Goal: Task Accomplishment & Management: Use online tool/utility

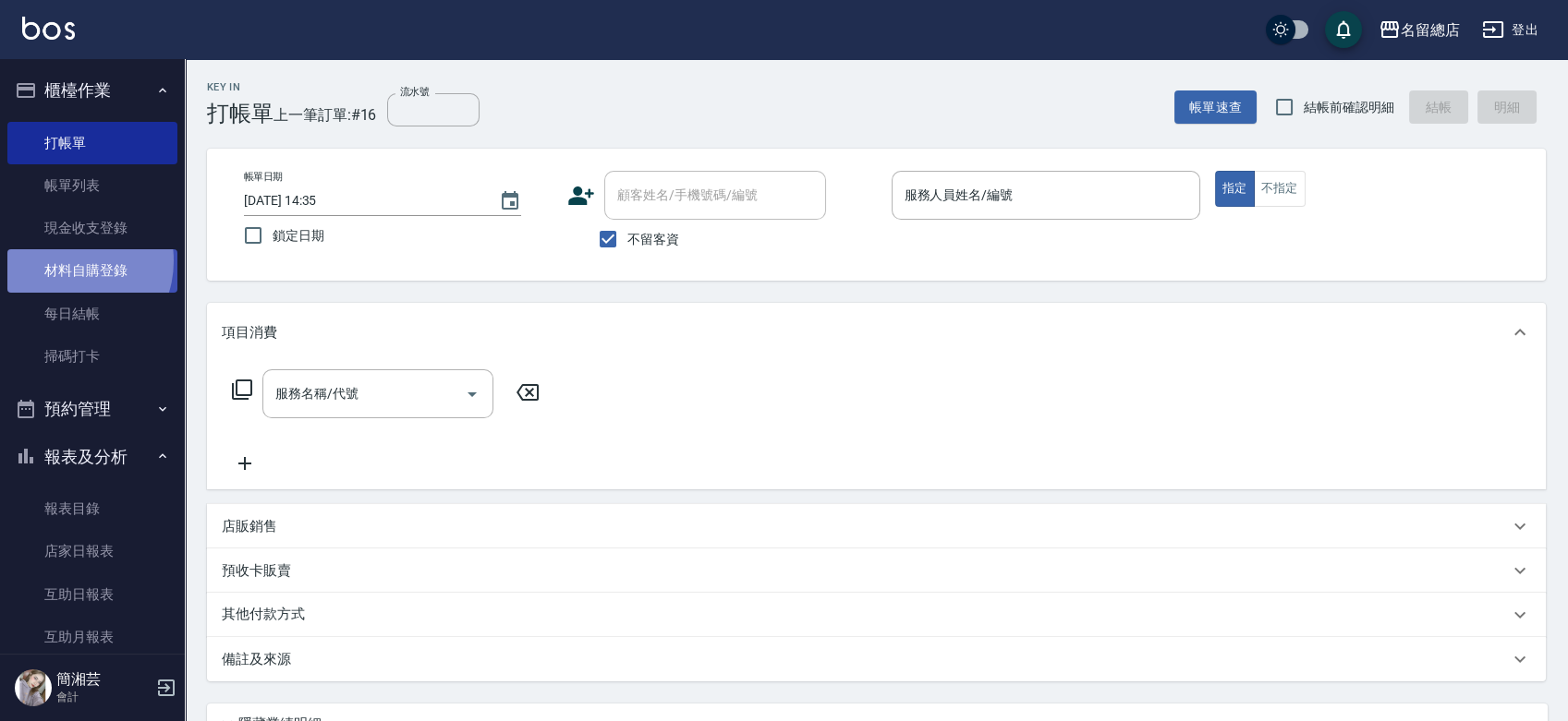
drag, startPoint x: 67, startPoint y: 260, endPoint x: 96, endPoint y: 263, distance: 29.2
click at [66, 260] on link "材料自購登錄" at bounding box center [92, 270] width 170 height 42
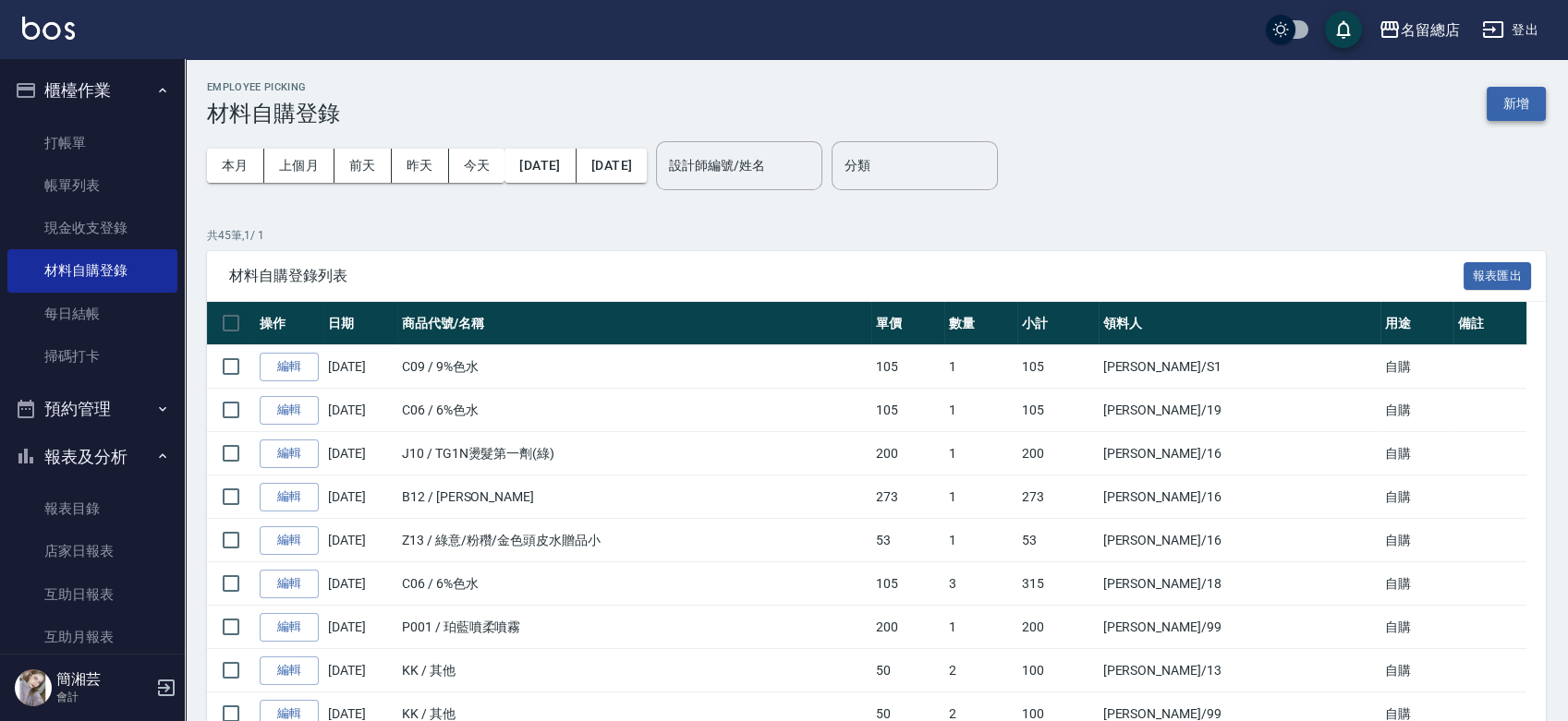
click at [1530, 106] on button "新增" at bounding box center [1516, 104] width 59 height 34
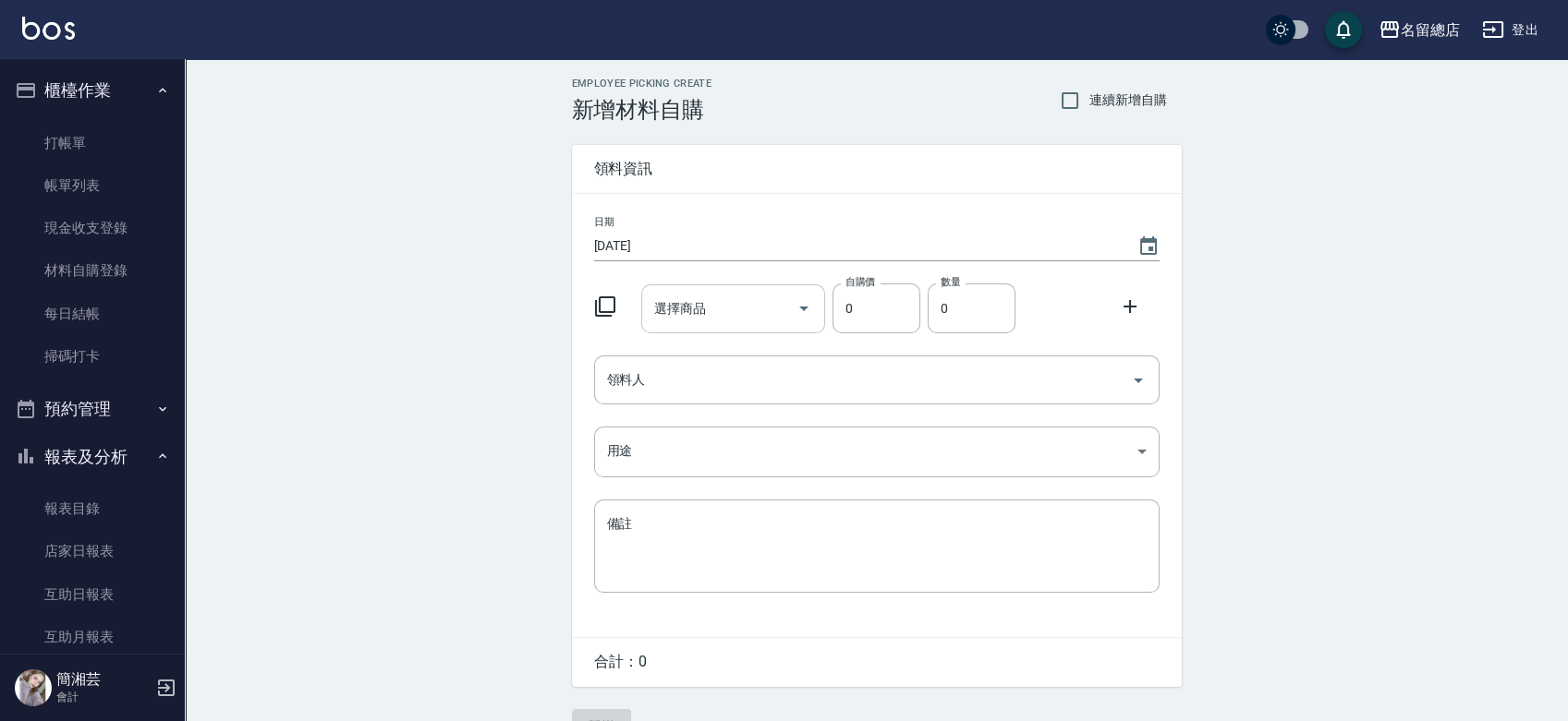
click at [671, 304] on div "選擇商品 選擇商品" at bounding box center [733, 308] width 184 height 49
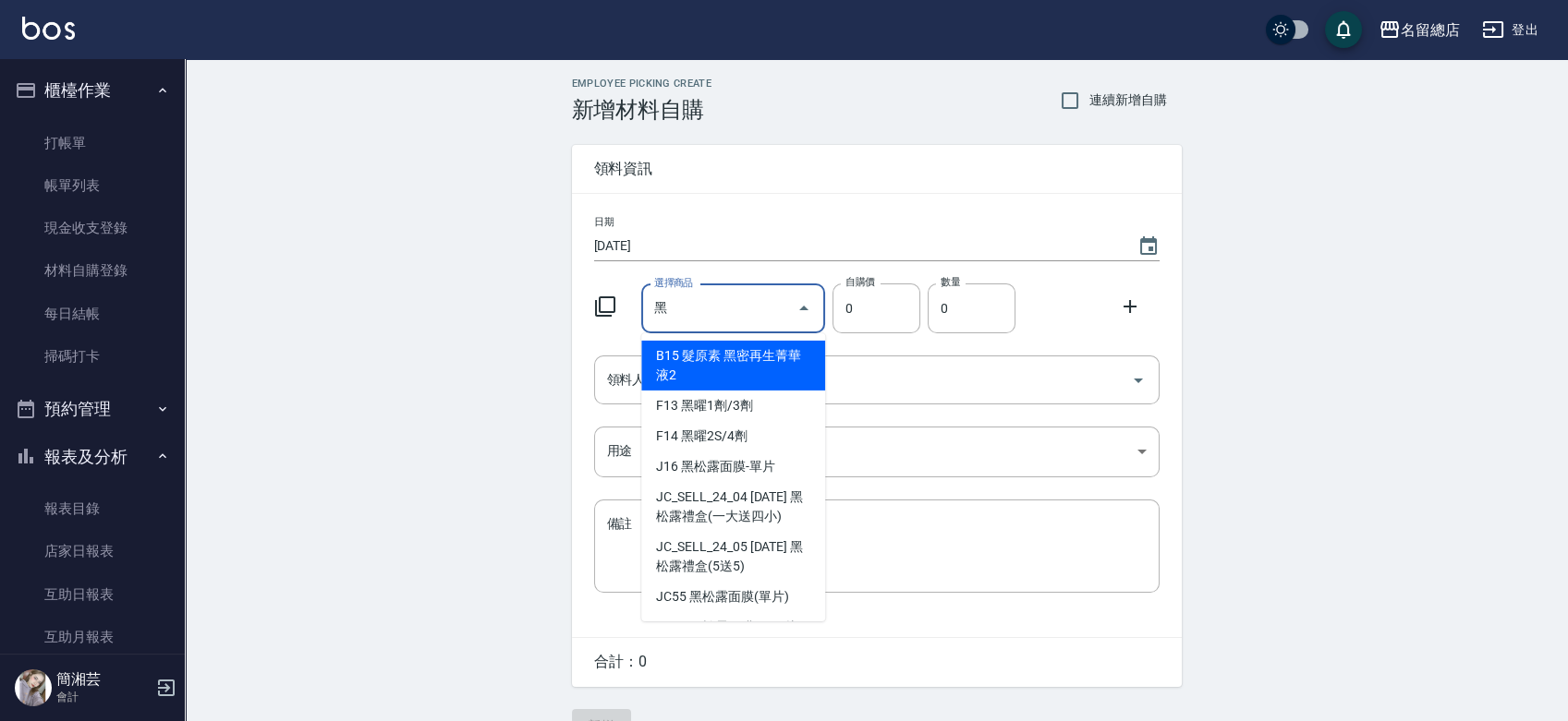
click at [742, 404] on li "F13 黑曜1劑/3劑" at bounding box center [733, 406] width 184 height 31
type input "黑曜1劑/3劑"
type input "975"
type input "1"
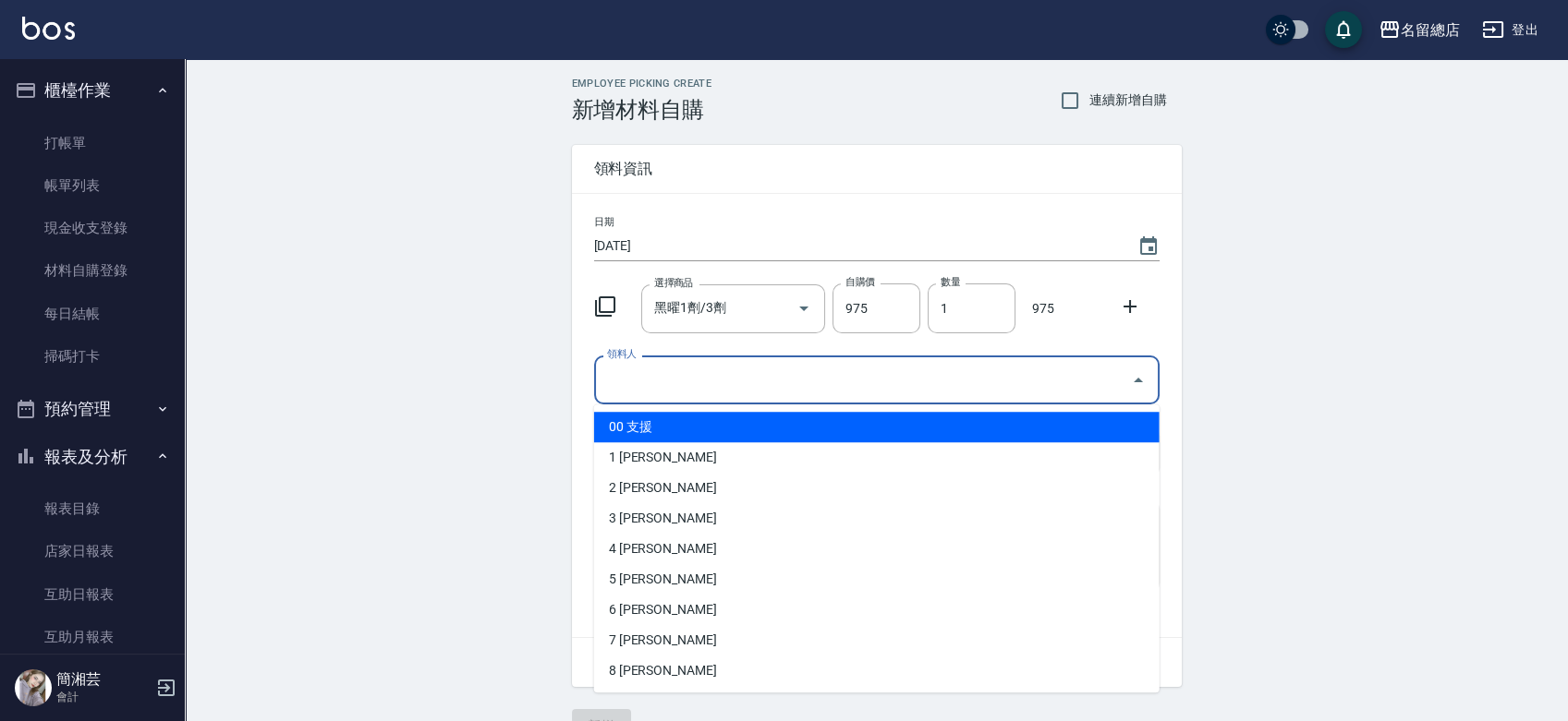
click at [772, 379] on input "領料人" at bounding box center [863, 380] width 521 height 33
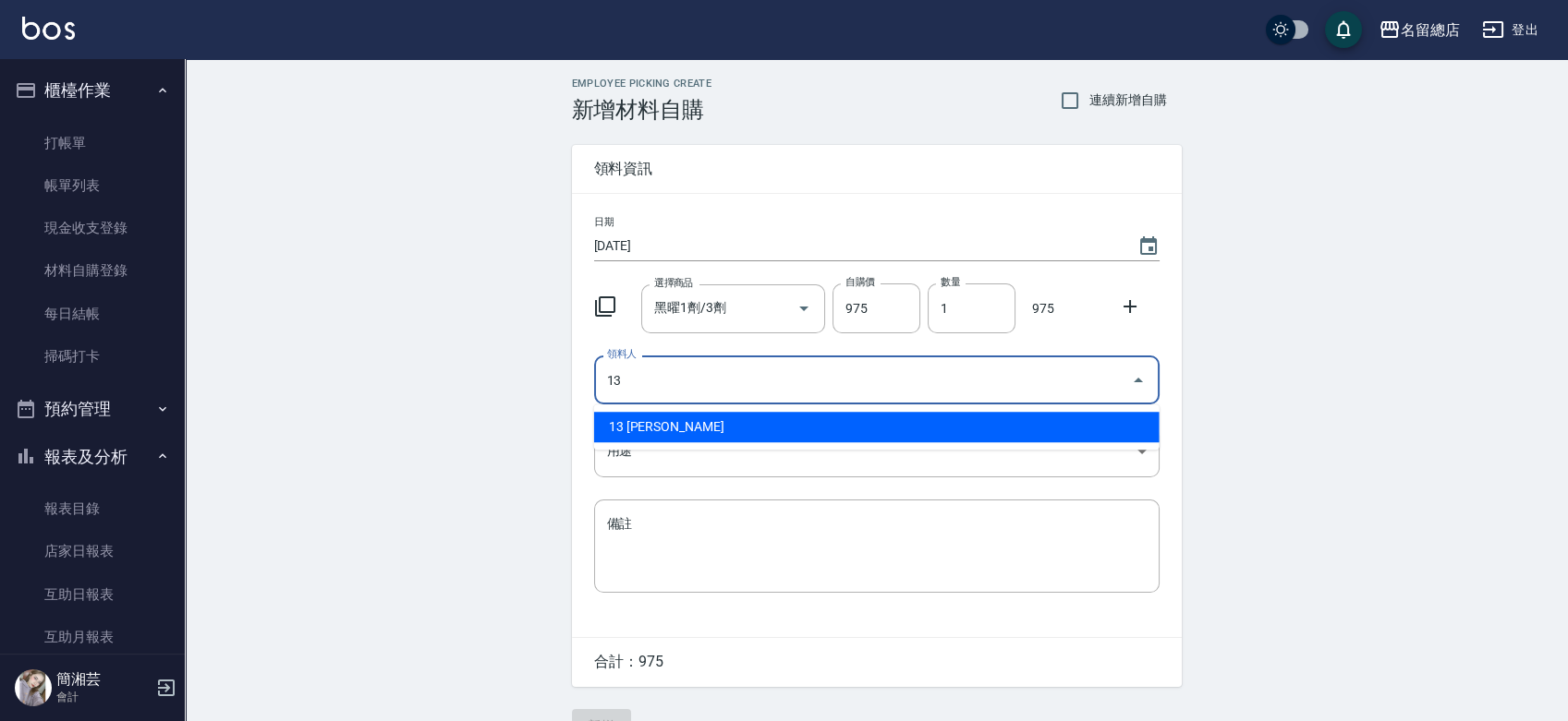
type input "13 [PERSON_NAME]"
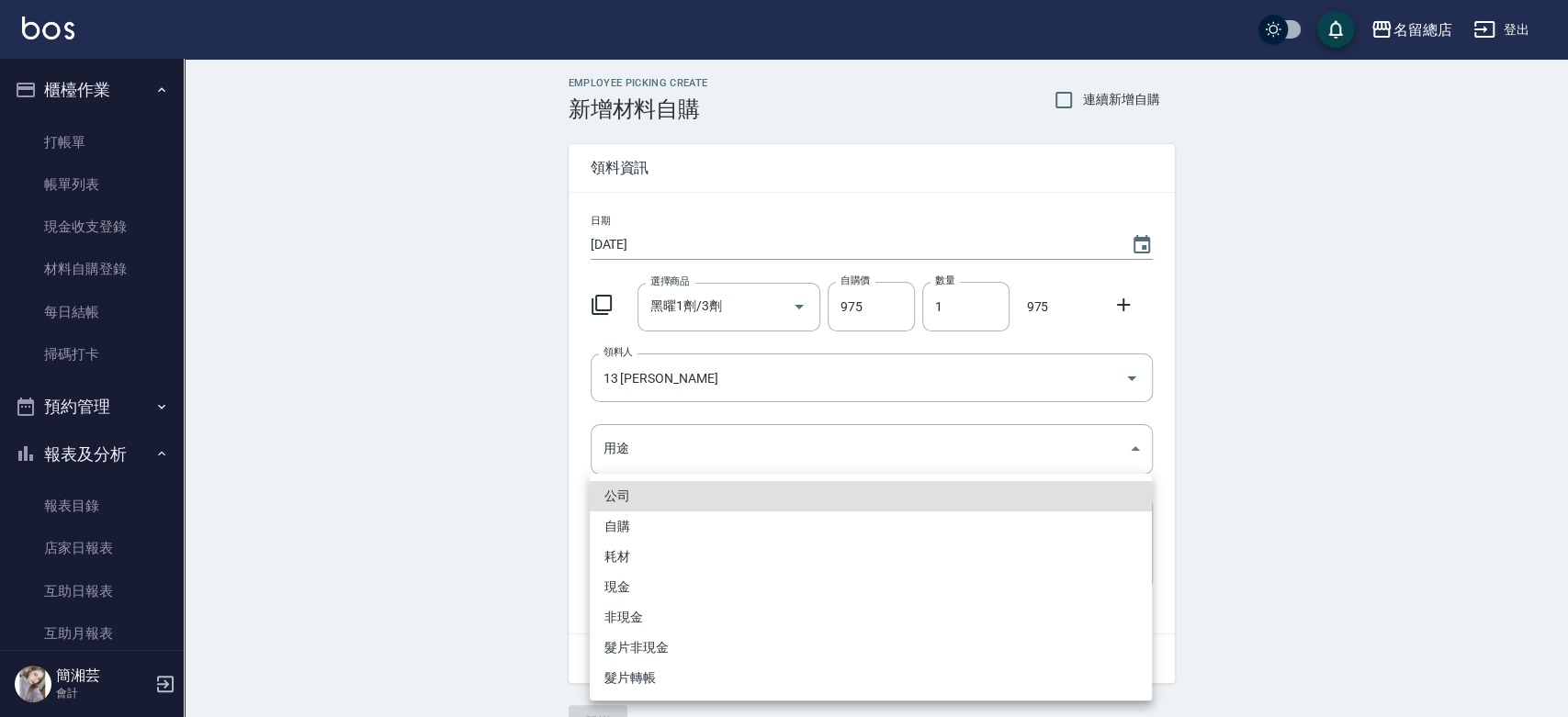
drag, startPoint x: 705, startPoint y: 532, endPoint x: 691, endPoint y: 549, distance: 22.0
click at [705, 531] on li "自購" at bounding box center [871, 527] width 562 height 30
type input "自購"
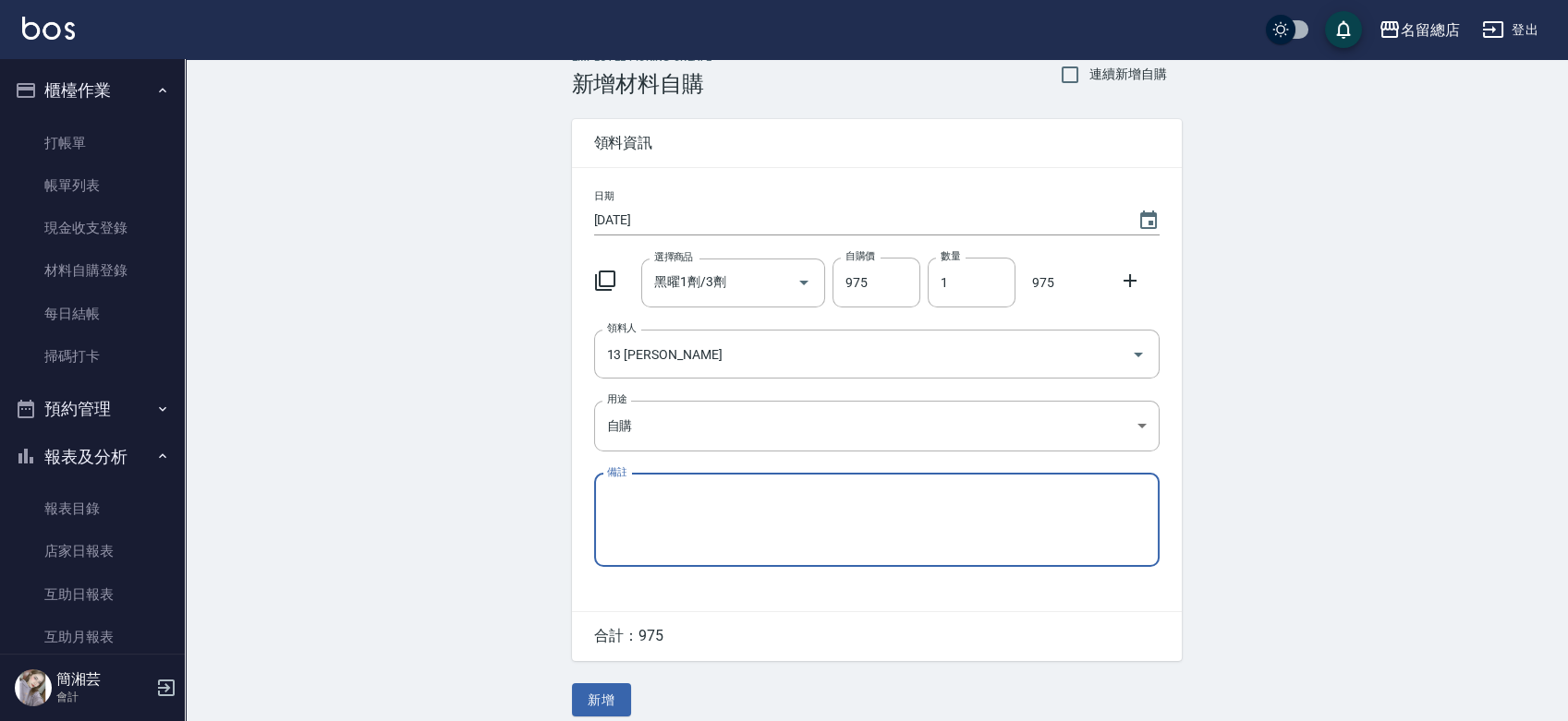
scroll to position [40, 0]
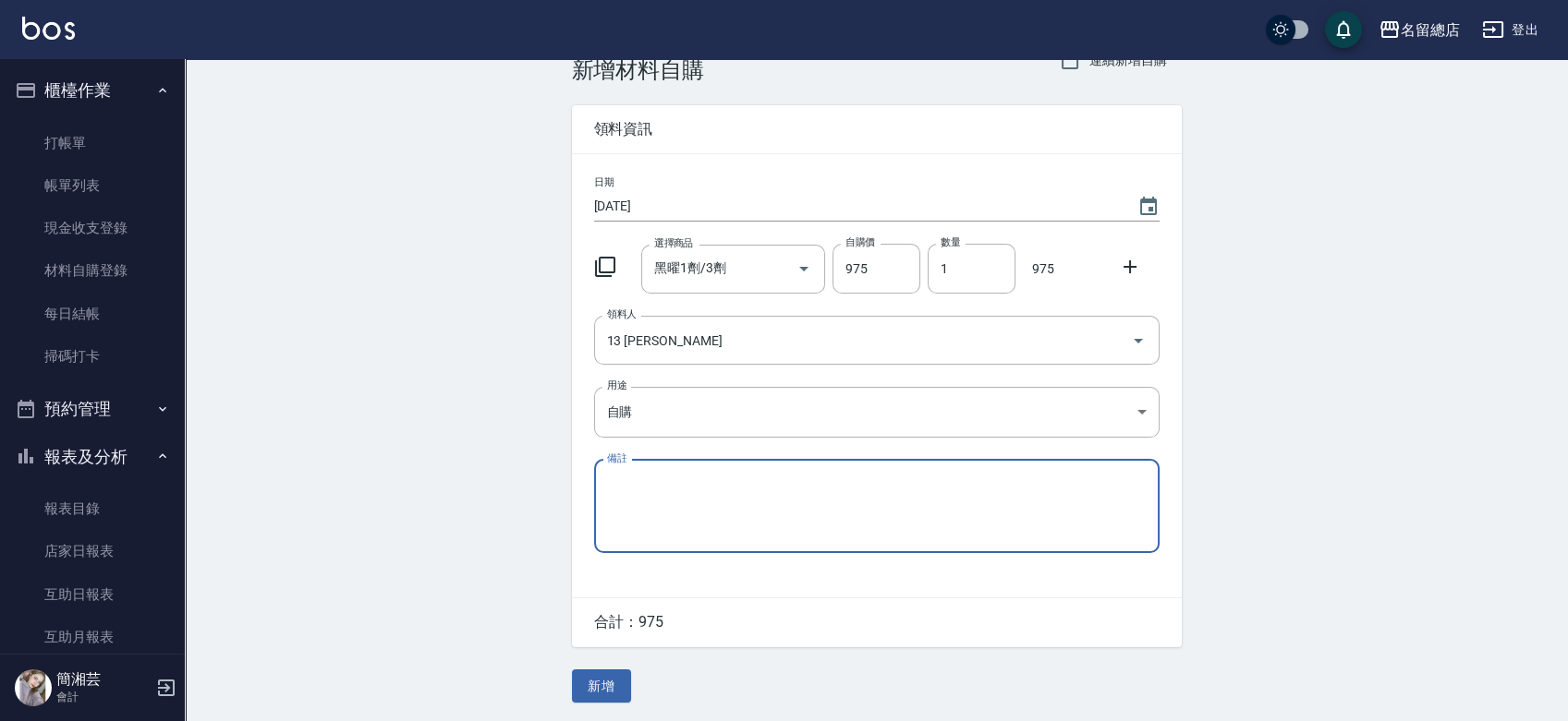
click at [603, 656] on div "Employee Picking Create 新增材料自購 連續新增自購 領料資訊 日期 [DATE] 選擇商品 黑曜1劑/3劑 選擇商品 自購價 975 …" at bounding box center [876, 370] width 647 height 702
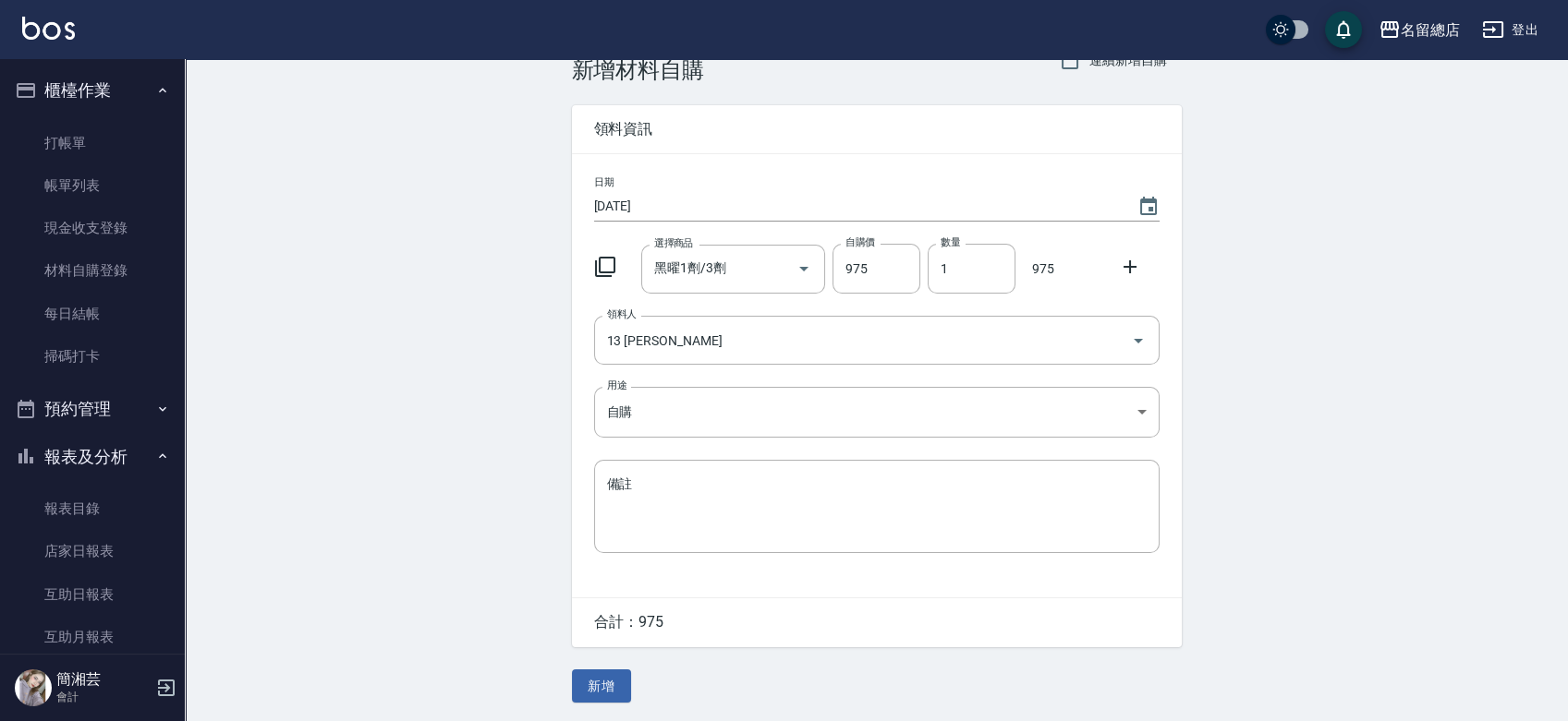
click at [607, 688] on button "新增" at bounding box center [602, 687] width 59 height 34
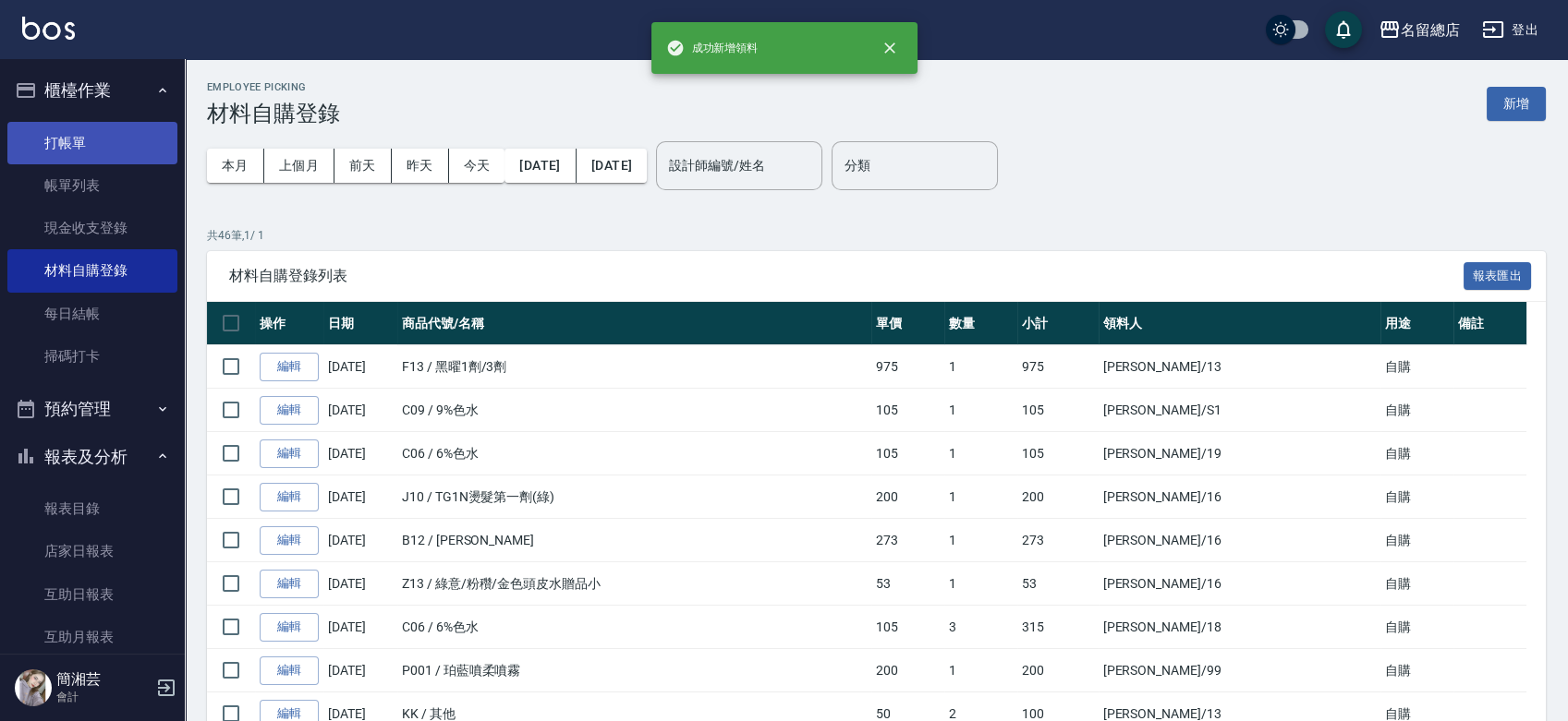
click at [112, 136] on link "打帳單" at bounding box center [92, 143] width 170 height 42
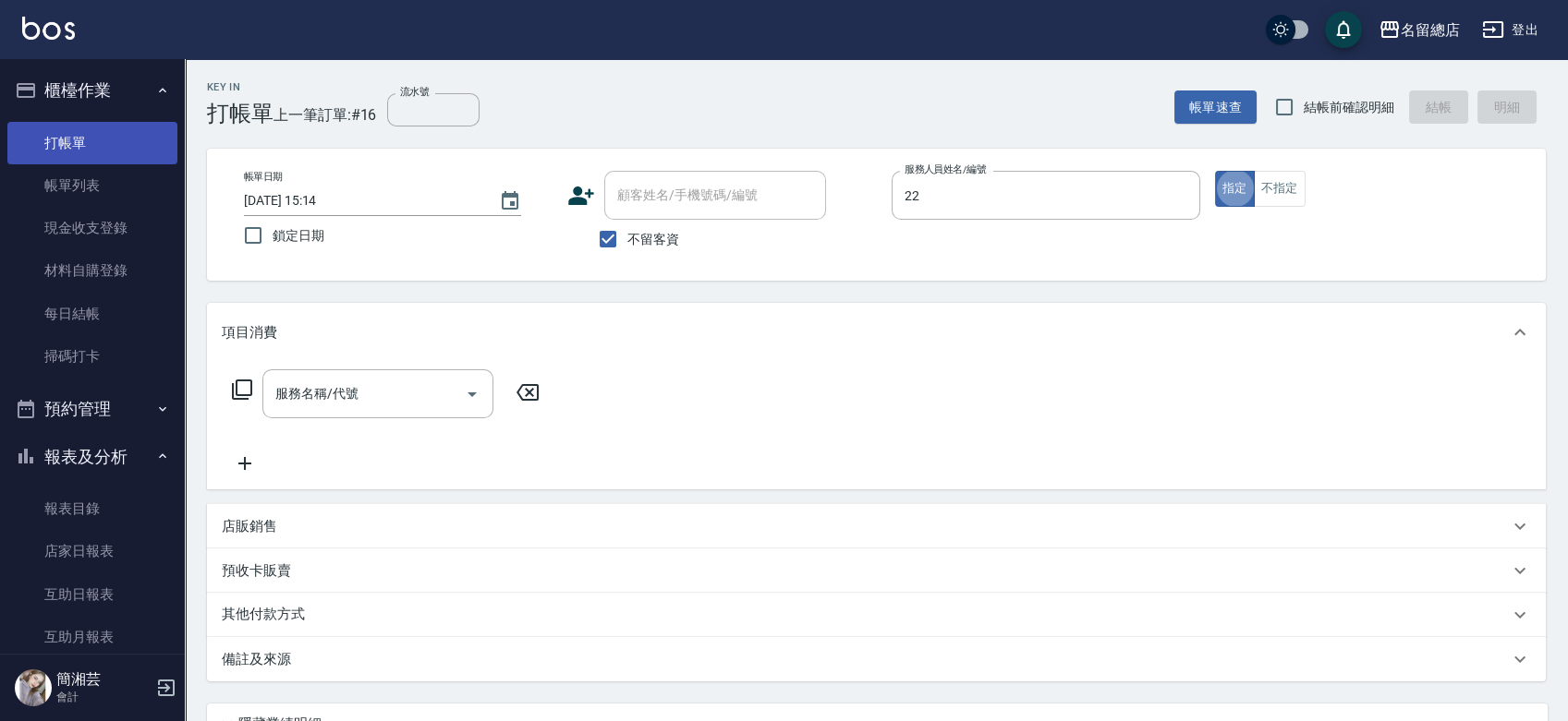
type input "Lydia-22"
type button "true"
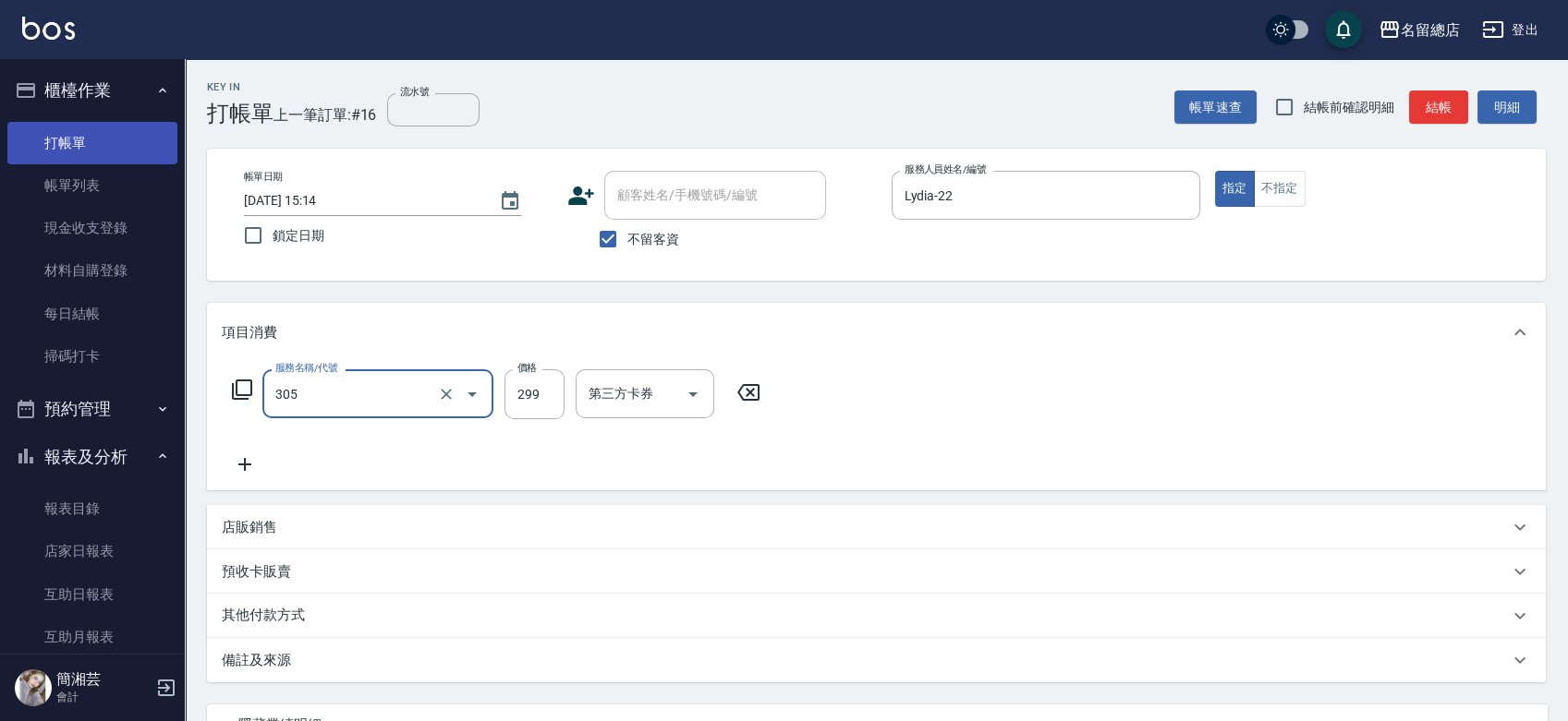
type input "剪髮(305)"
type input "500"
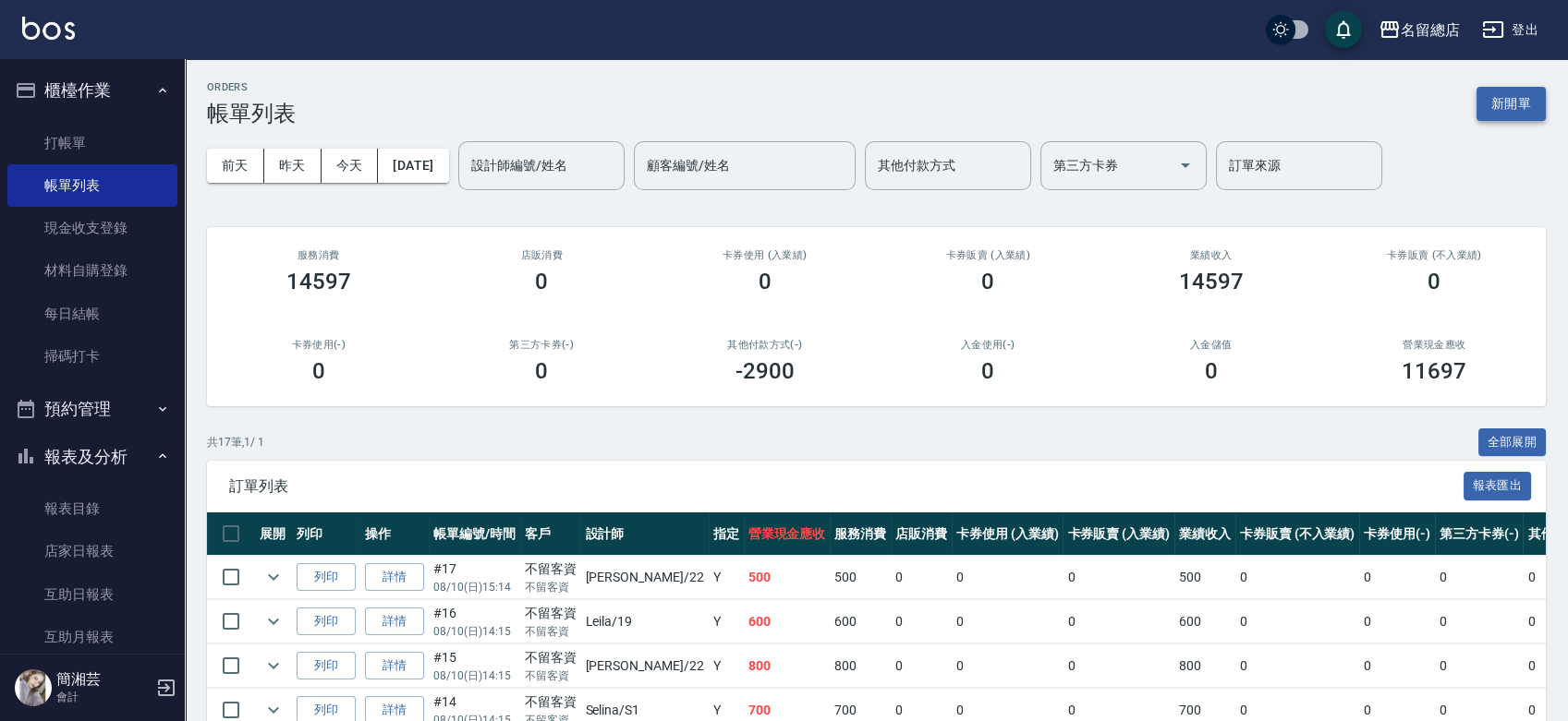
click at [1511, 105] on button "新開單" at bounding box center [1511, 104] width 69 height 34
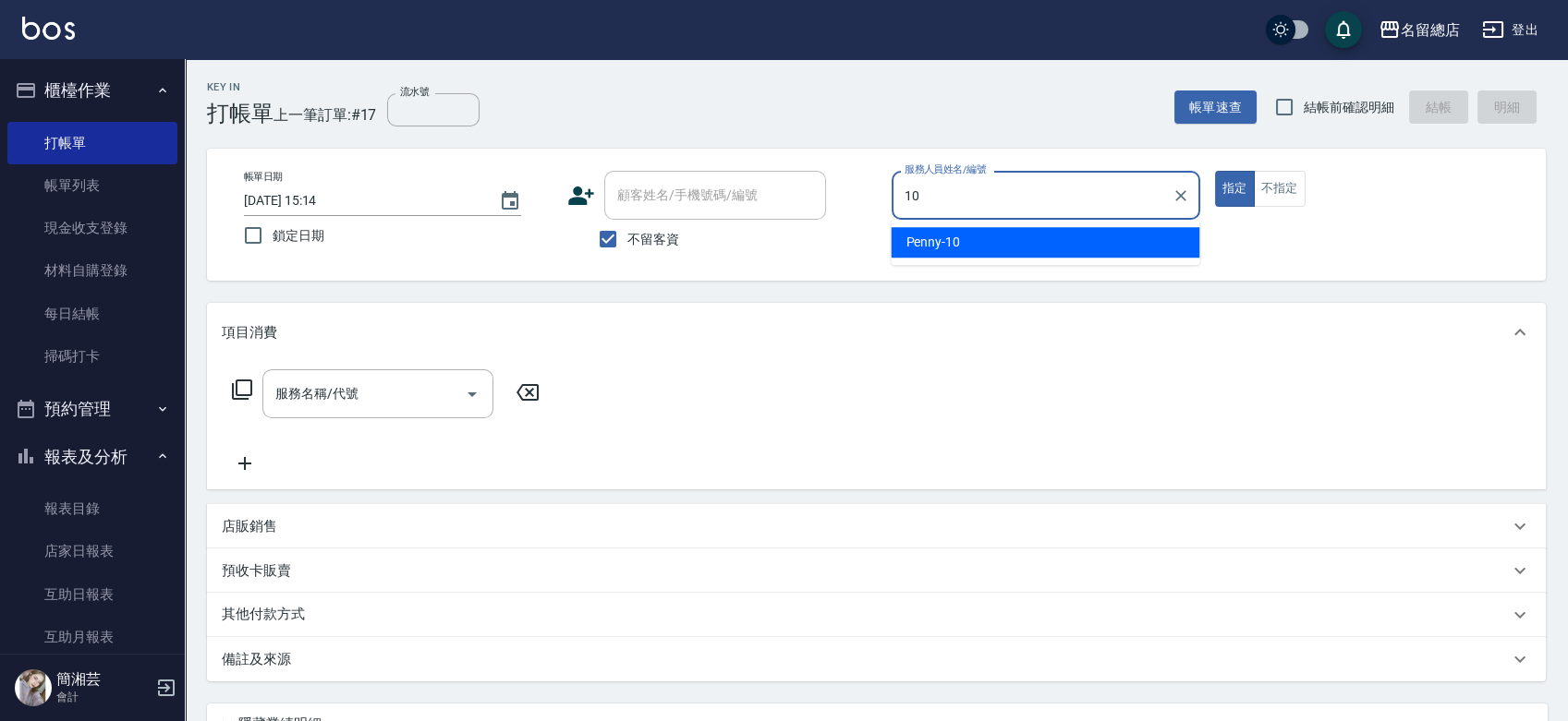
type input "Penny-10"
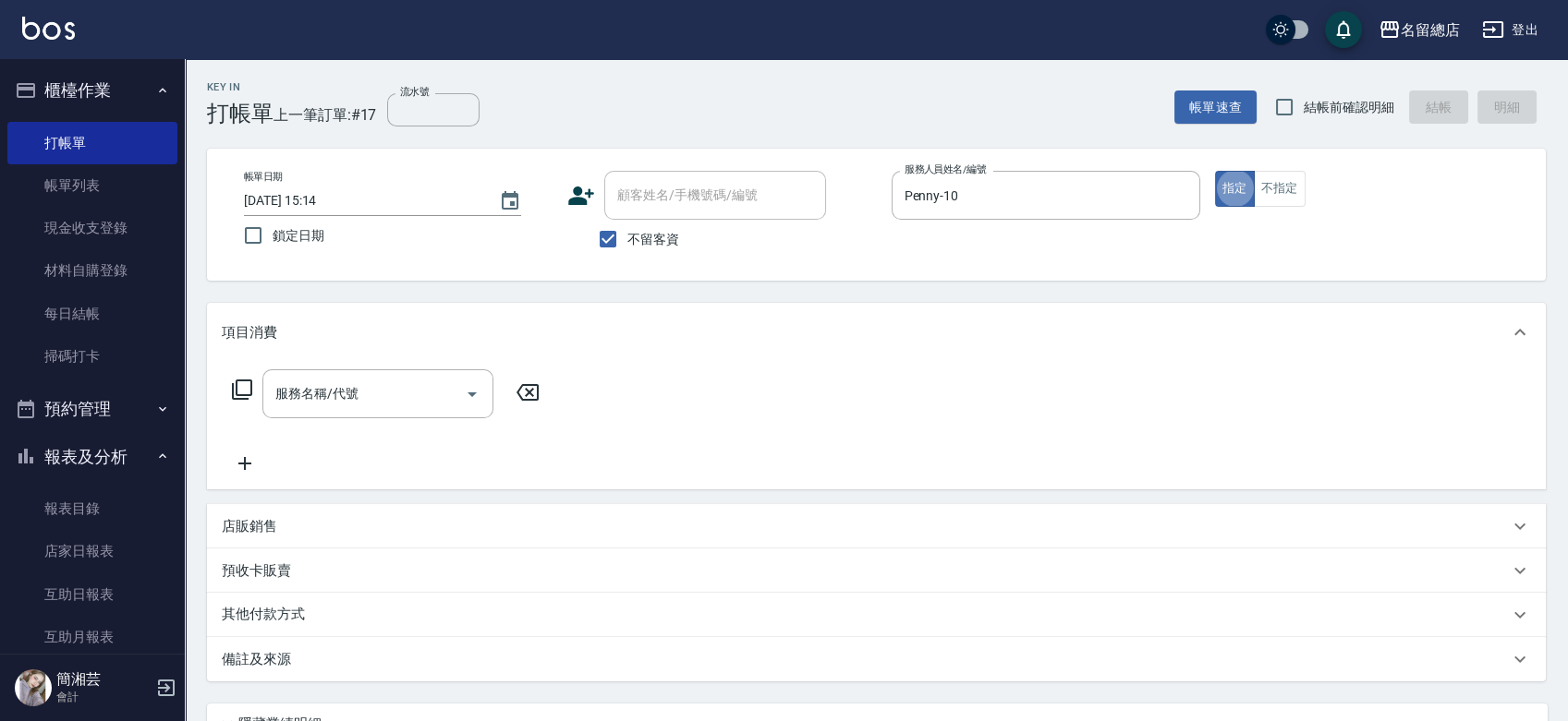
type button "true"
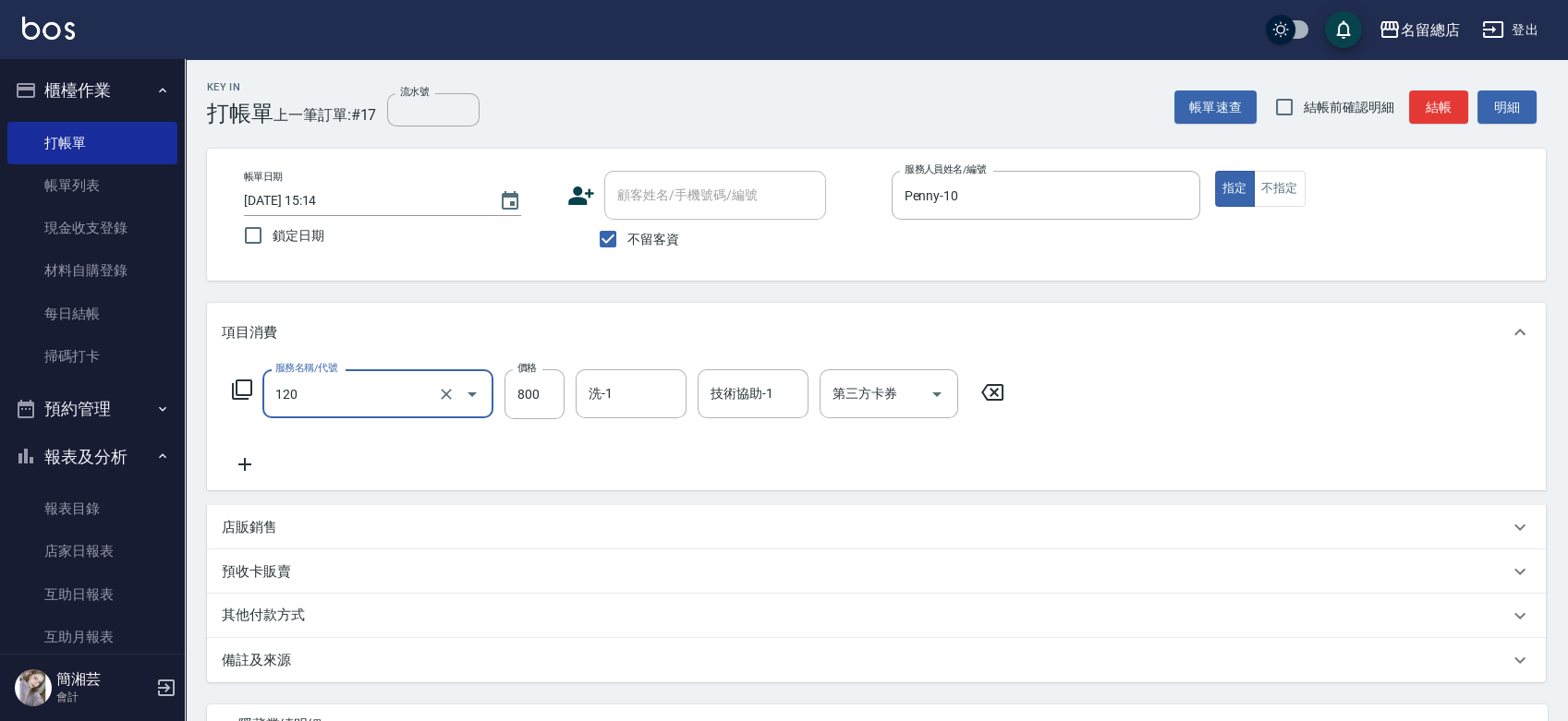
type input "自備頭皮(120)"
type input "1099"
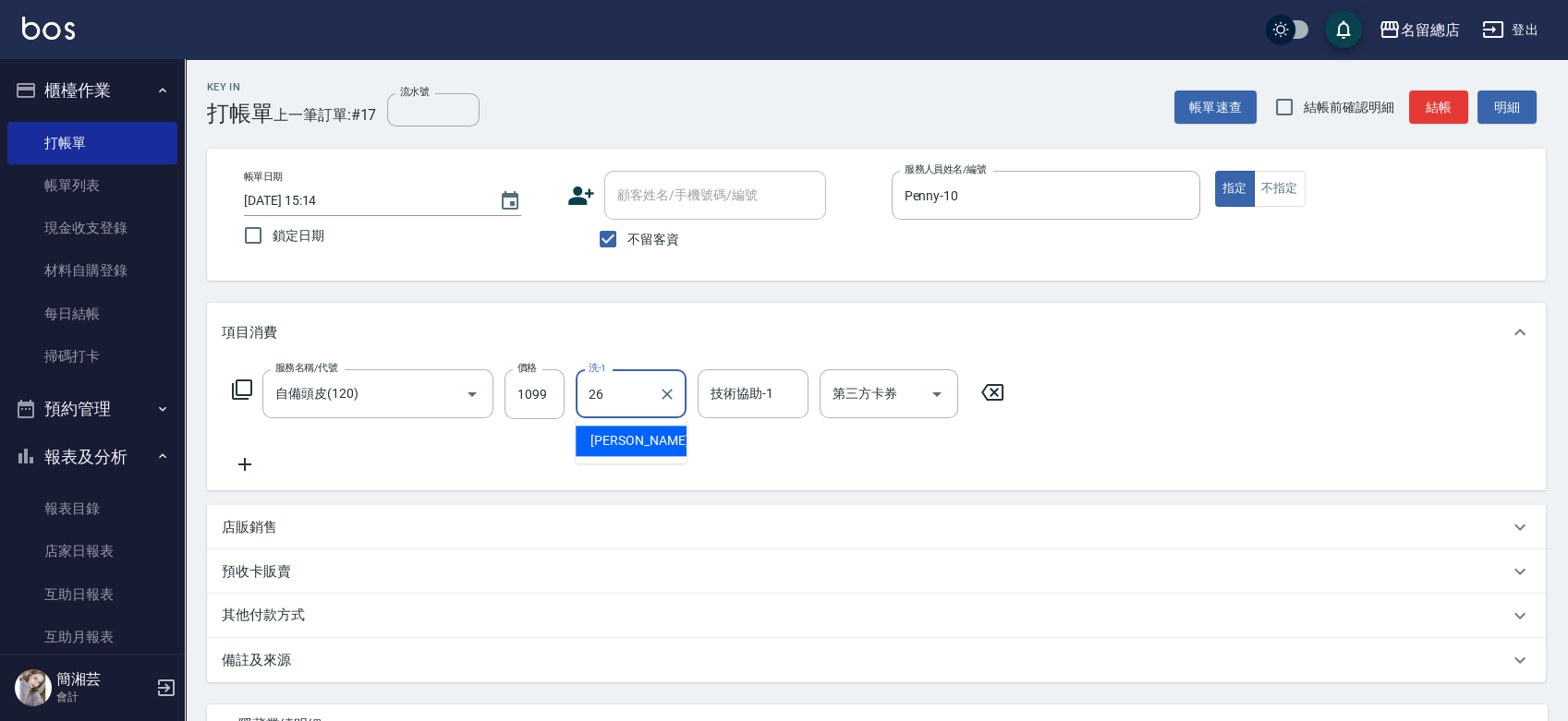
type input "[PERSON_NAME]-26"
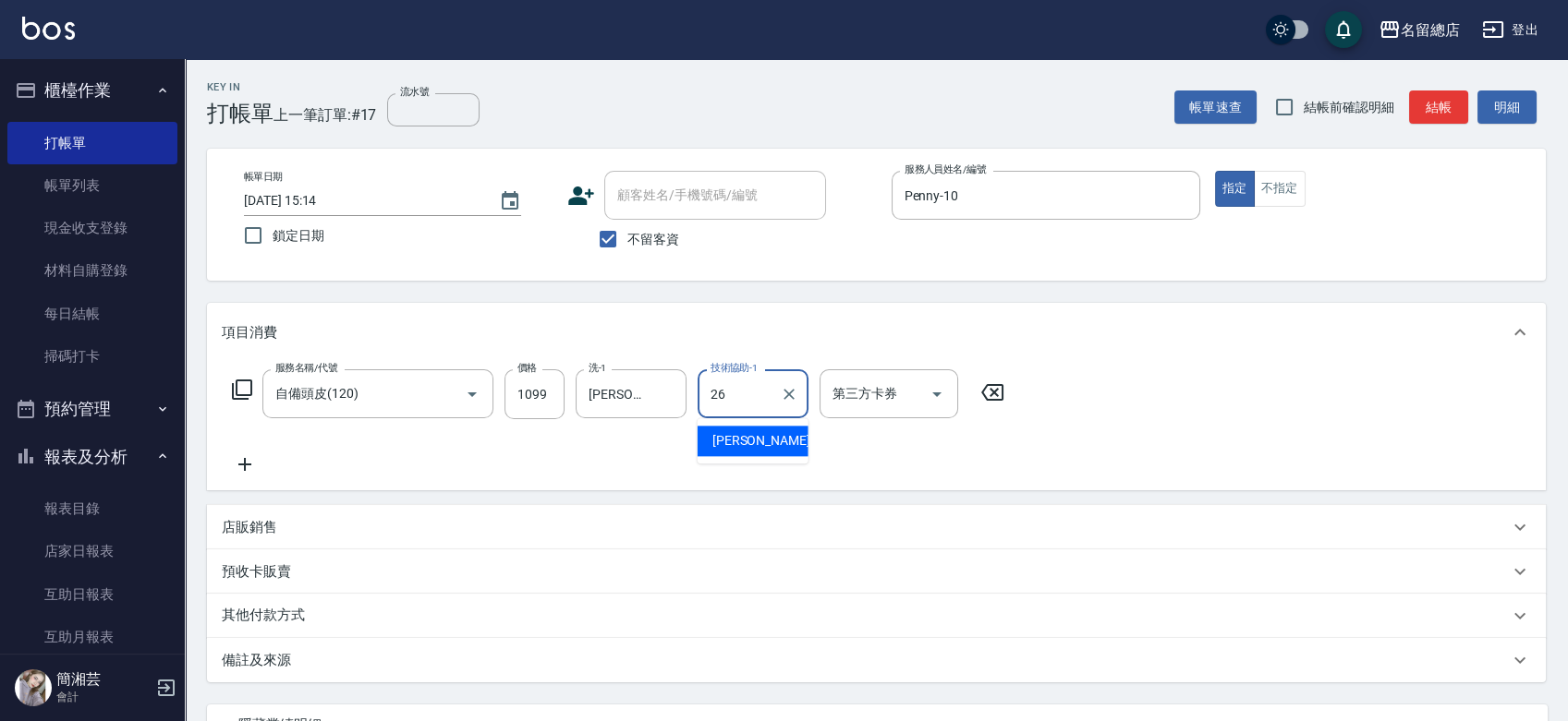
type input "[PERSON_NAME]-26"
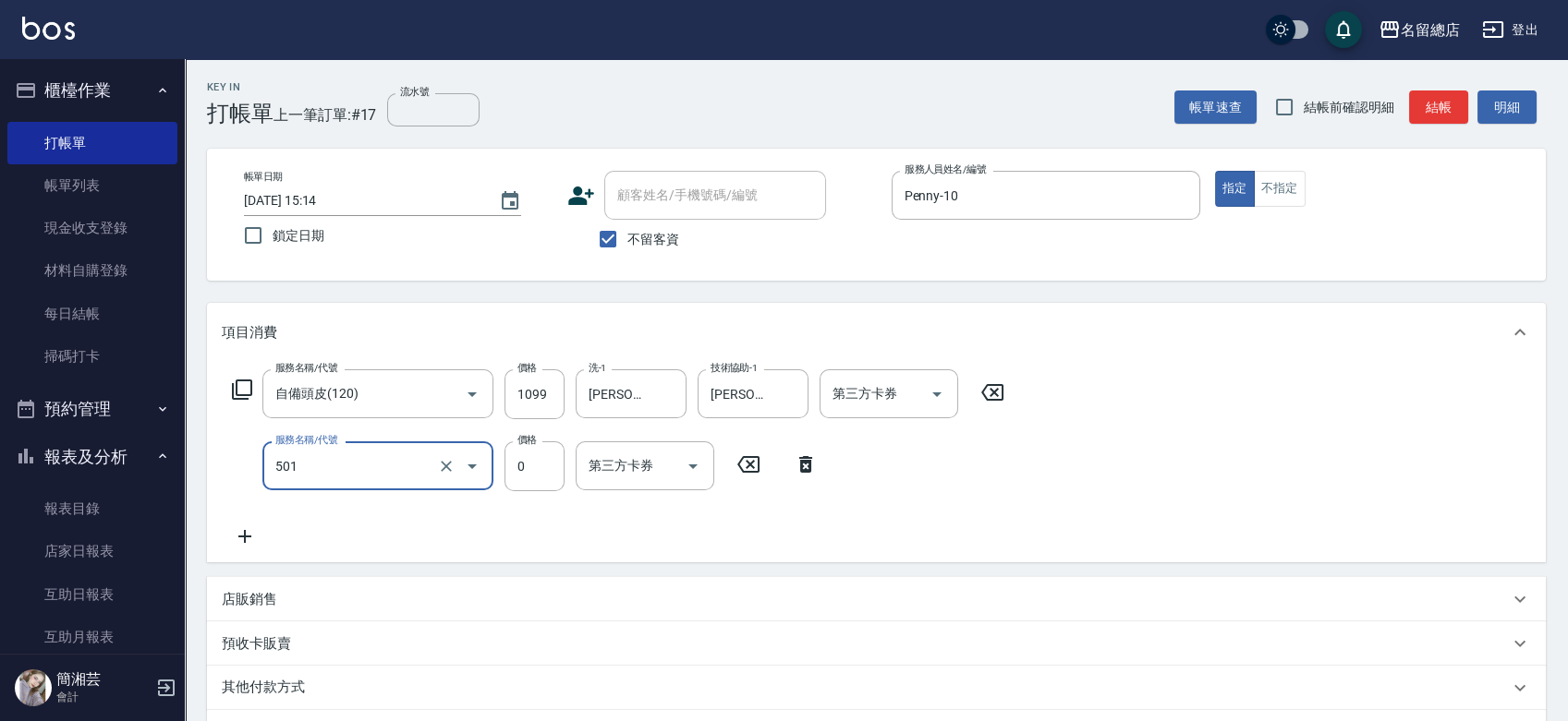
type input "2段蓋卡1300以上(501)"
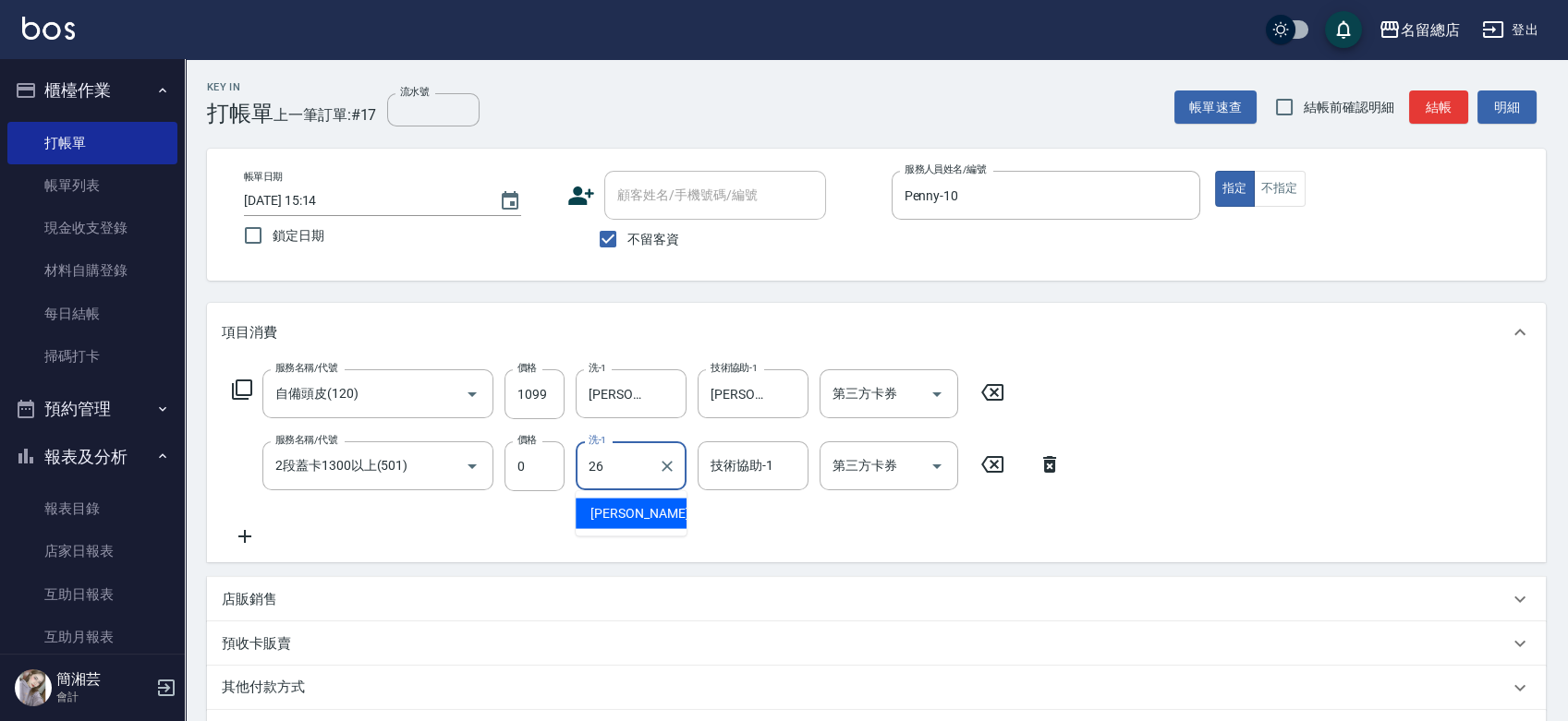
type input "[PERSON_NAME]-26"
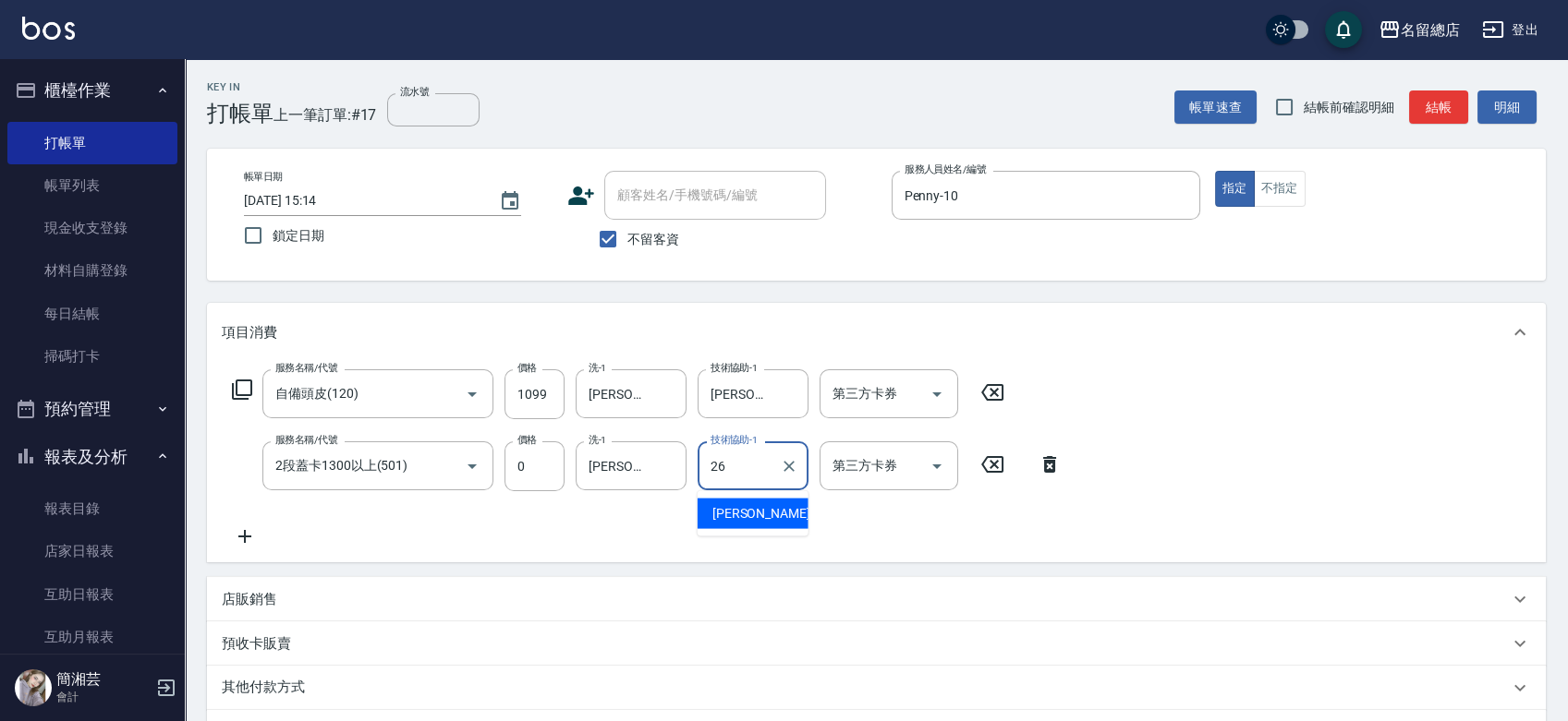
type input "[PERSON_NAME]-26"
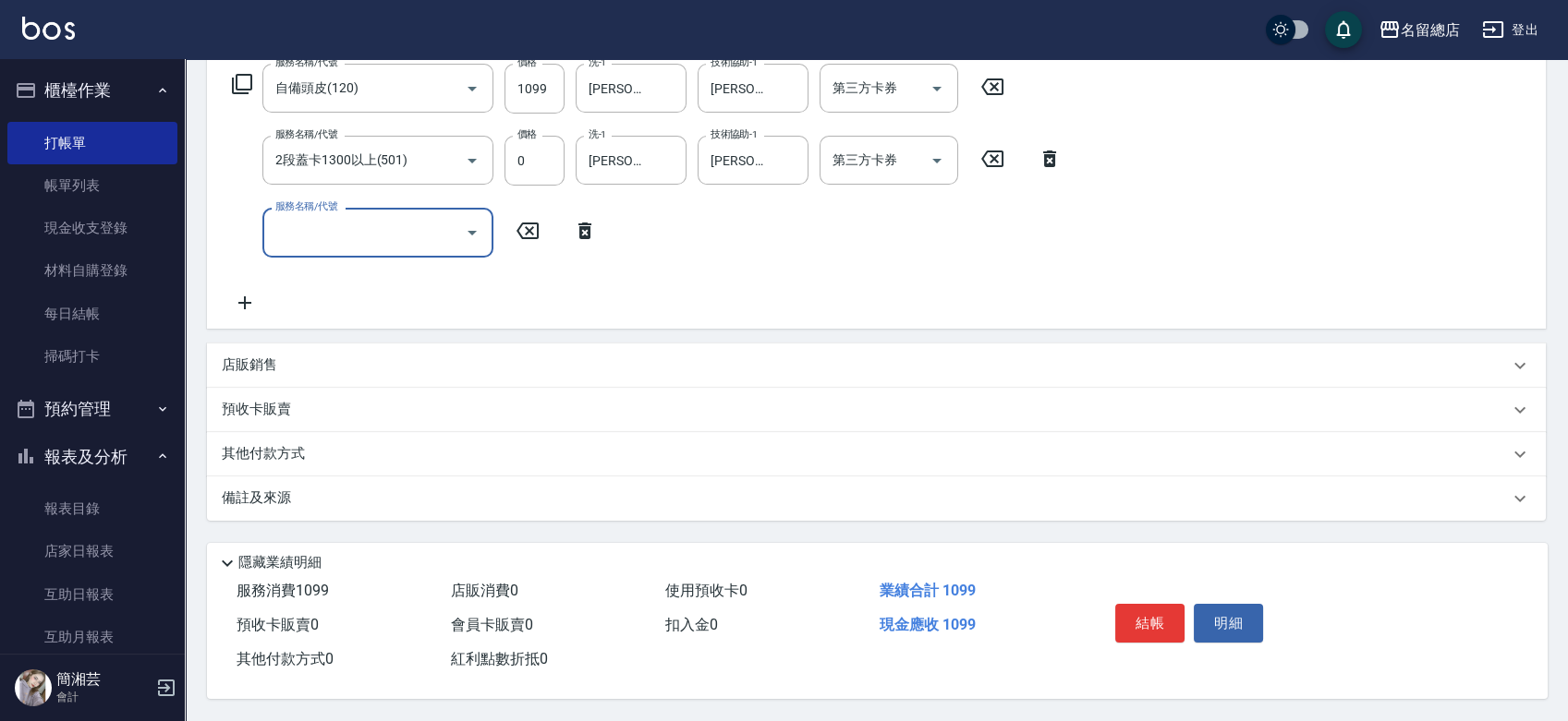
scroll to position [310, 0]
click at [311, 453] on p "其他付款方式" at bounding box center [267, 454] width 92 height 20
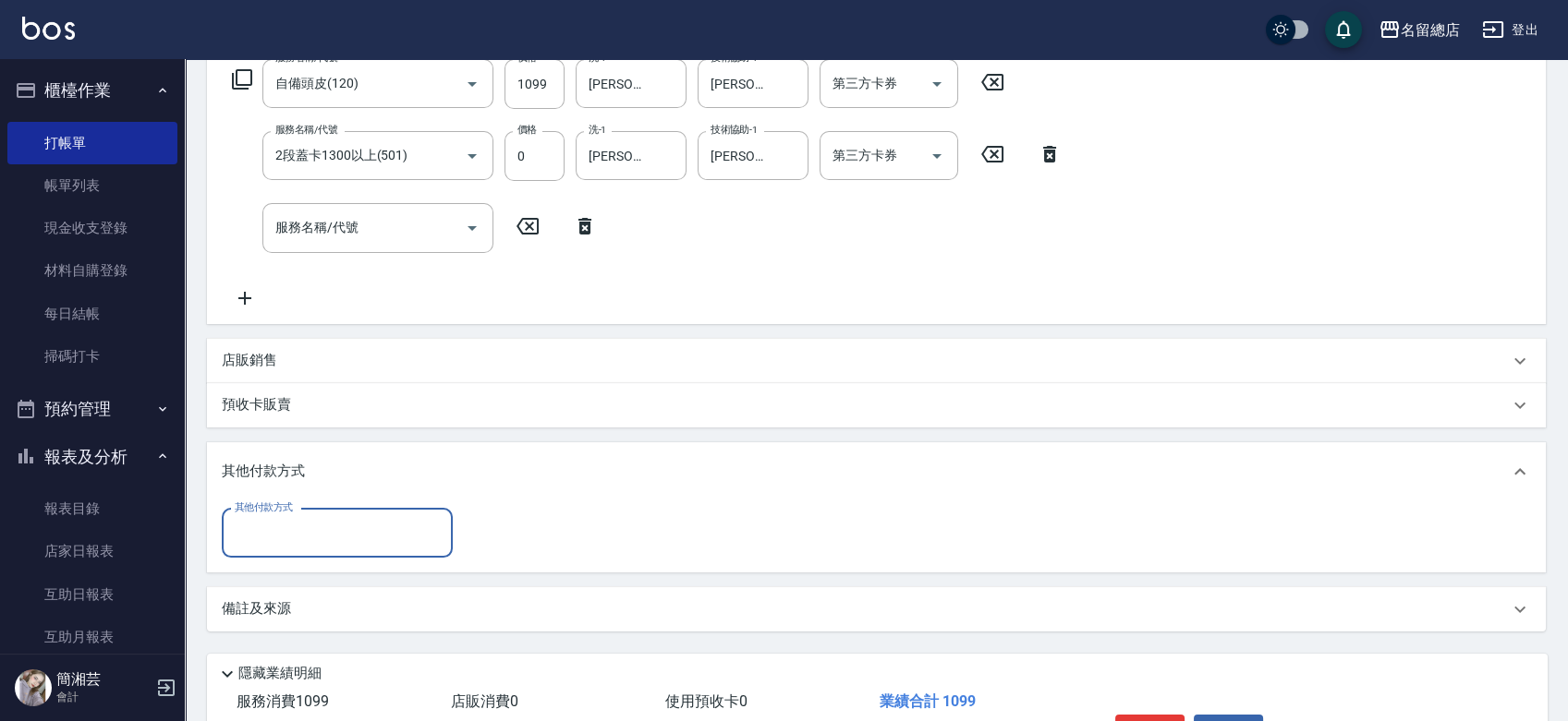
scroll to position [0, 0]
click at [320, 512] on div "其他付款方式" at bounding box center [336, 532] width 231 height 49
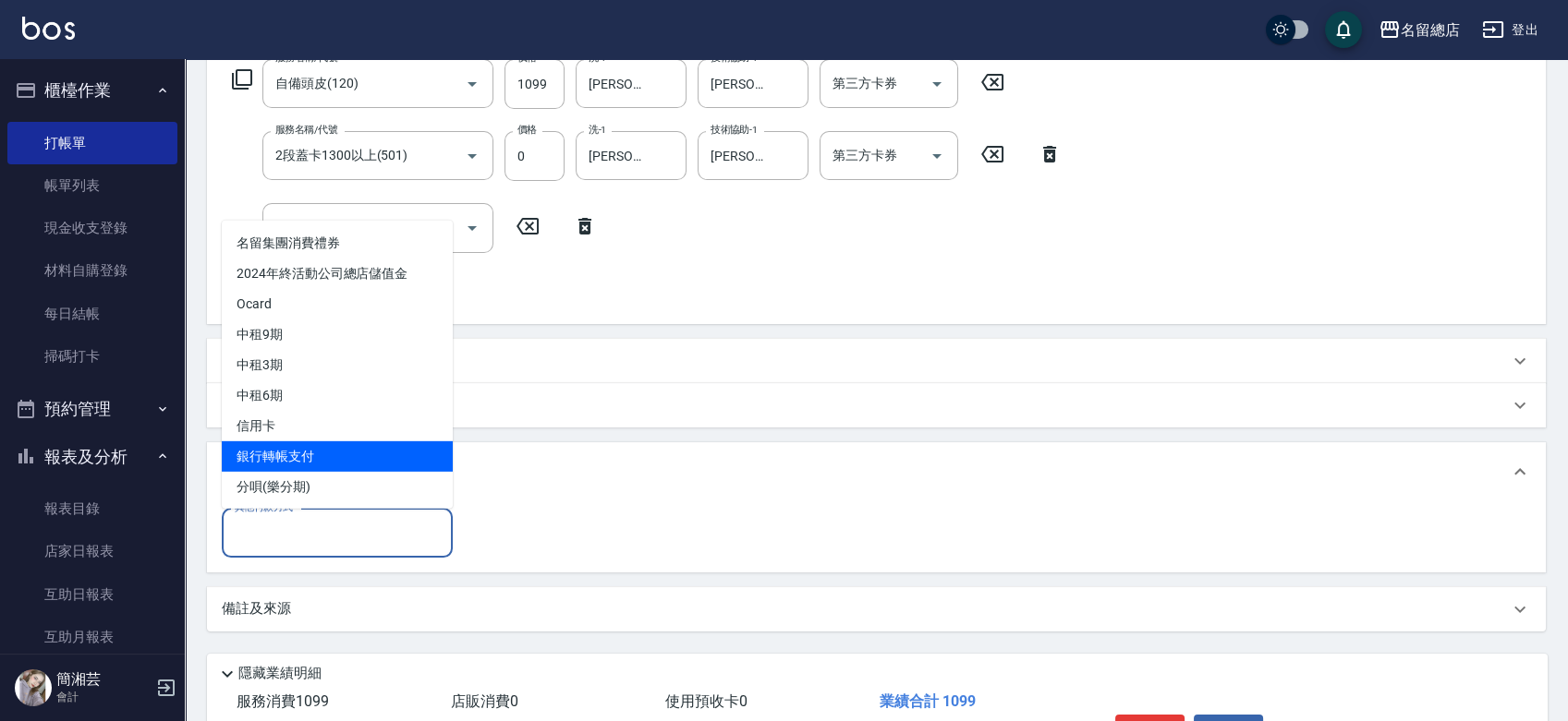
click at [318, 452] on span "銀行轉帳支付" at bounding box center [336, 456] width 231 height 31
type input "銀行轉帳支付"
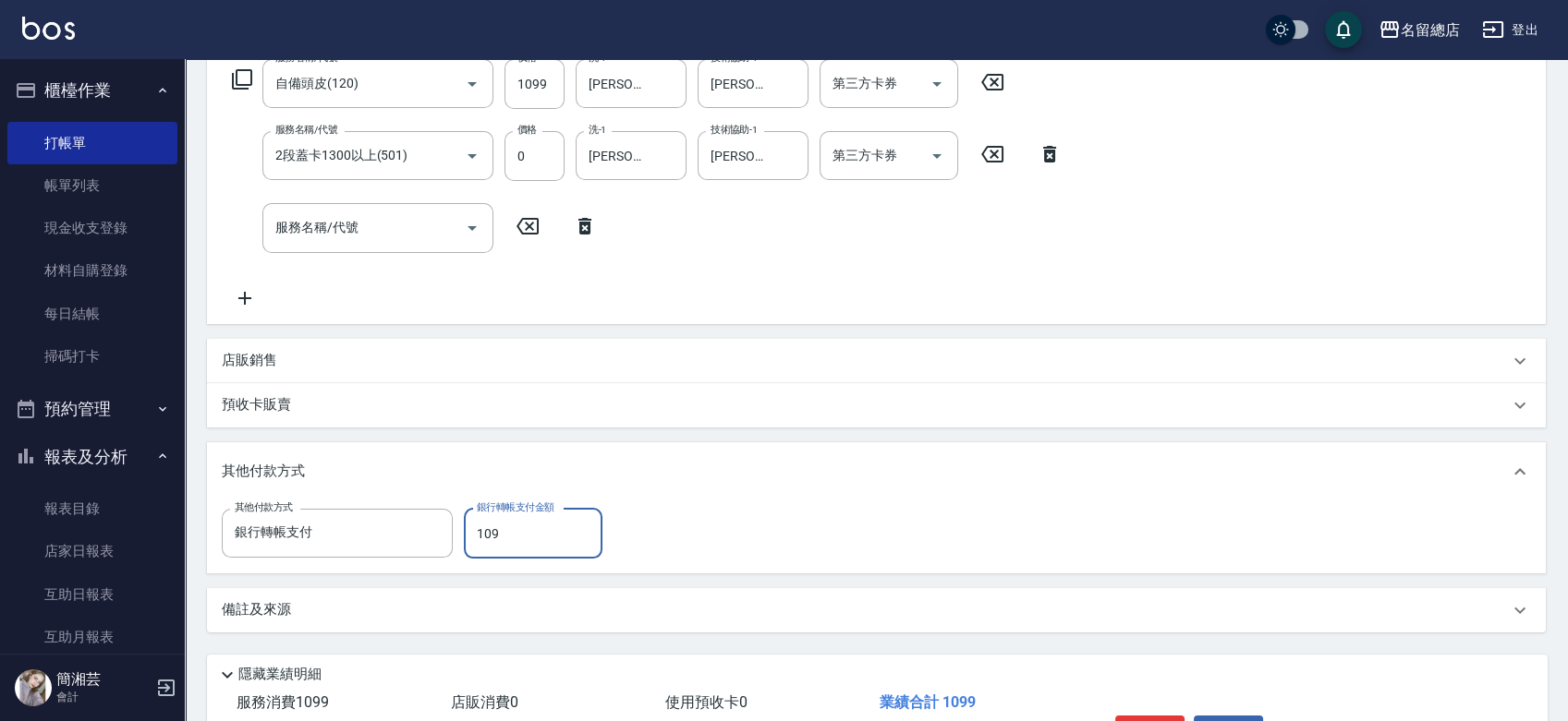
type input "1099"
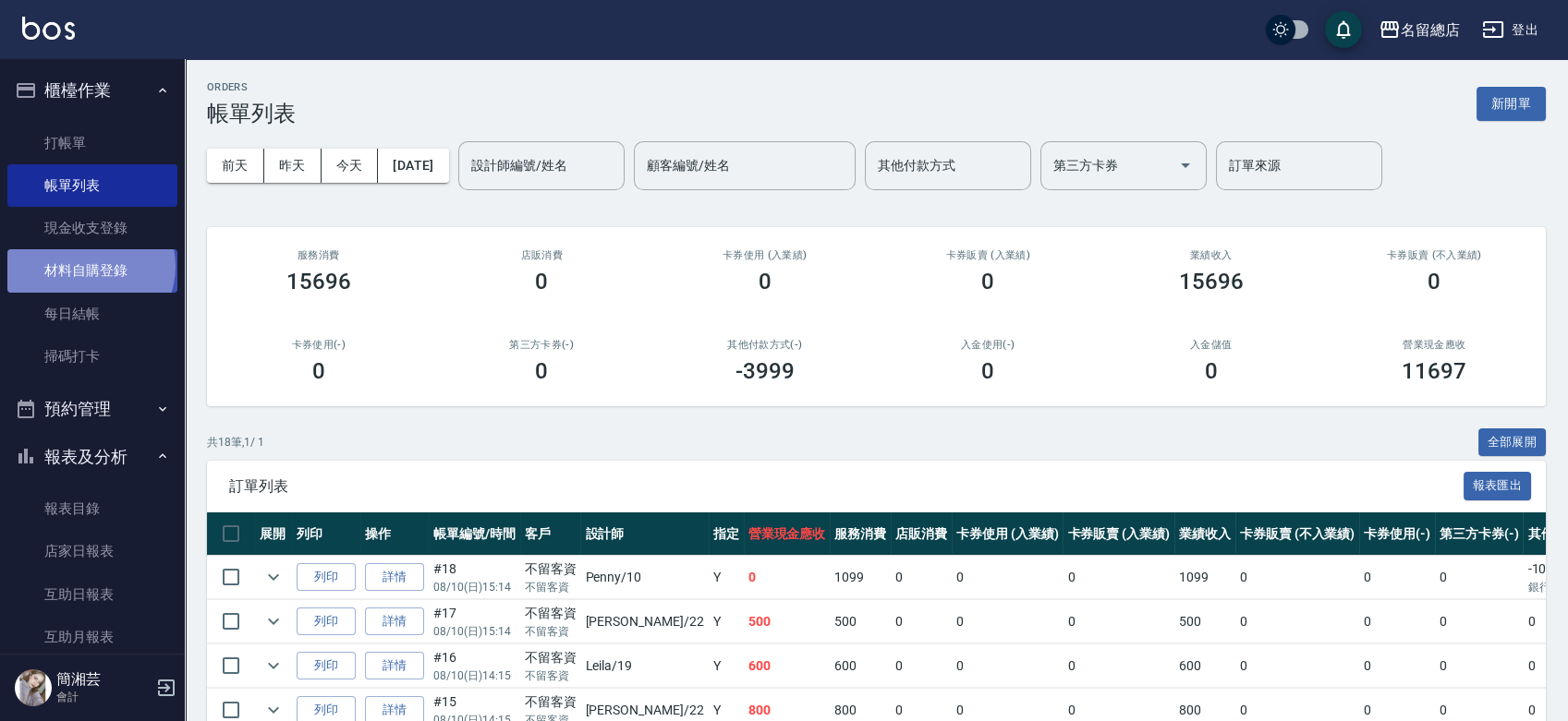
click at [89, 266] on link "材料自購登錄" at bounding box center [92, 270] width 170 height 42
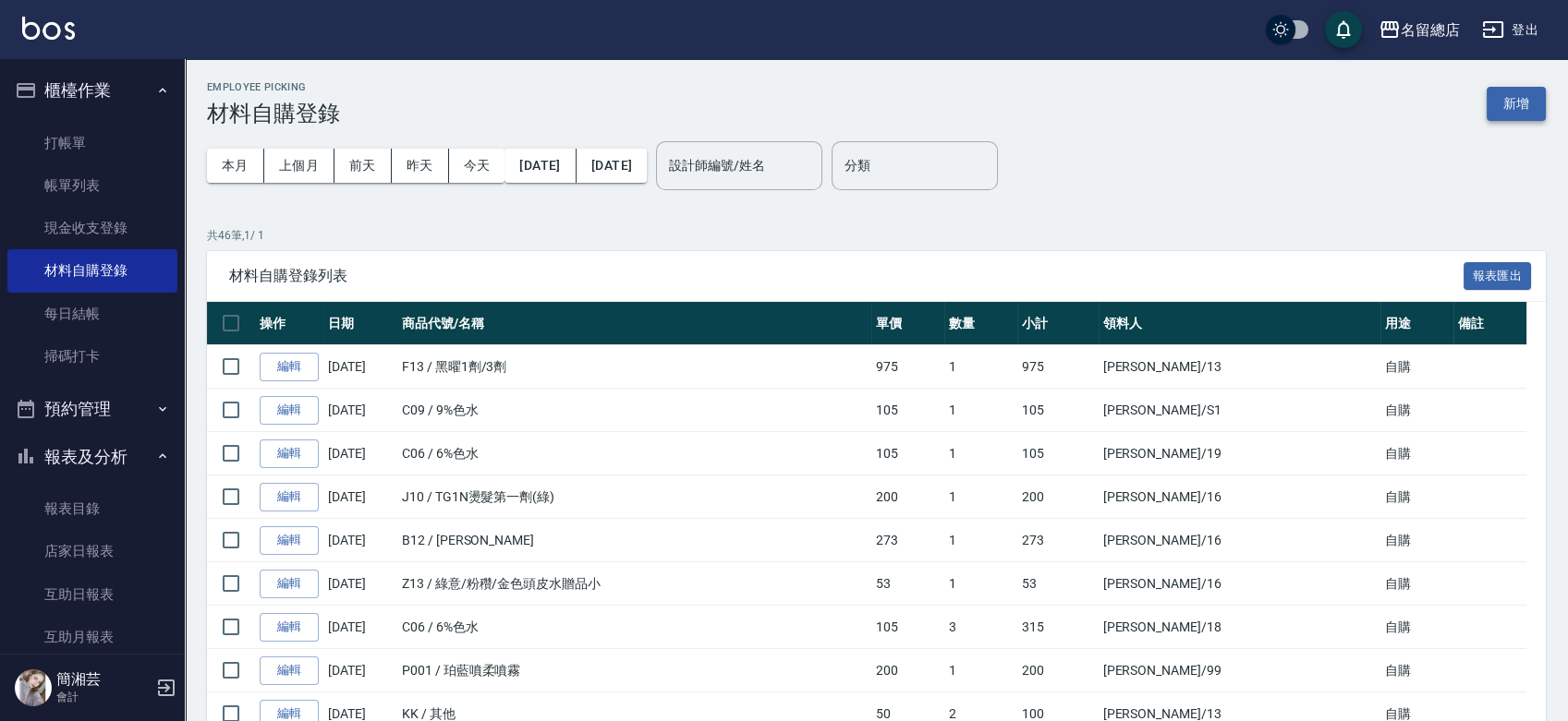
click at [1509, 97] on button "新增" at bounding box center [1516, 104] width 59 height 34
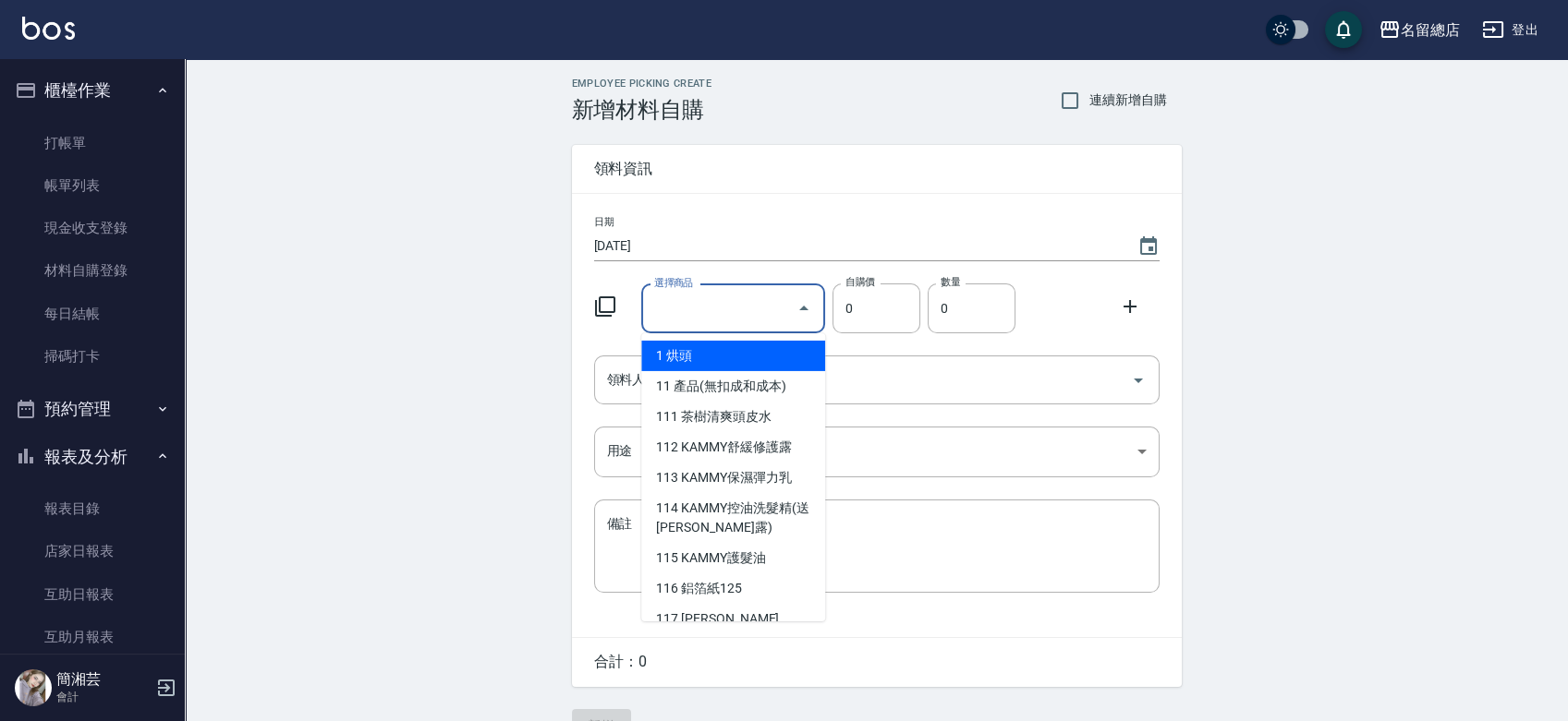
click at [690, 310] on input "選擇商品" at bounding box center [719, 309] width 140 height 33
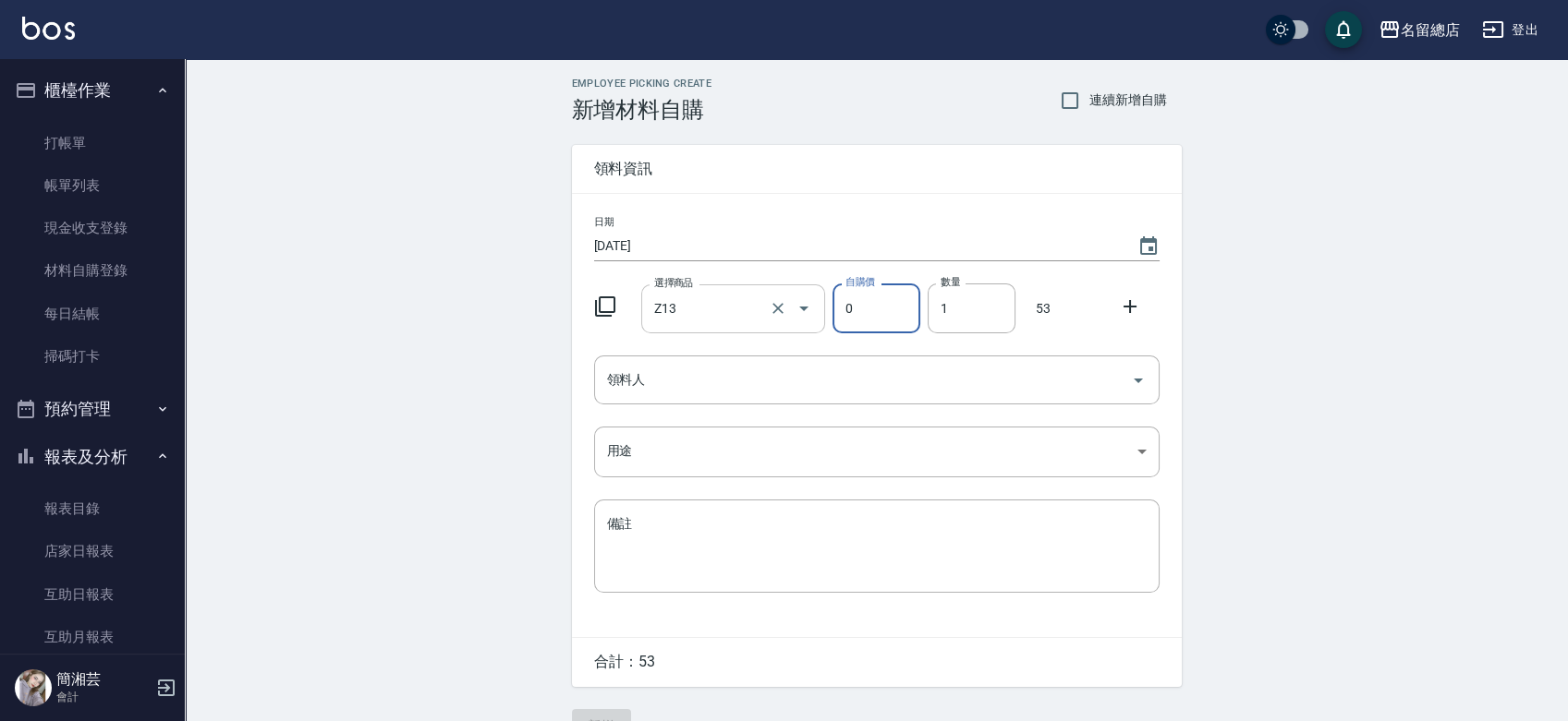
type input "綠意/粉穳/金色頭皮水贈品小"
type input "53"
type input "1"
click at [670, 351] on div "日期 [DATE] 選擇商品 綠意/粉穳/金色頭皮水贈品小 選擇商品 自購價 53 自購價 數量 1 數量 53 領料人 領料人 用途 ​ 用途 備註 x 備註" at bounding box center [876, 416] width 610 height 443
click at [663, 372] on input "領料人" at bounding box center [863, 380] width 521 height 33
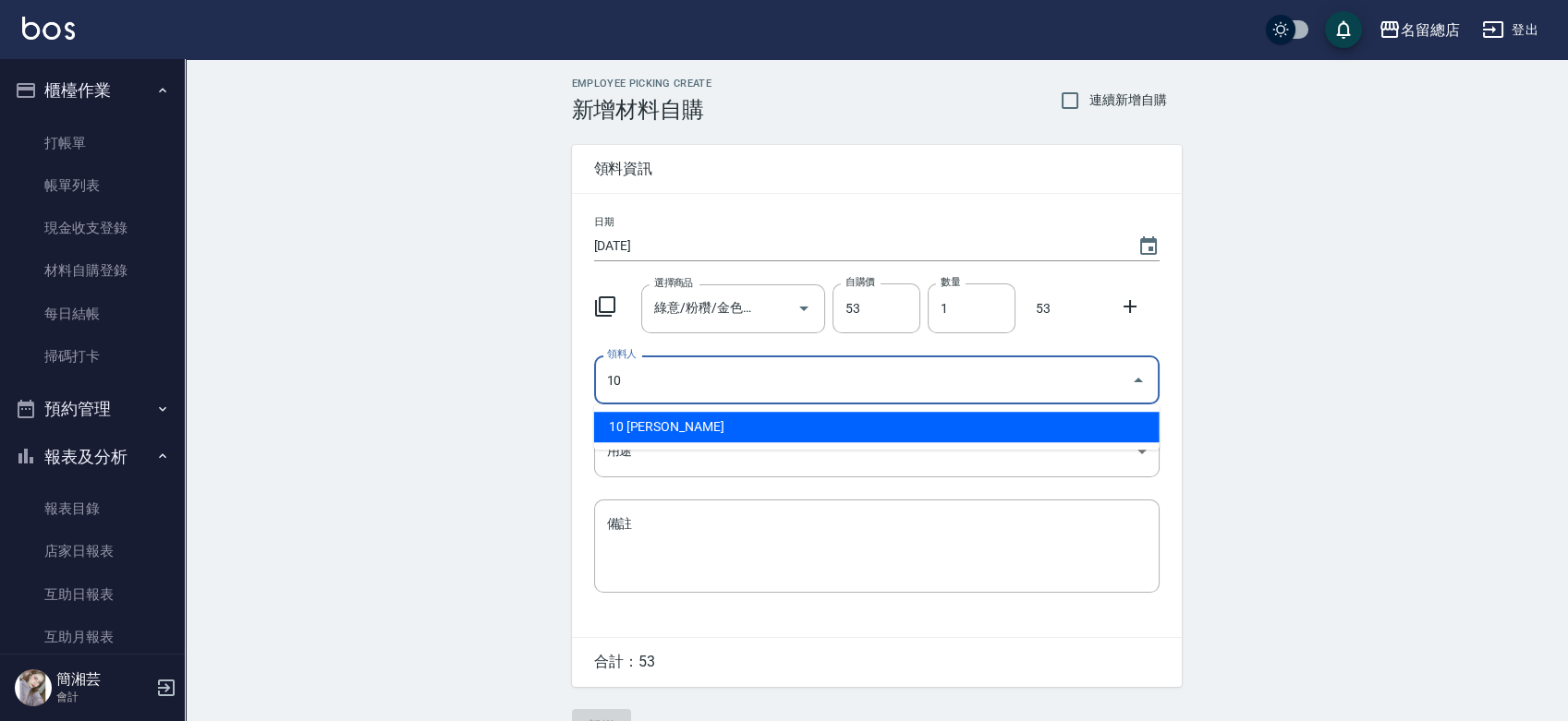
type input "10 [PERSON_NAME]"
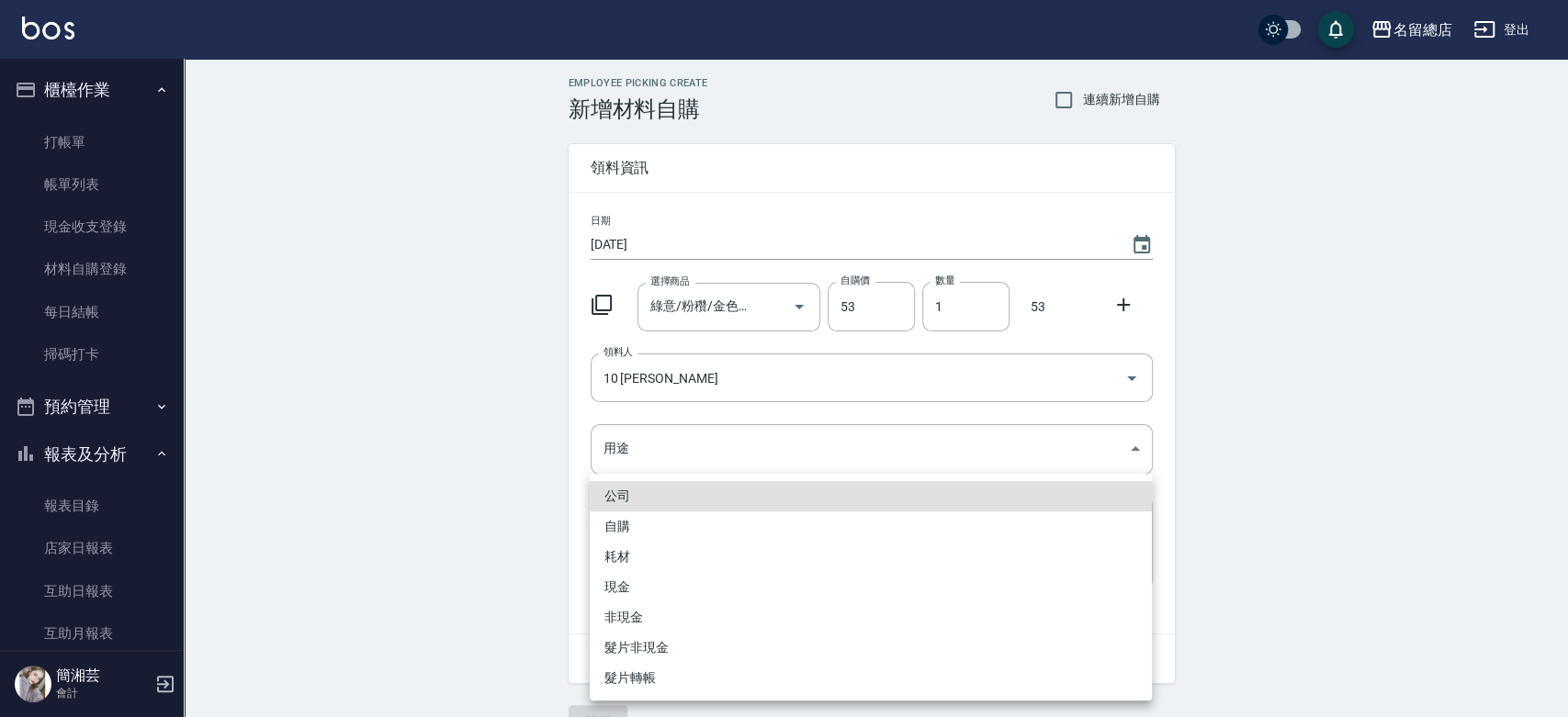
click at [615, 519] on li "自購" at bounding box center [871, 527] width 562 height 30
type input "自購"
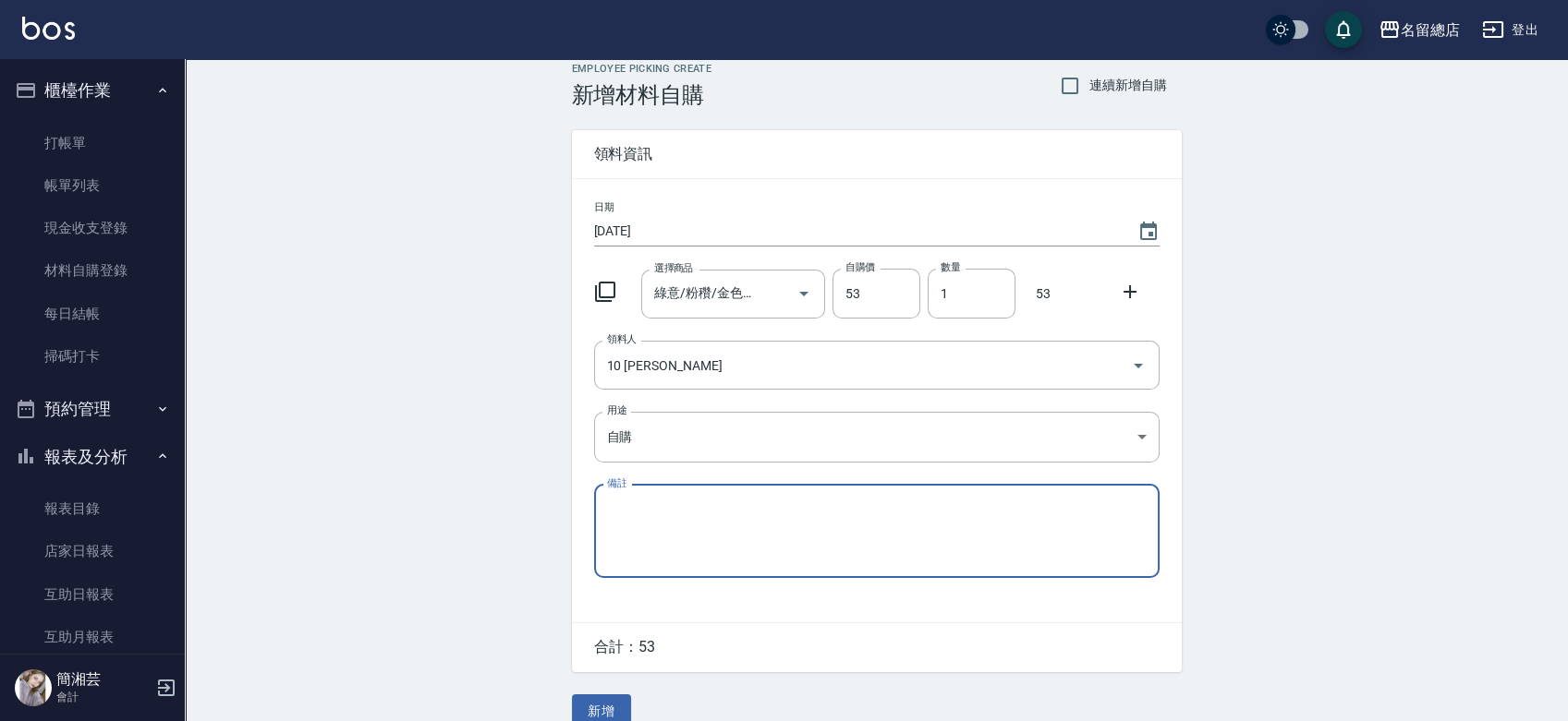
scroll to position [40, 0]
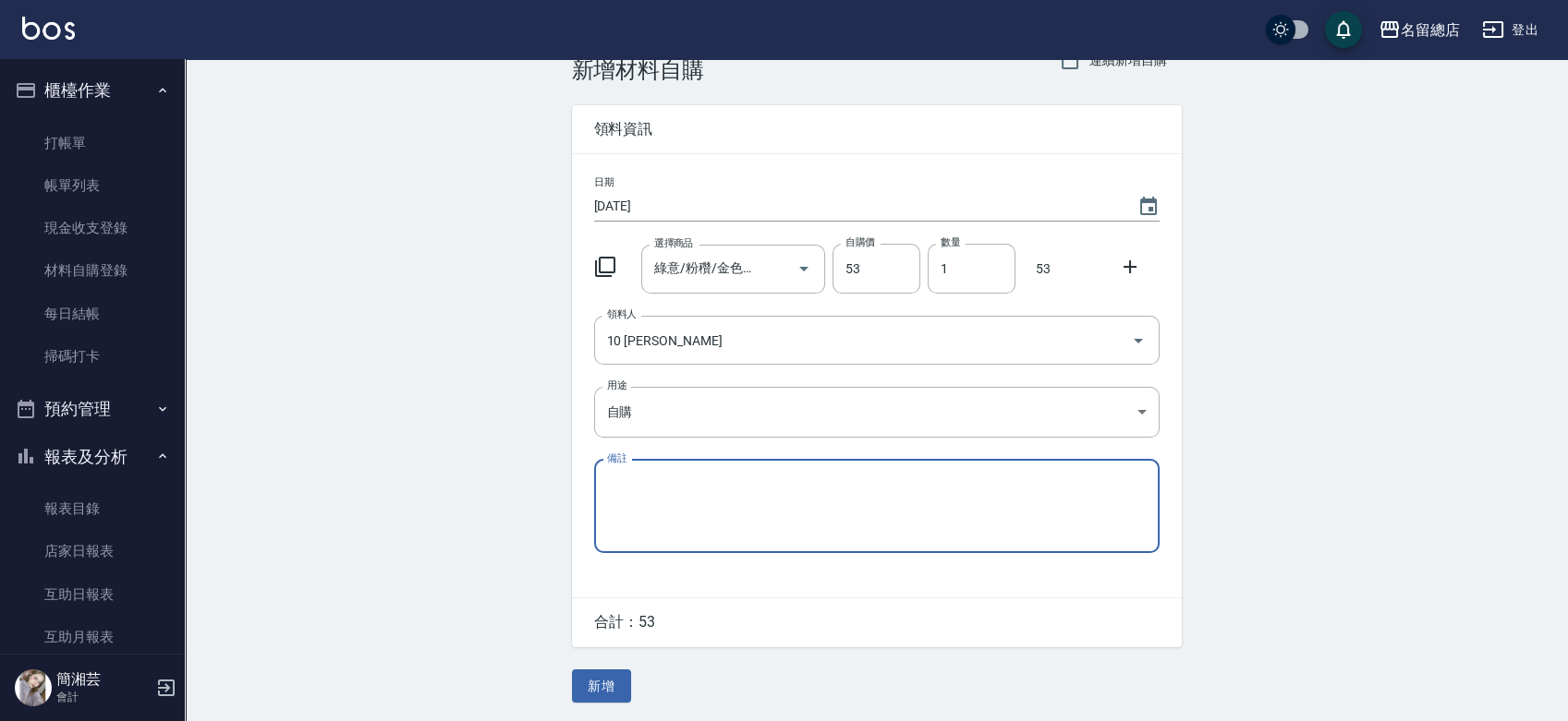
click at [611, 675] on button "新增" at bounding box center [602, 687] width 59 height 34
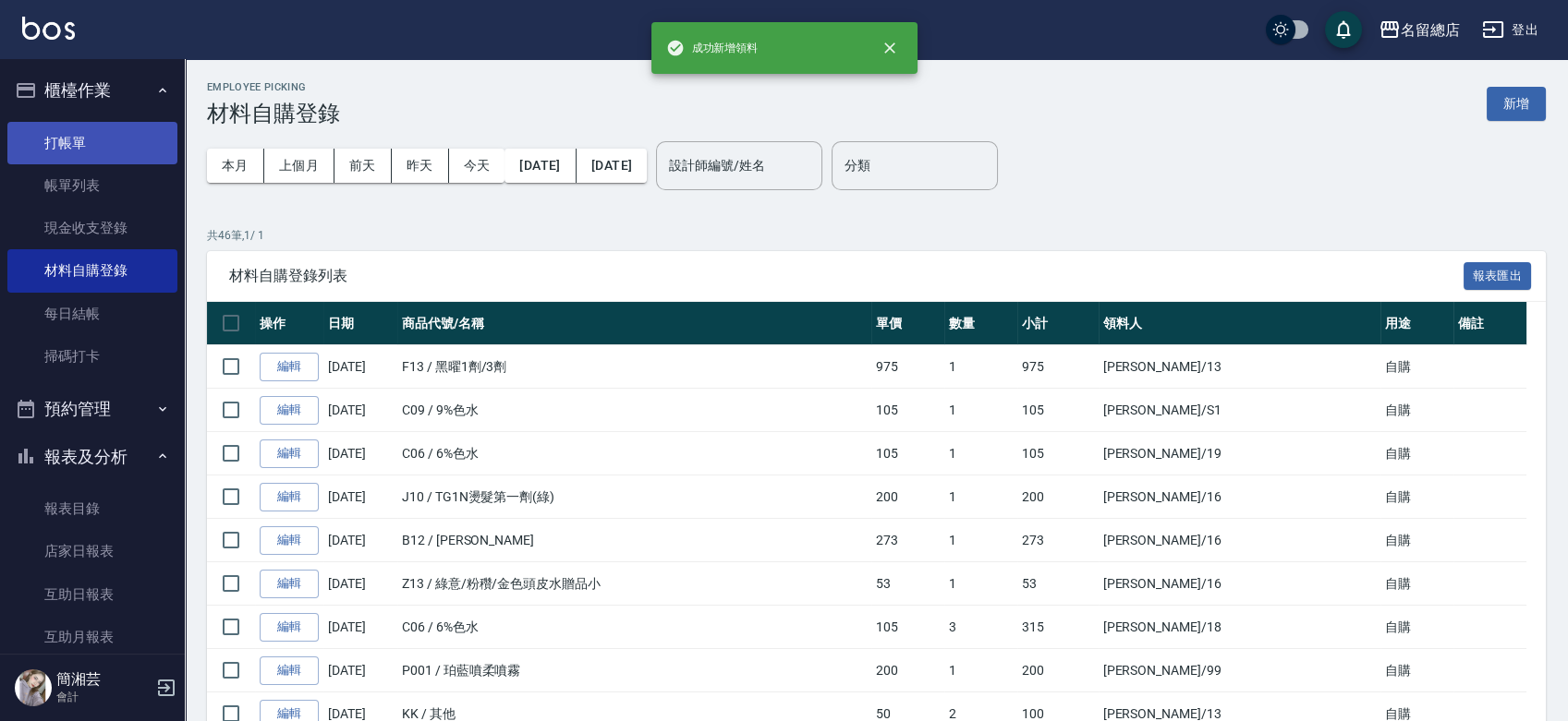
click at [61, 133] on link "打帳單" at bounding box center [92, 143] width 170 height 42
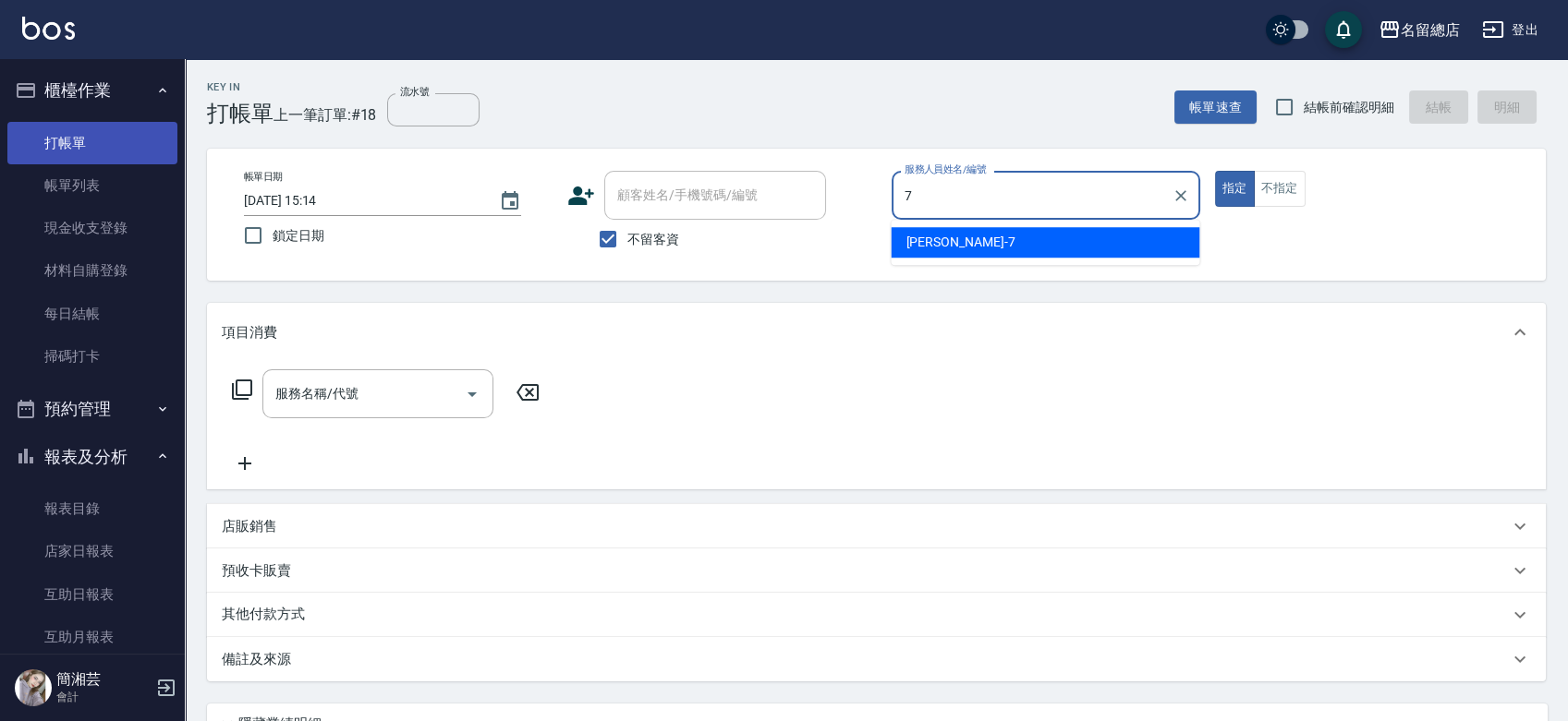
type input "Mick-7"
type button "true"
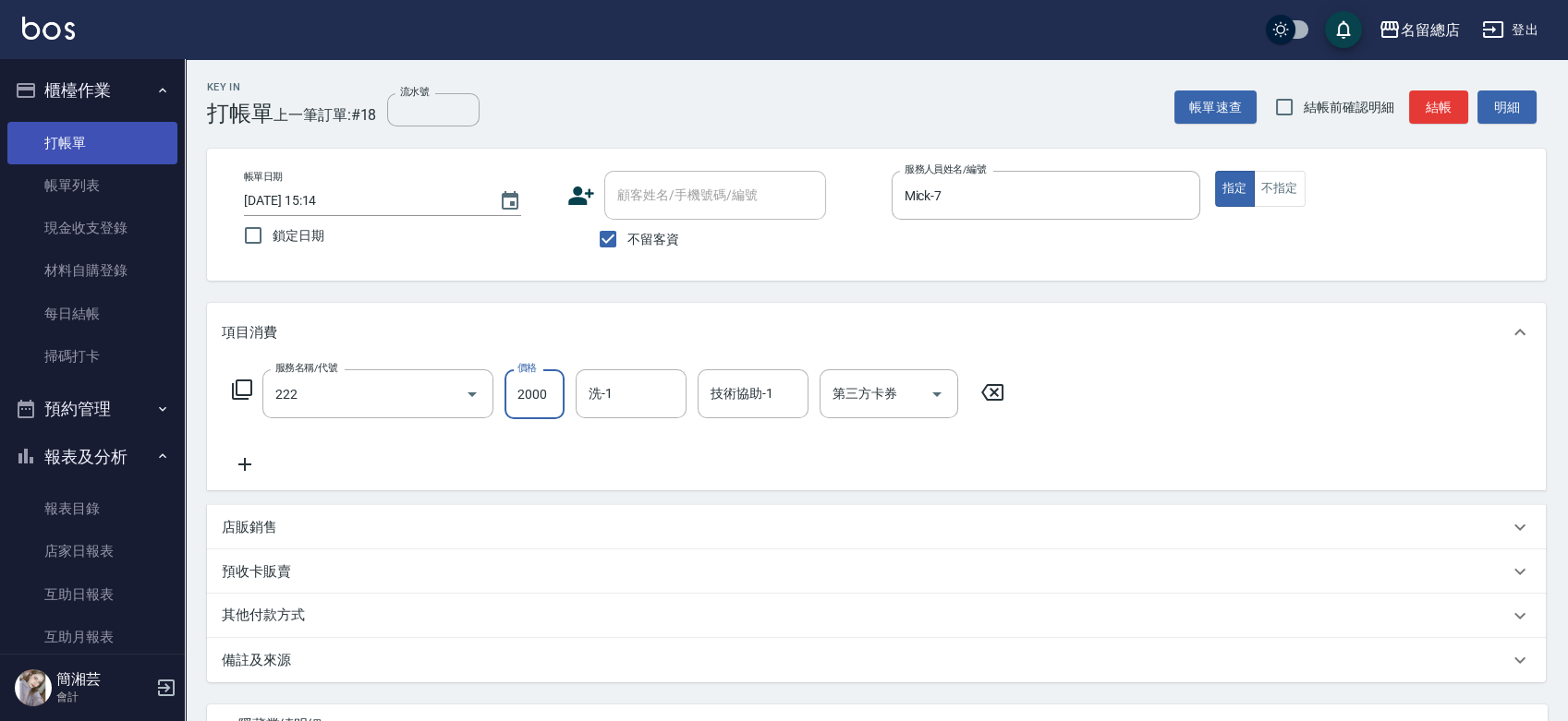
type input "燙髮2000以上(222)"
type input "3000"
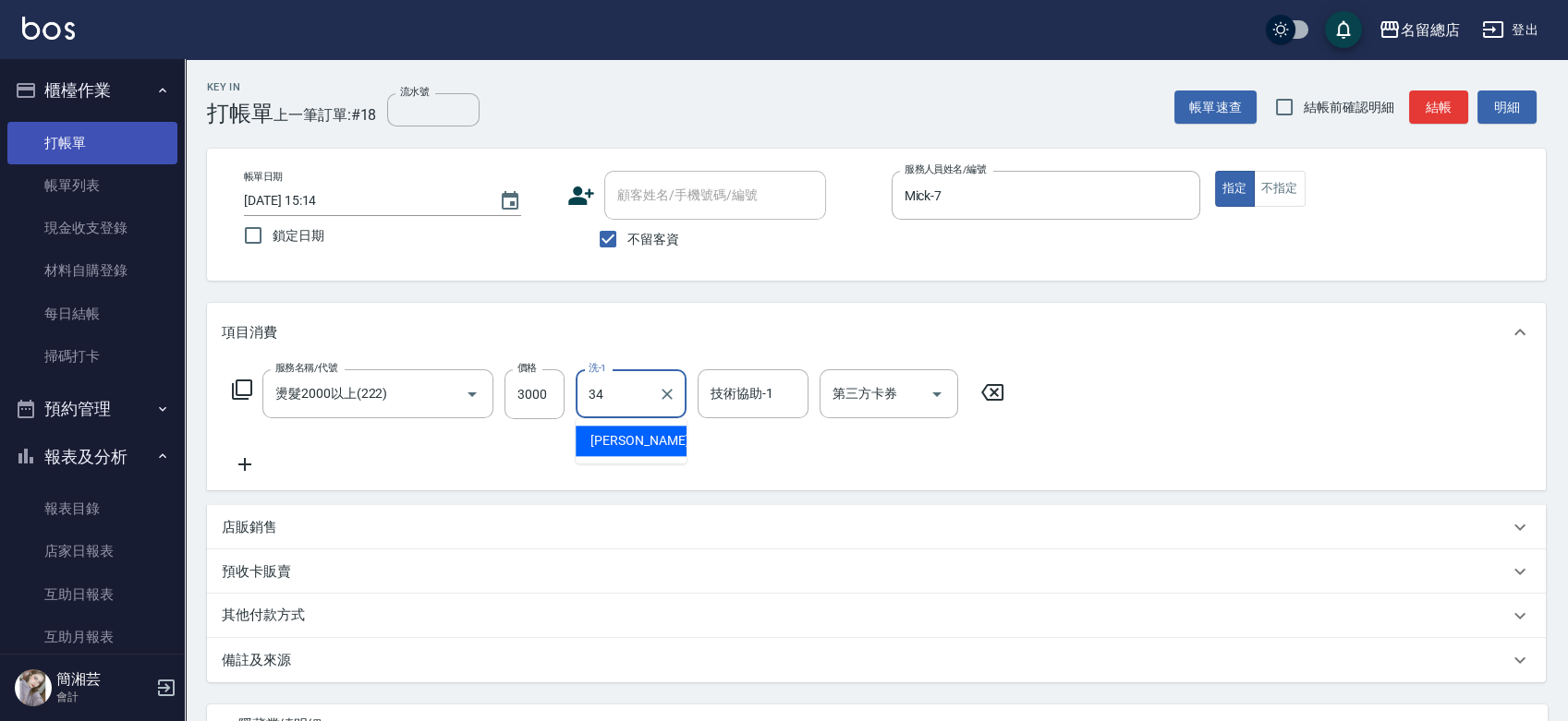
type input "[PERSON_NAME]-34"
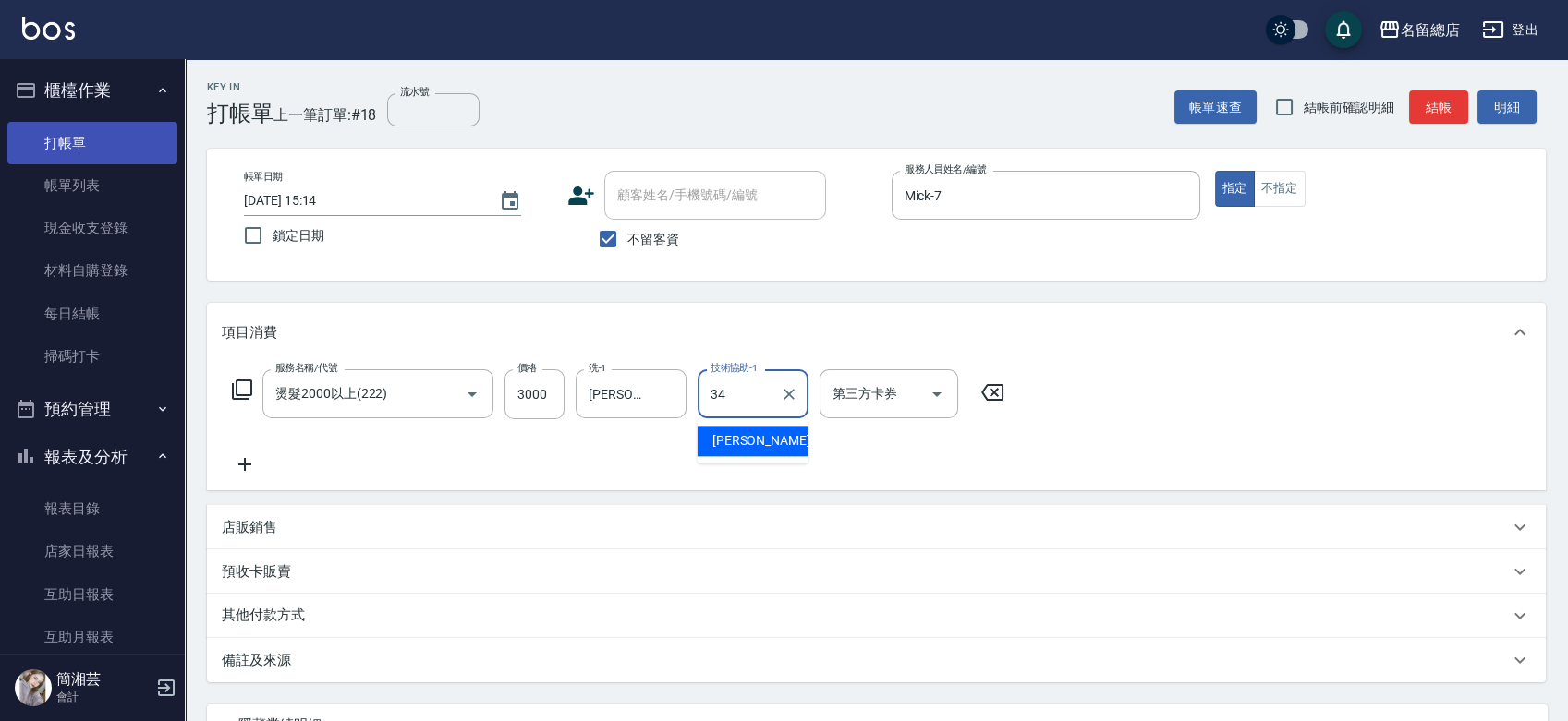
type input "[PERSON_NAME]-34"
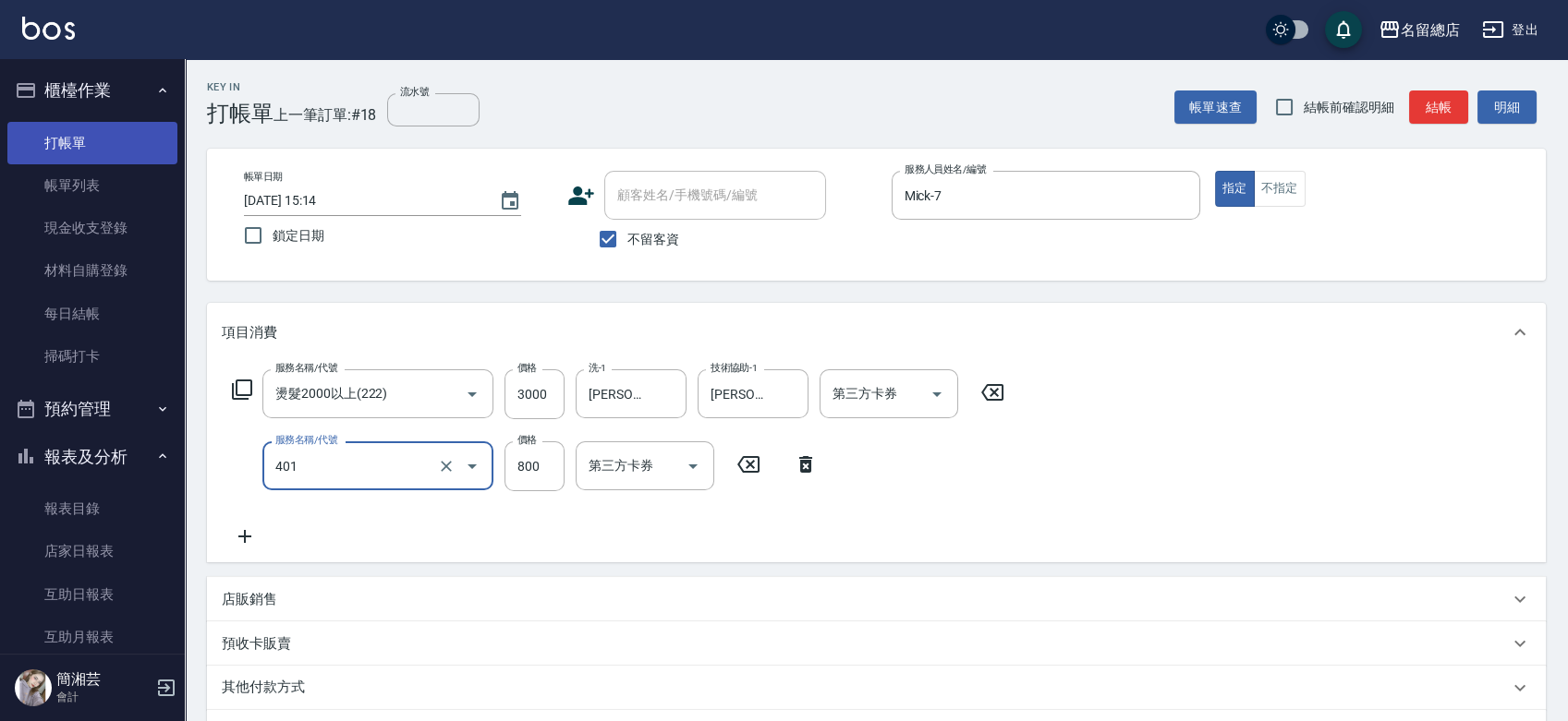
type input "自備護髮(401)"
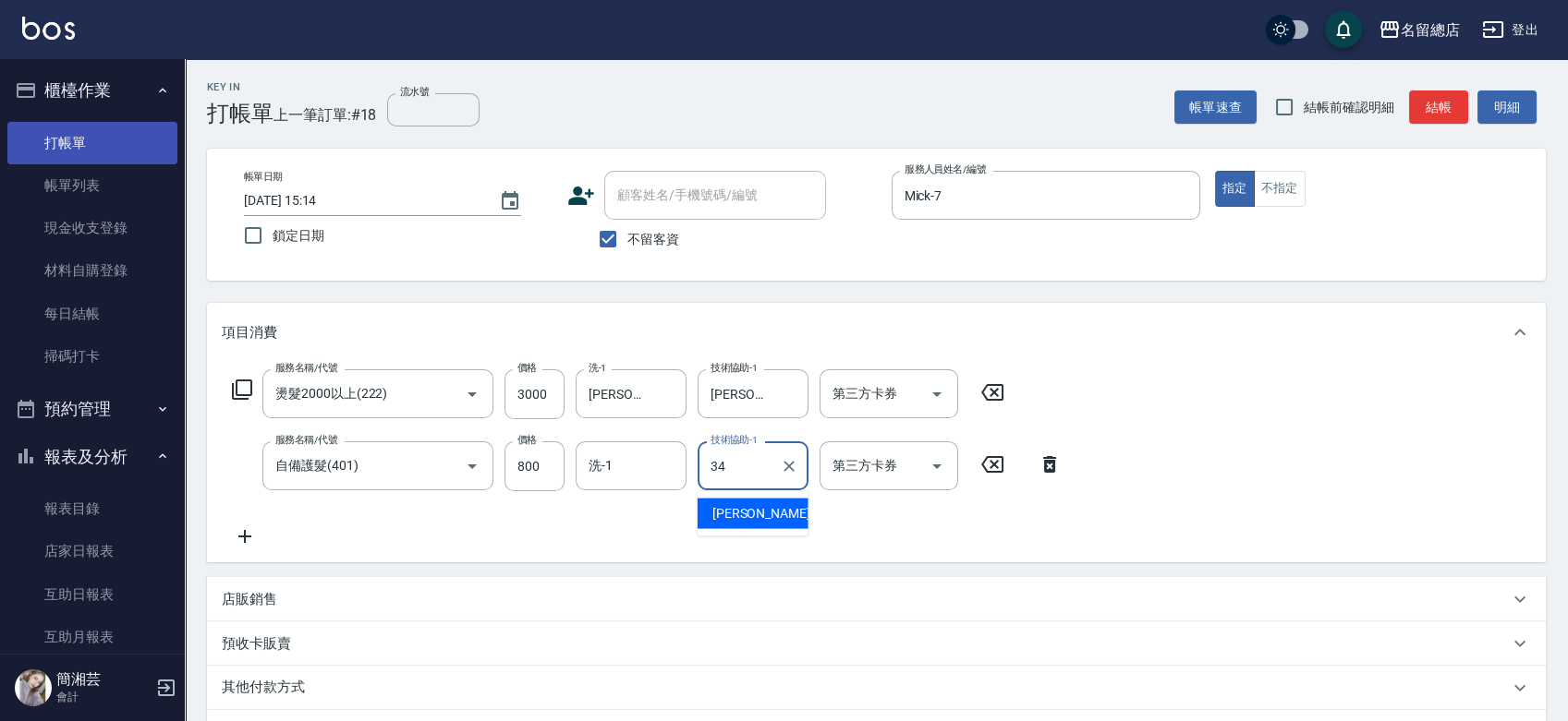
type input "[PERSON_NAME]-34"
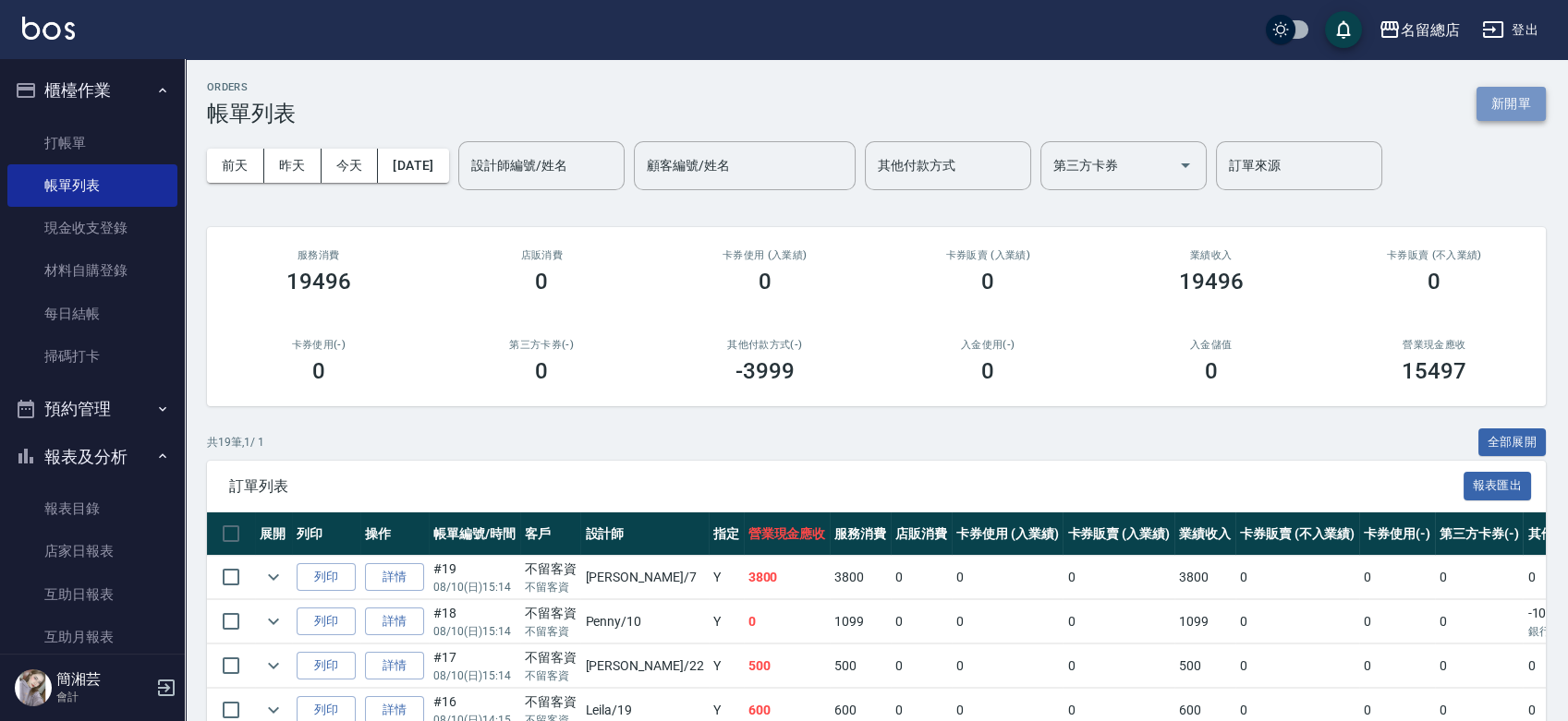
click at [1501, 102] on button "新開單" at bounding box center [1511, 104] width 69 height 34
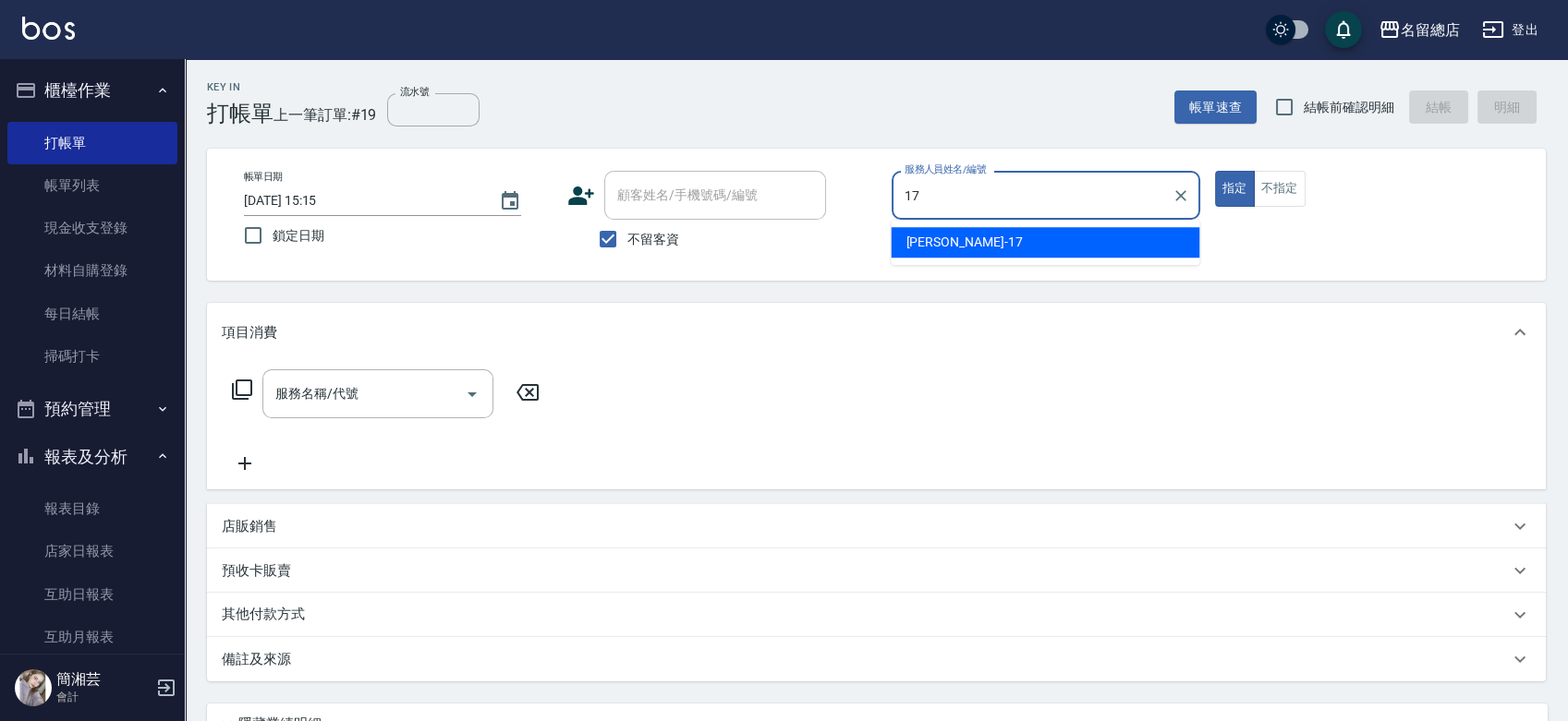
type input "[PERSON_NAME]-17"
type button "true"
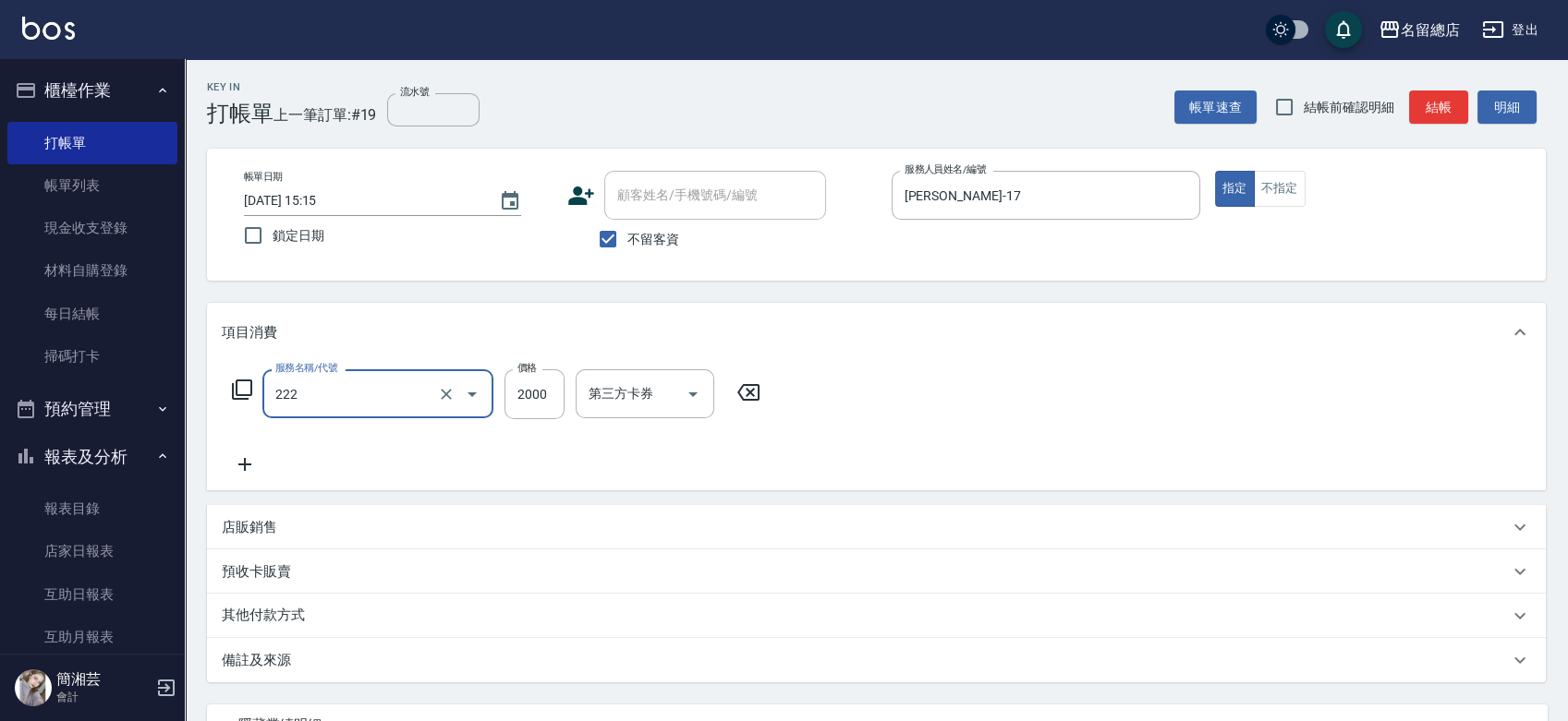
type input "燙髮2000以上(222)"
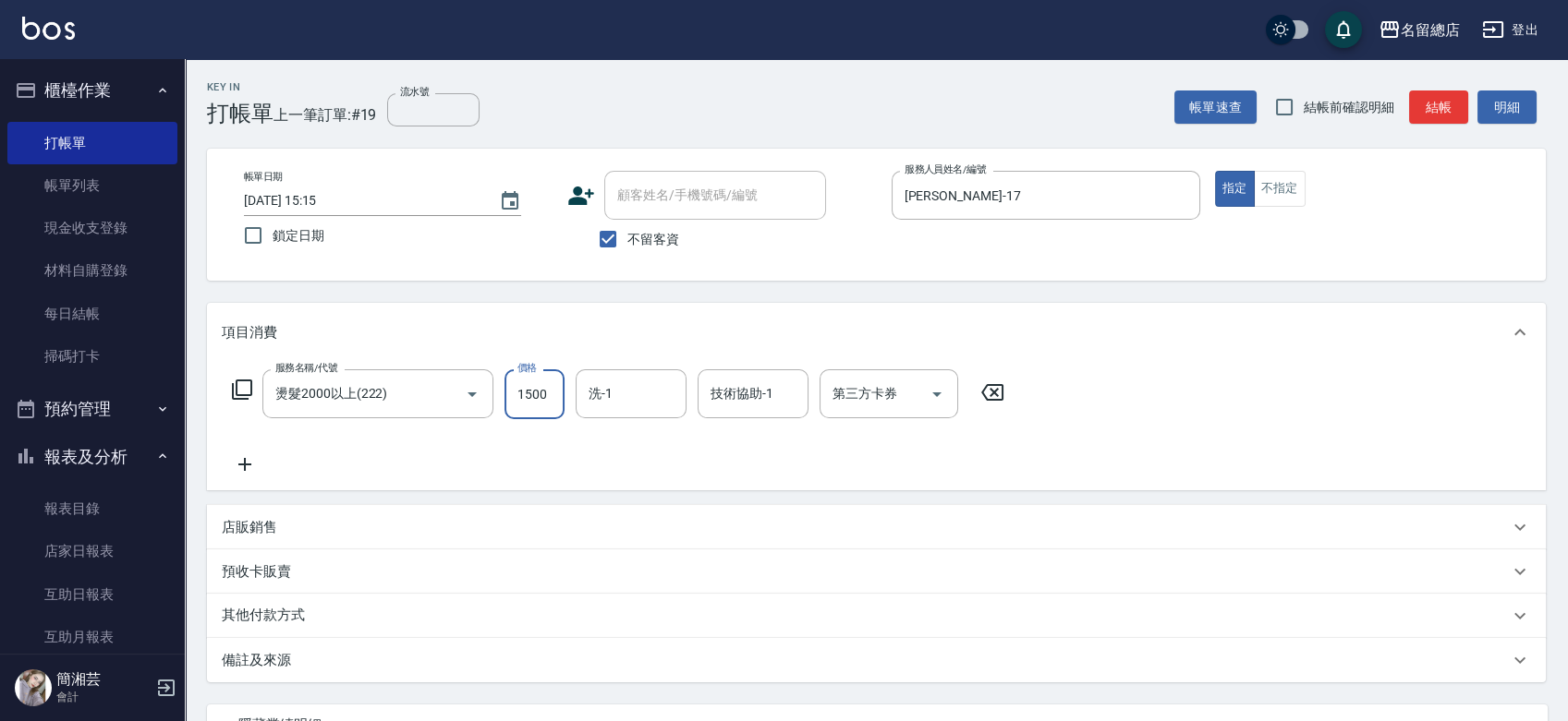
type input "1500"
type input "[PERSON_NAME]-36"
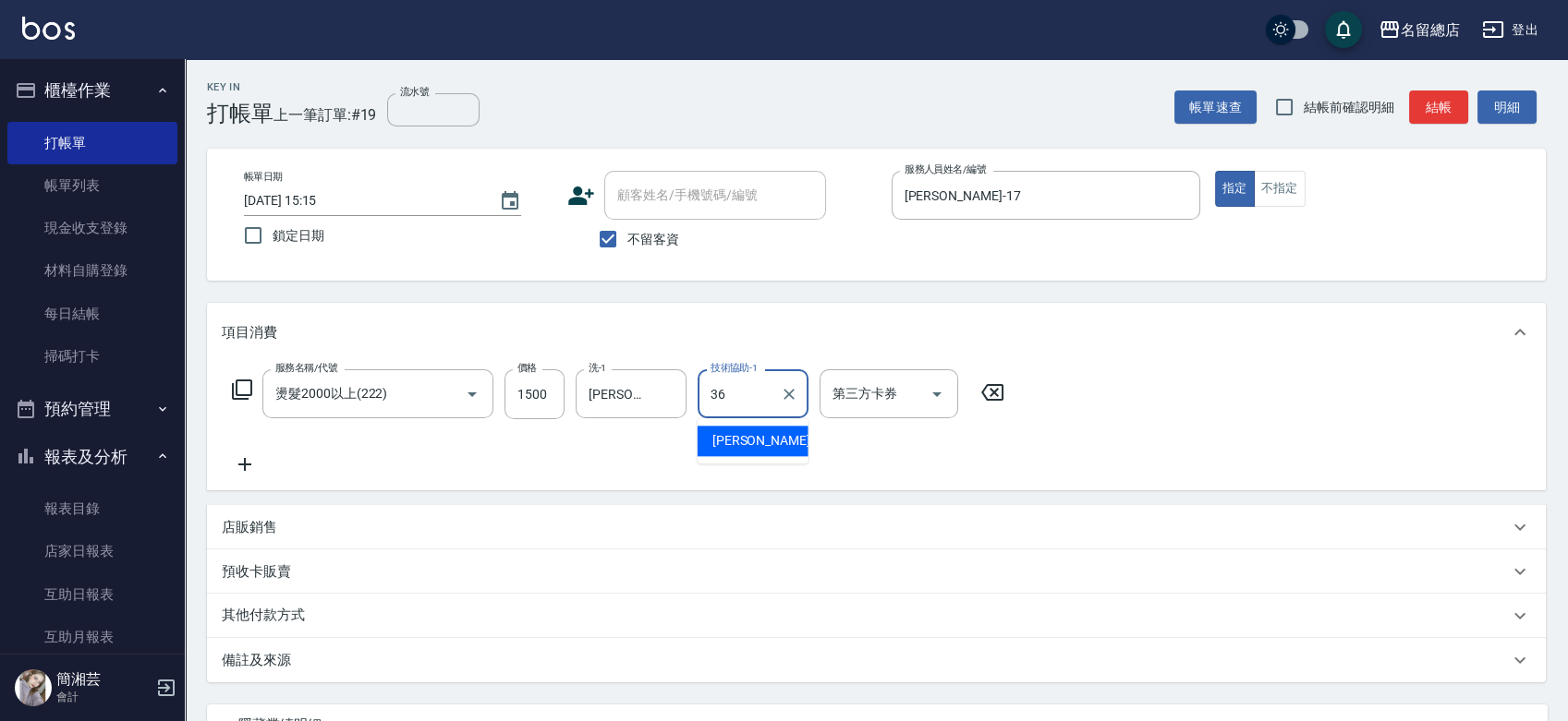
type input "[PERSON_NAME]-36"
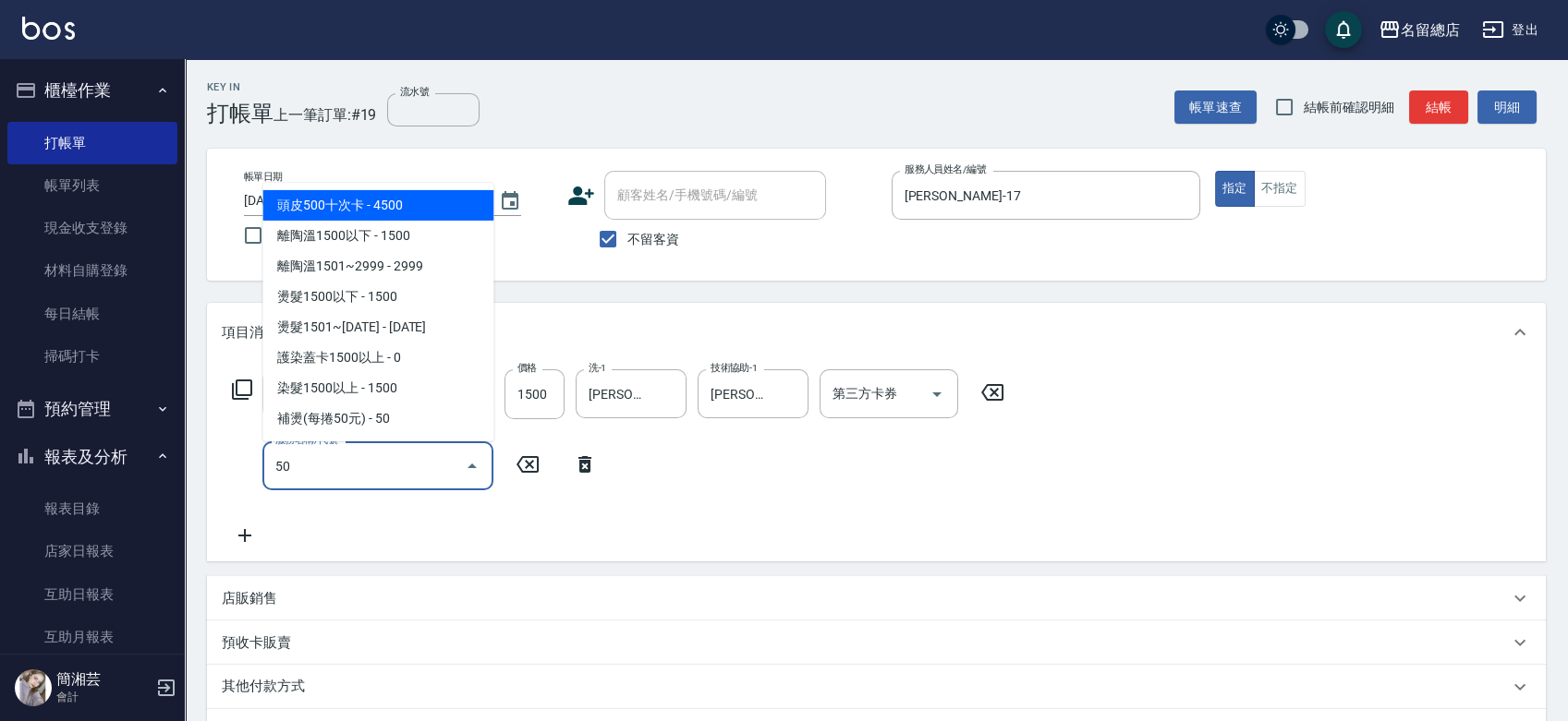
type input "5"
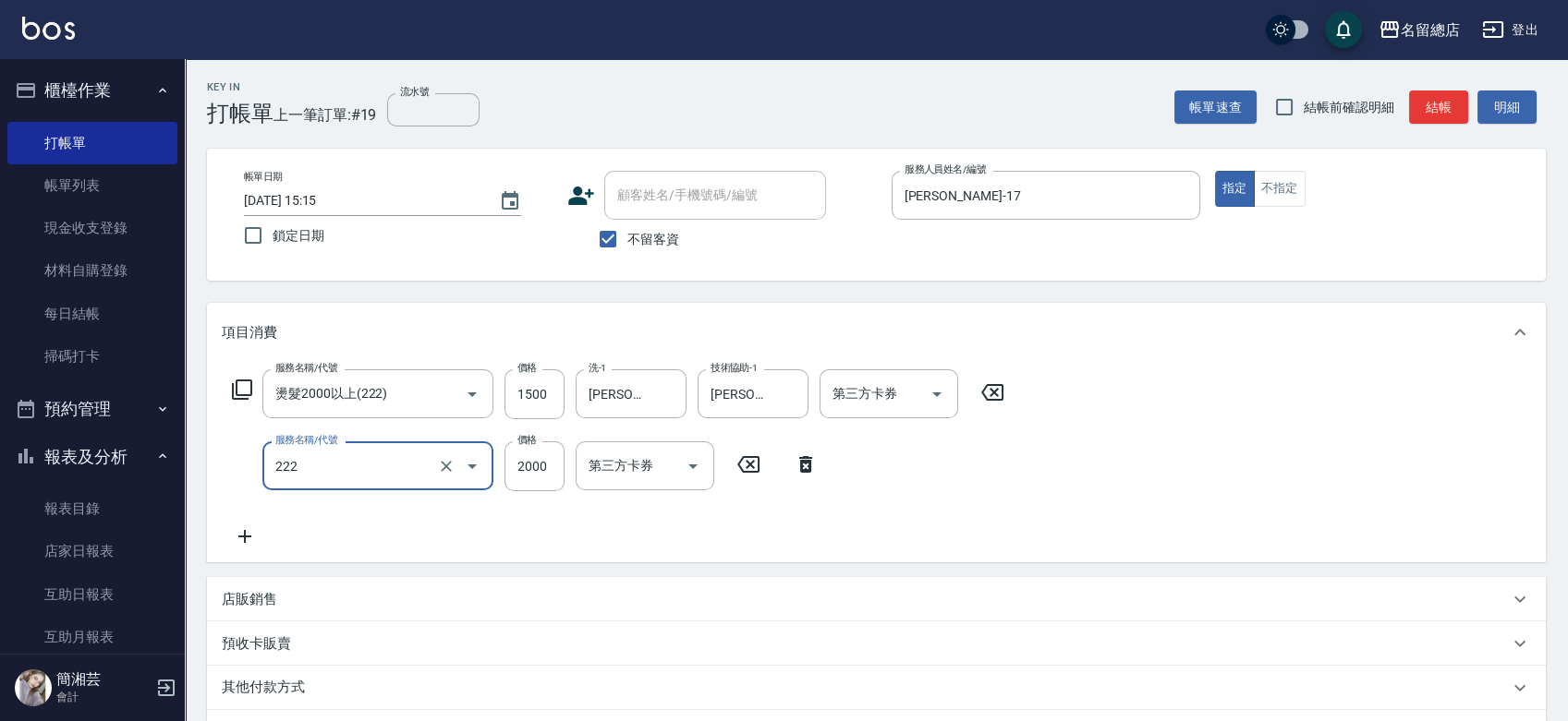
type input "燙髮2000以上(222)"
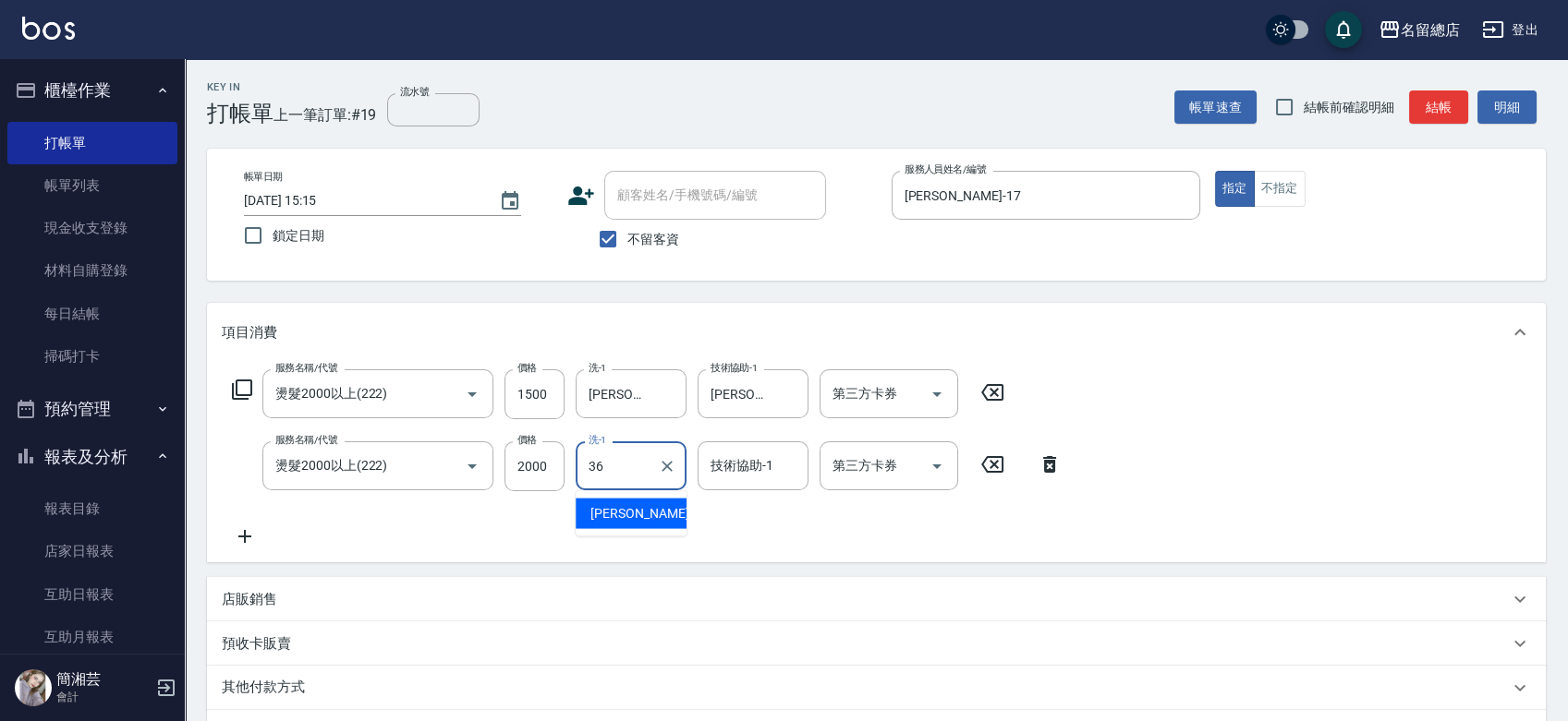
type input "[PERSON_NAME]-36"
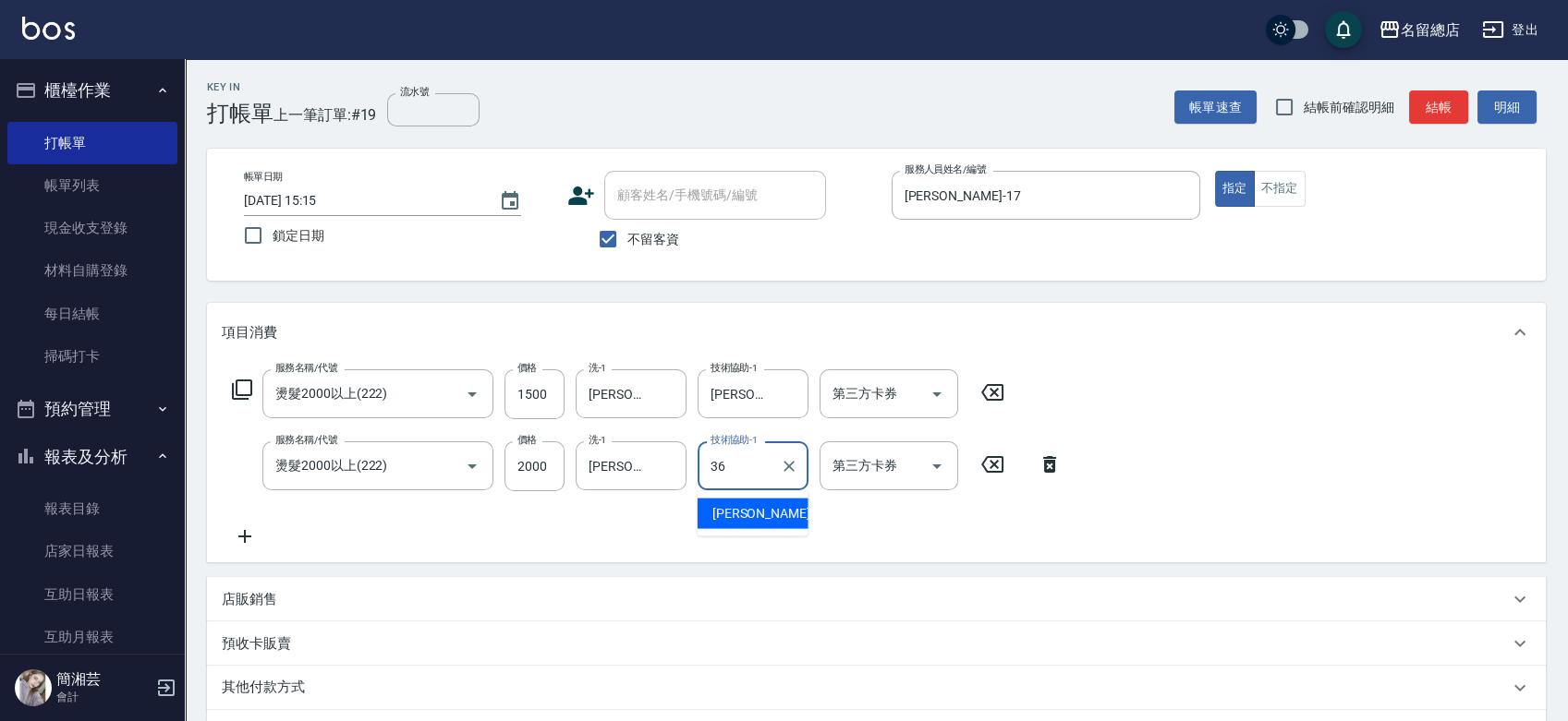
type input "[PERSON_NAME]-36"
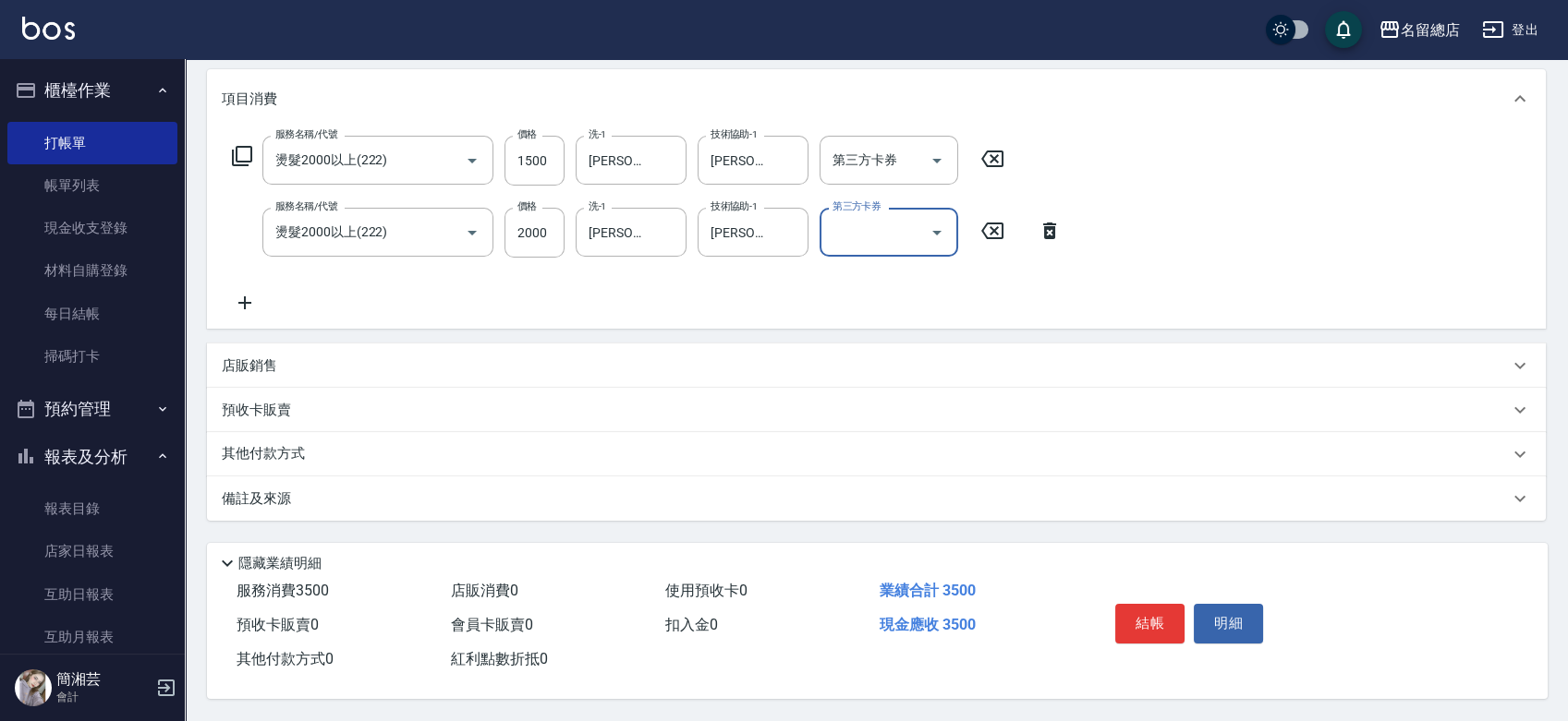
scroll to position [239, 0]
click at [369, 356] on div "店販銷售" at bounding box center [865, 366] width 1287 height 19
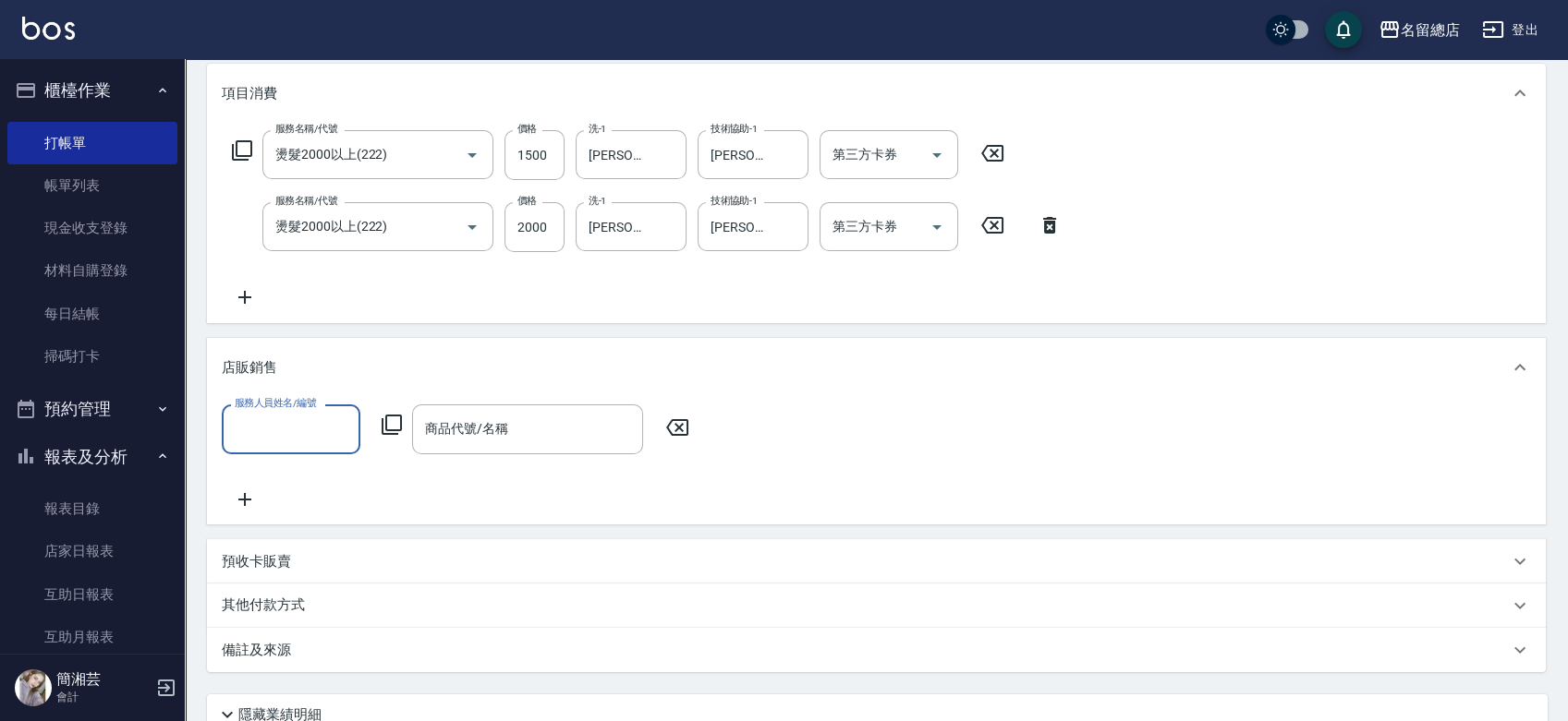
scroll to position [0, 0]
type input "[PERSON_NAME]-17"
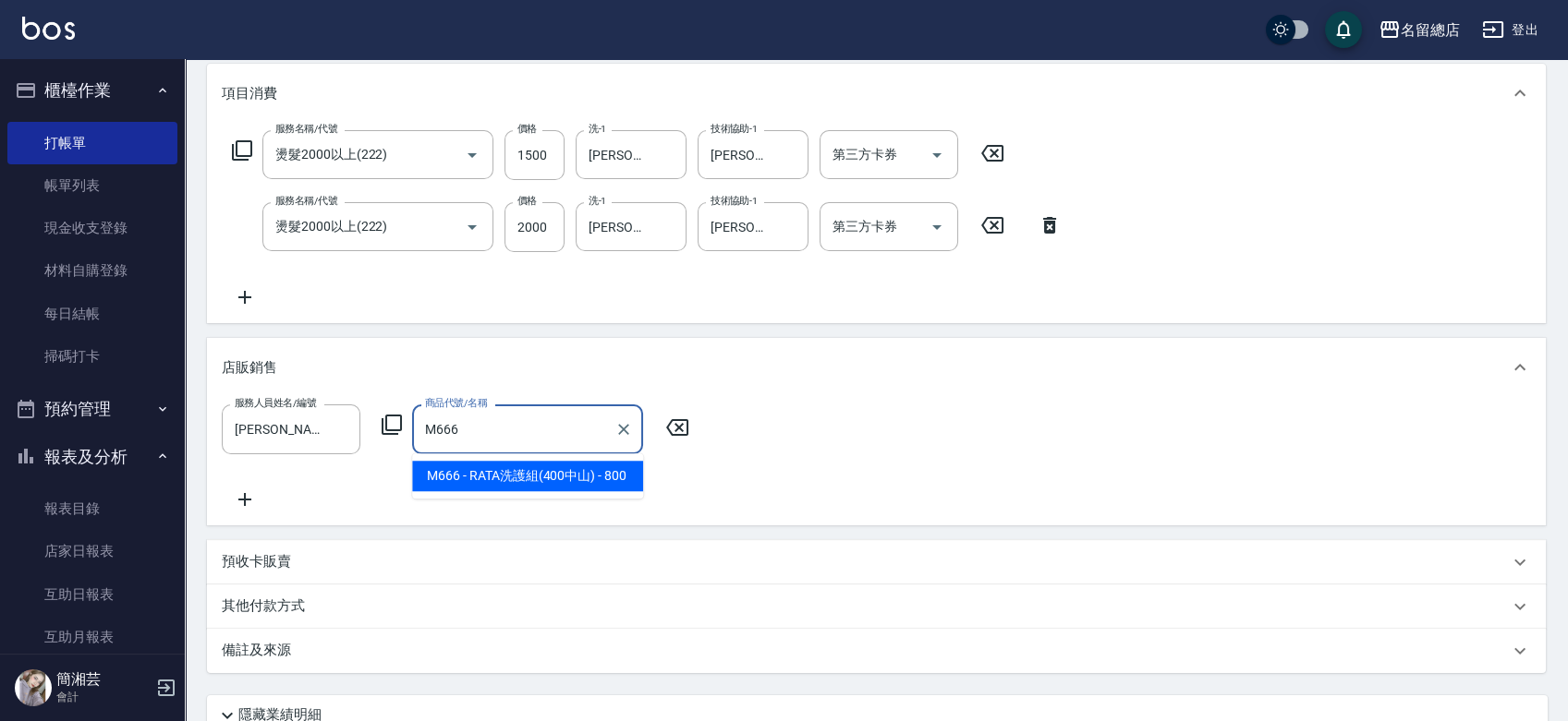
type input "RATA洗護組(400中山)"
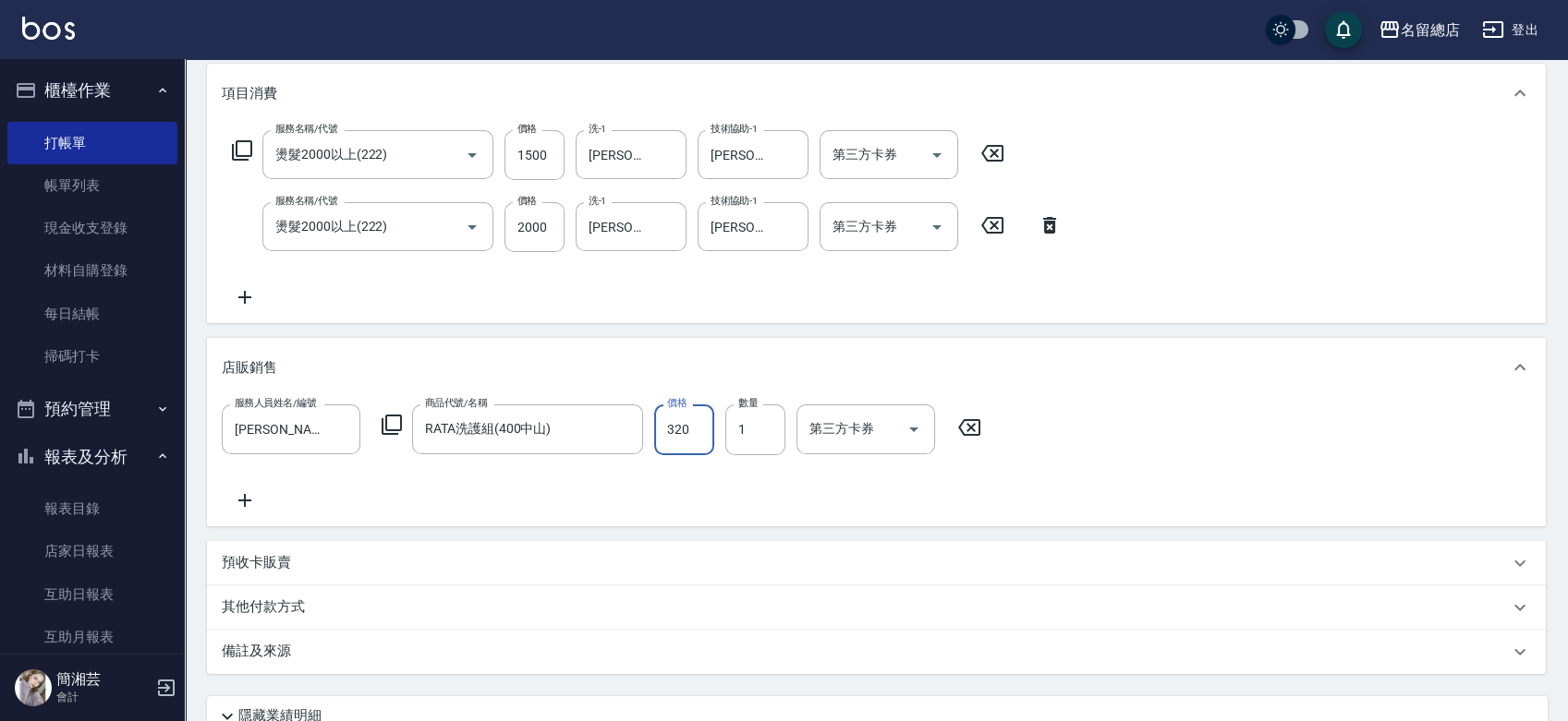
type input "320"
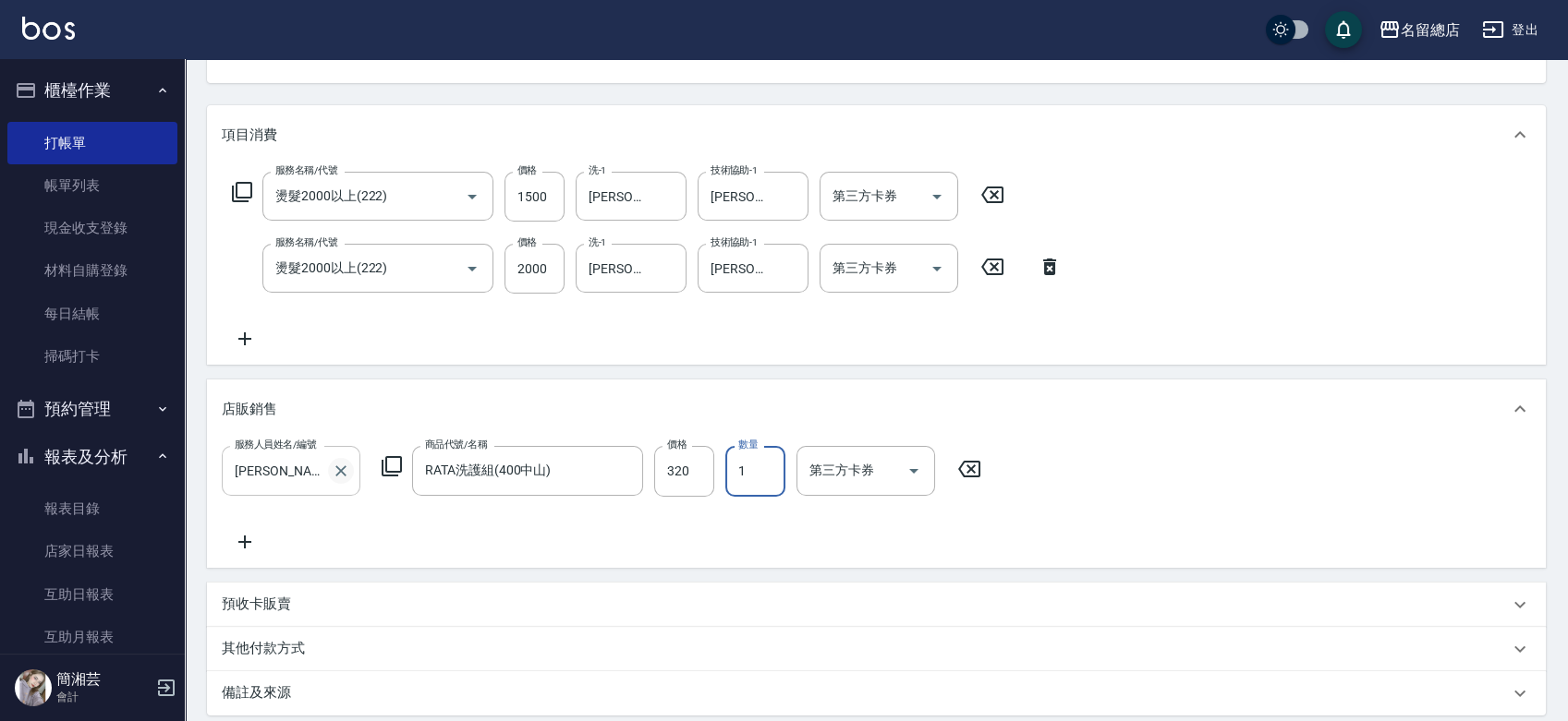
scroll to position [192, 0]
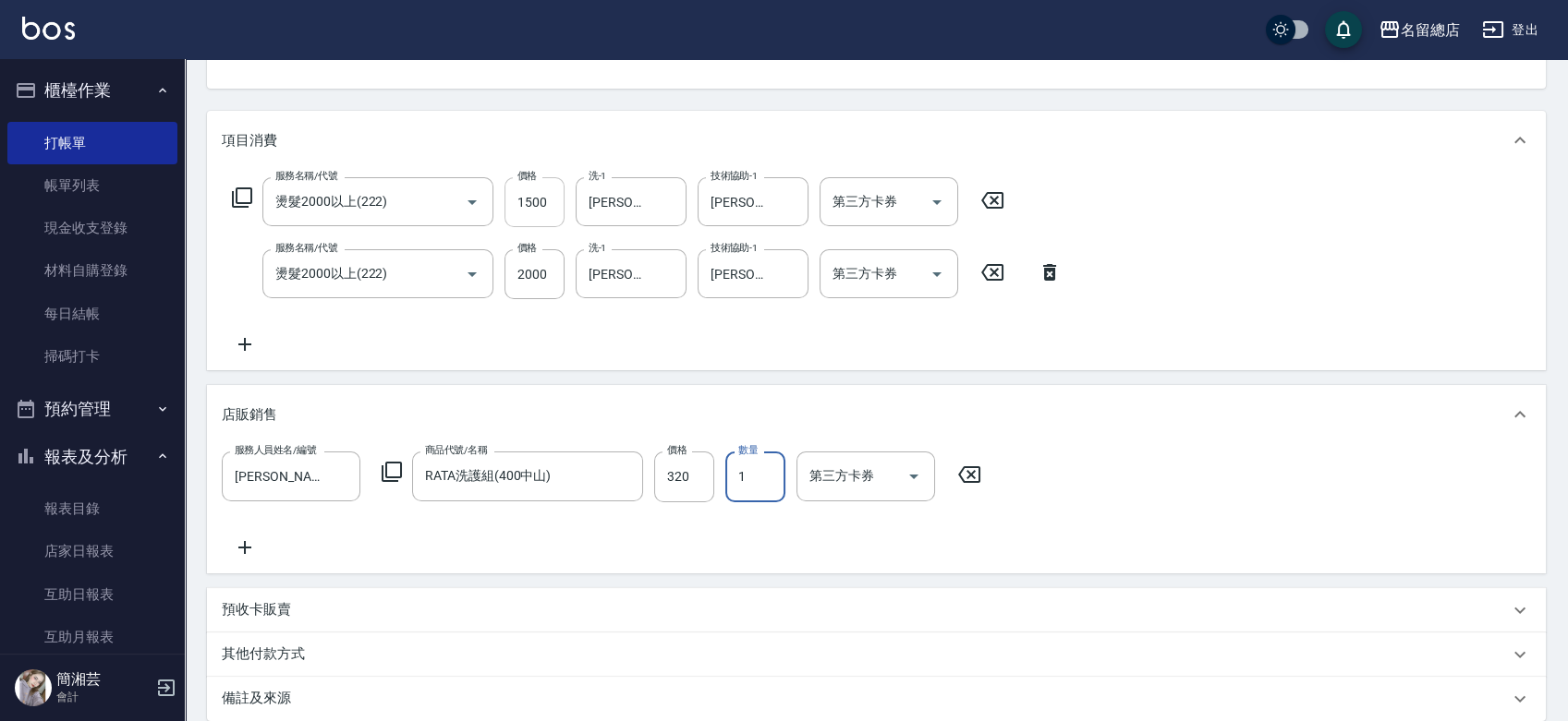
click at [538, 204] on input "1500" at bounding box center [534, 202] width 60 height 50
click at [451, 202] on icon "Clear" at bounding box center [445, 202] width 18 height 18
type input "燙髮2000以上(222)"
click at [451, 202] on icon "Clear" at bounding box center [445, 202] width 18 height 18
type input "燙髮1500以下(221)"
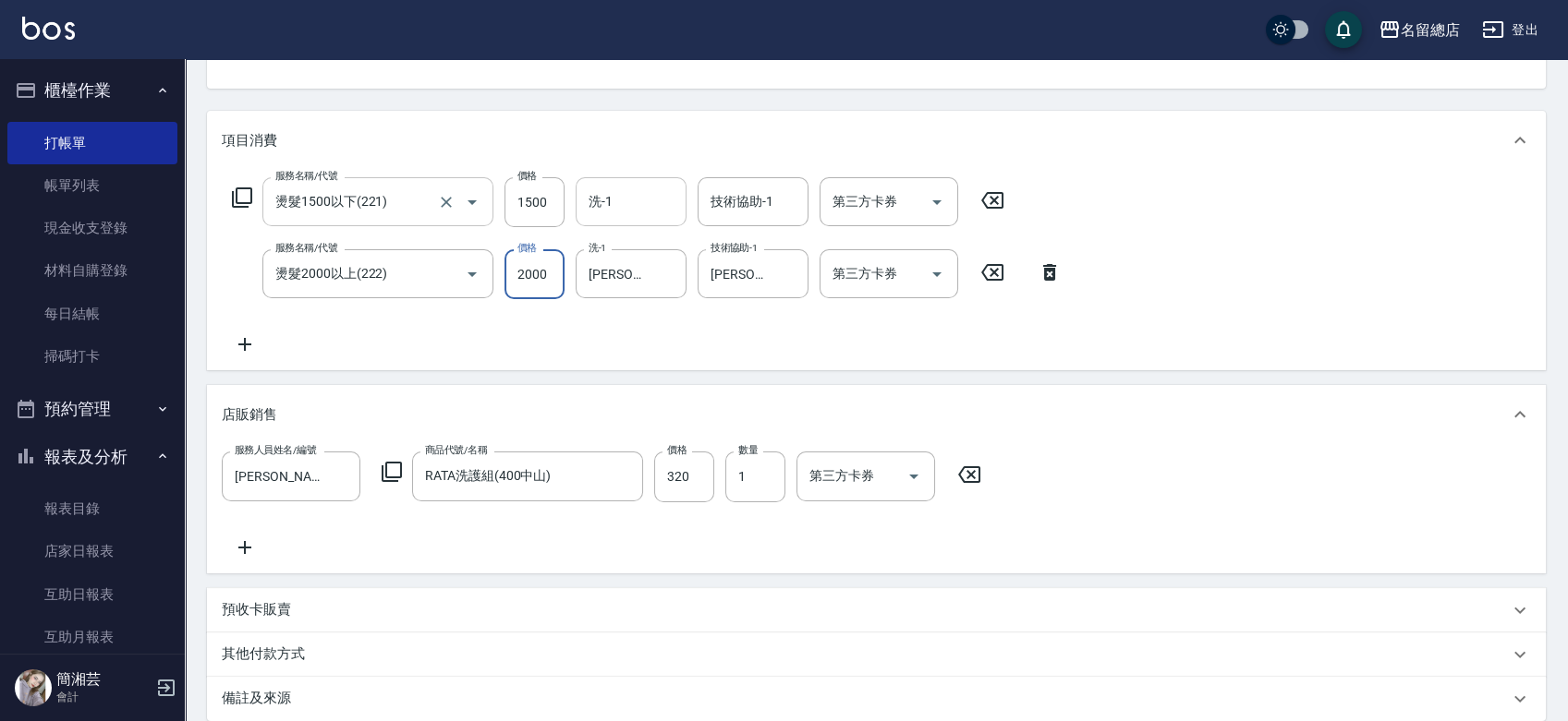
click at [619, 190] on input "洗-1" at bounding box center [631, 202] width 94 height 33
type input "[PERSON_NAME]-36"
click at [533, 205] on input "1500" at bounding box center [534, 202] width 60 height 50
click at [525, 205] on input "1500" at bounding box center [534, 202] width 60 height 50
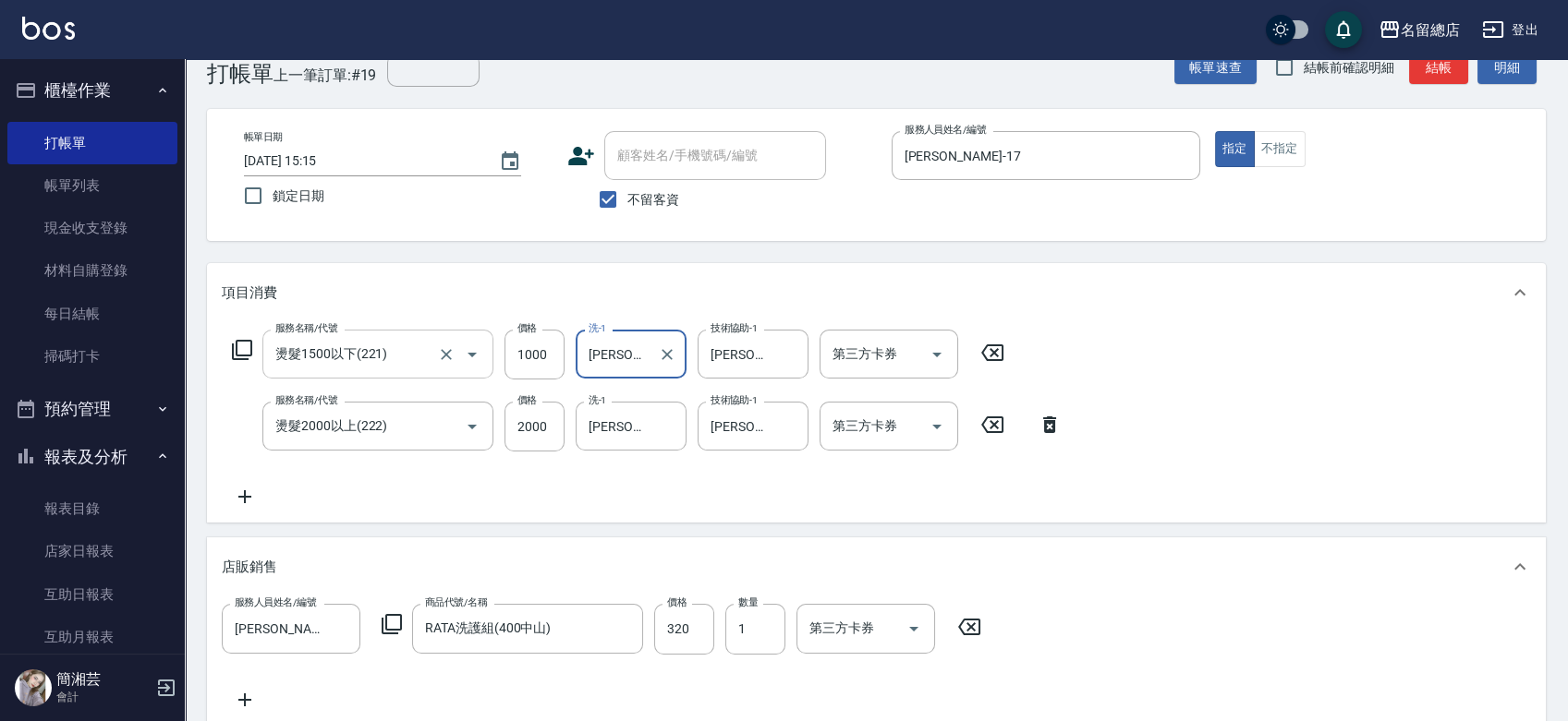
scroll to position [0, 0]
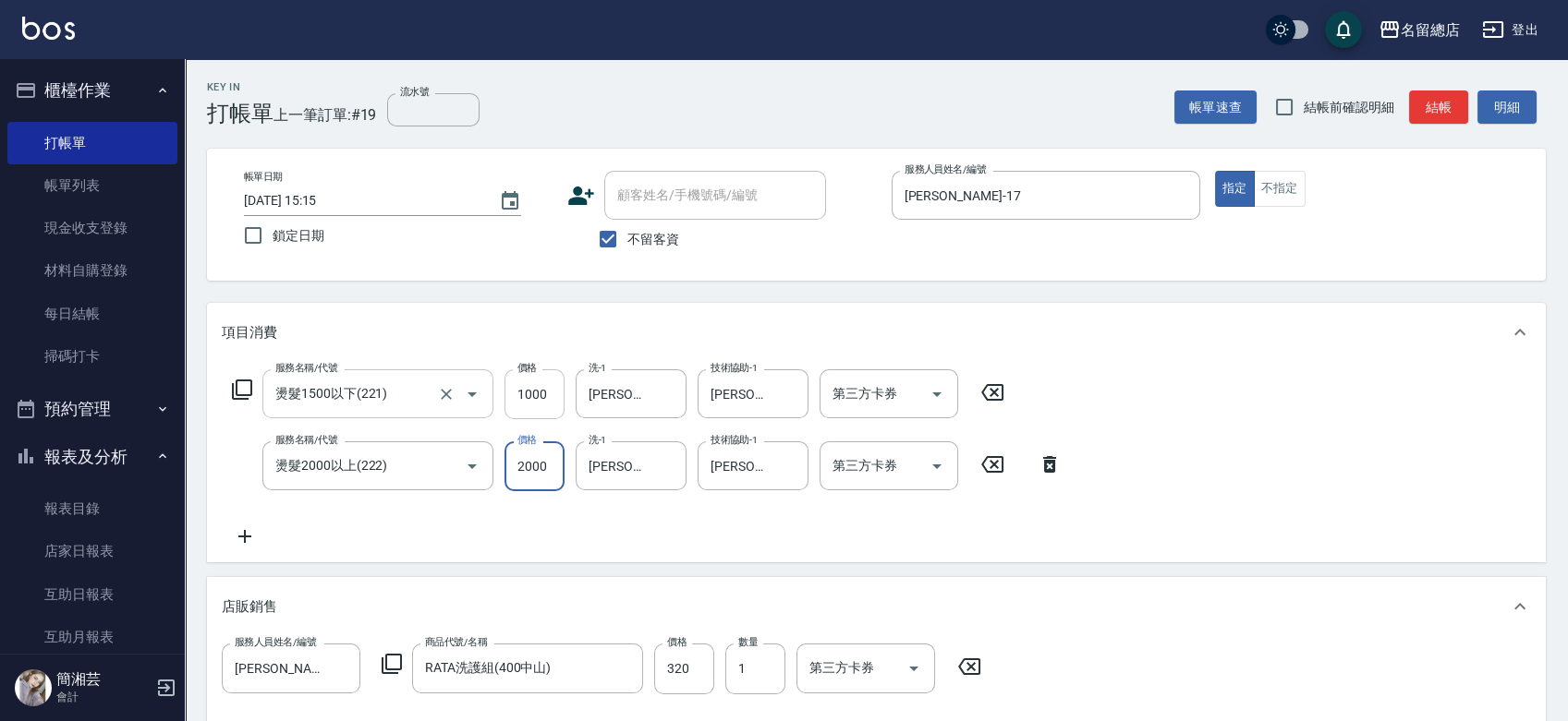
click at [533, 382] on input "1000" at bounding box center [534, 394] width 60 height 50
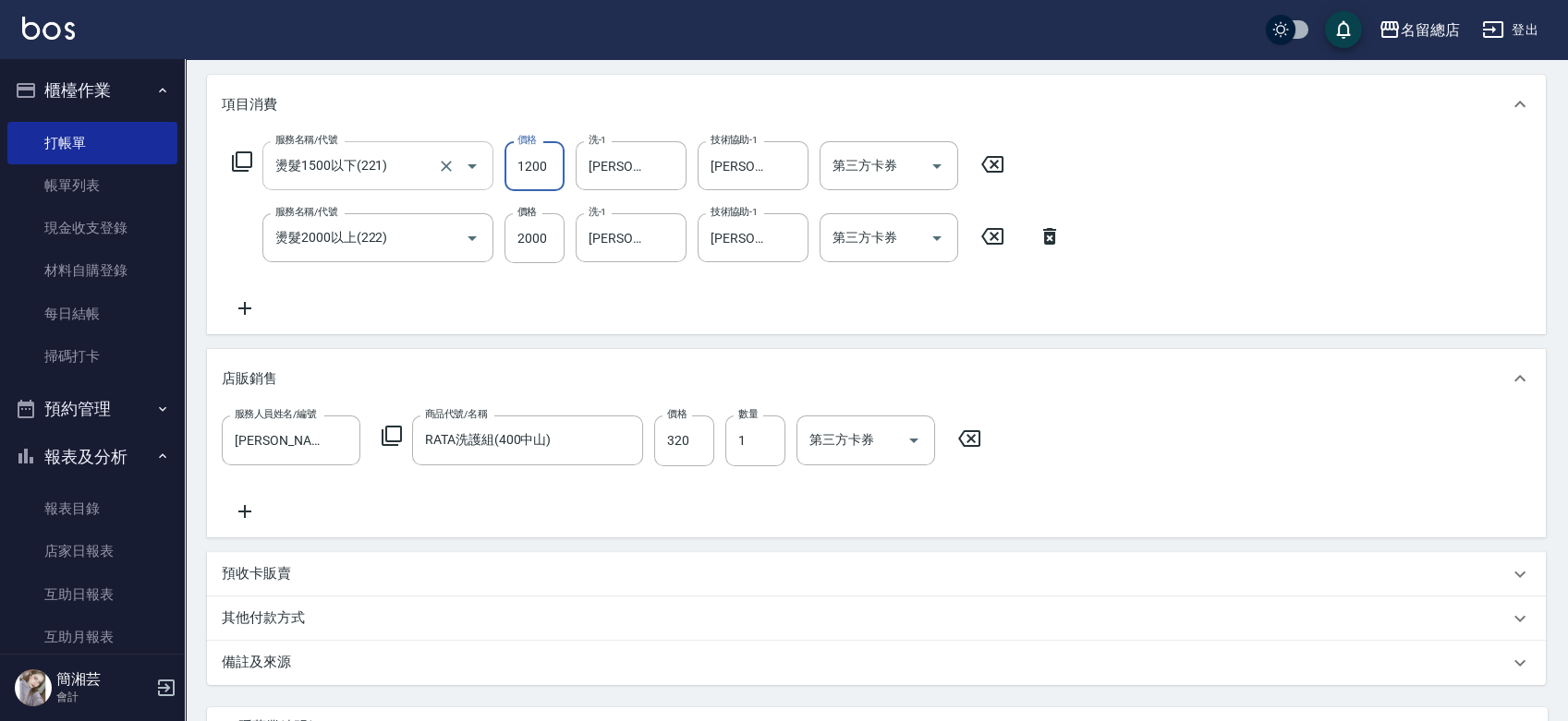
scroll to position [397, 0]
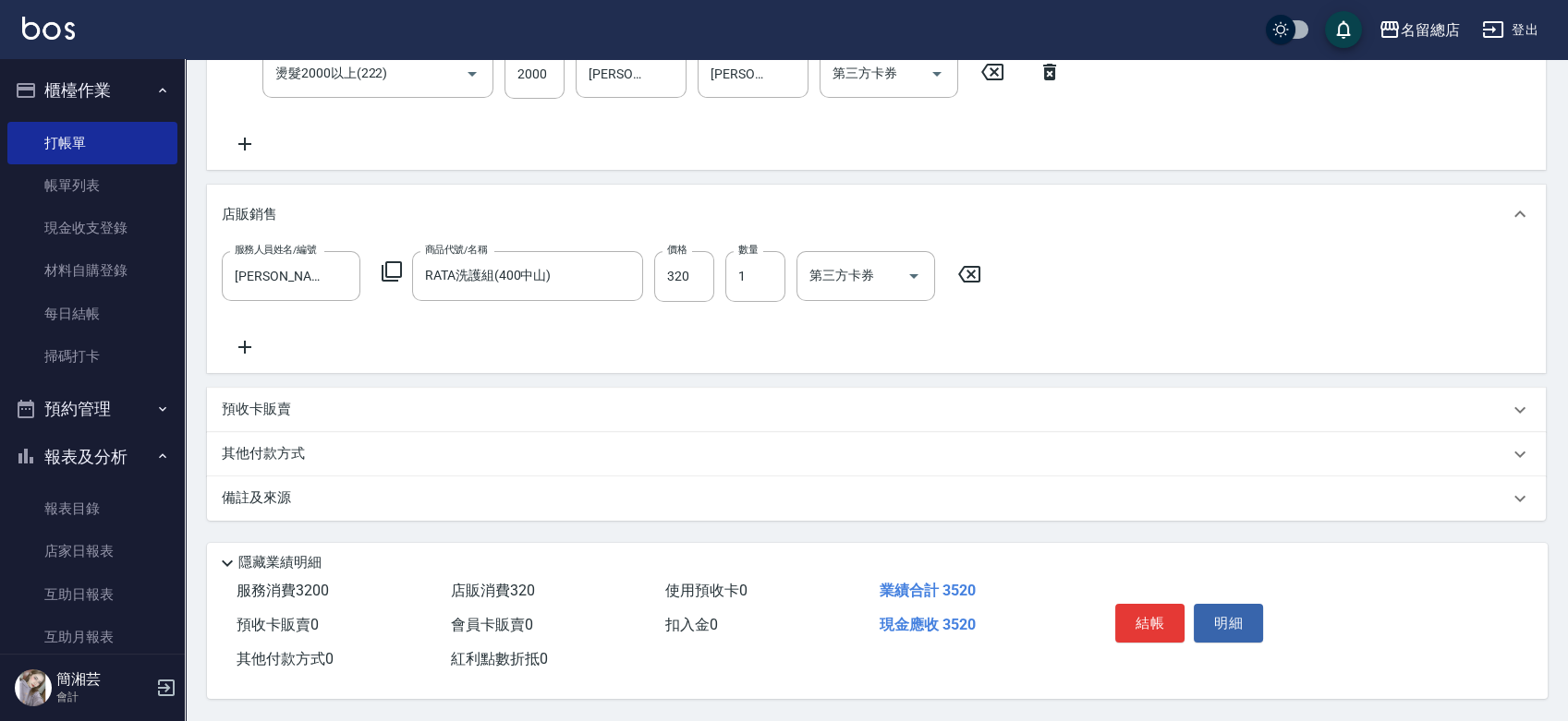
type input "1200"
drag, startPoint x: 330, startPoint y: 439, endPoint x: 699, endPoint y: 461, distance: 369.7
click at [330, 444] on div "其他付款方式" at bounding box center [865, 454] width 1287 height 20
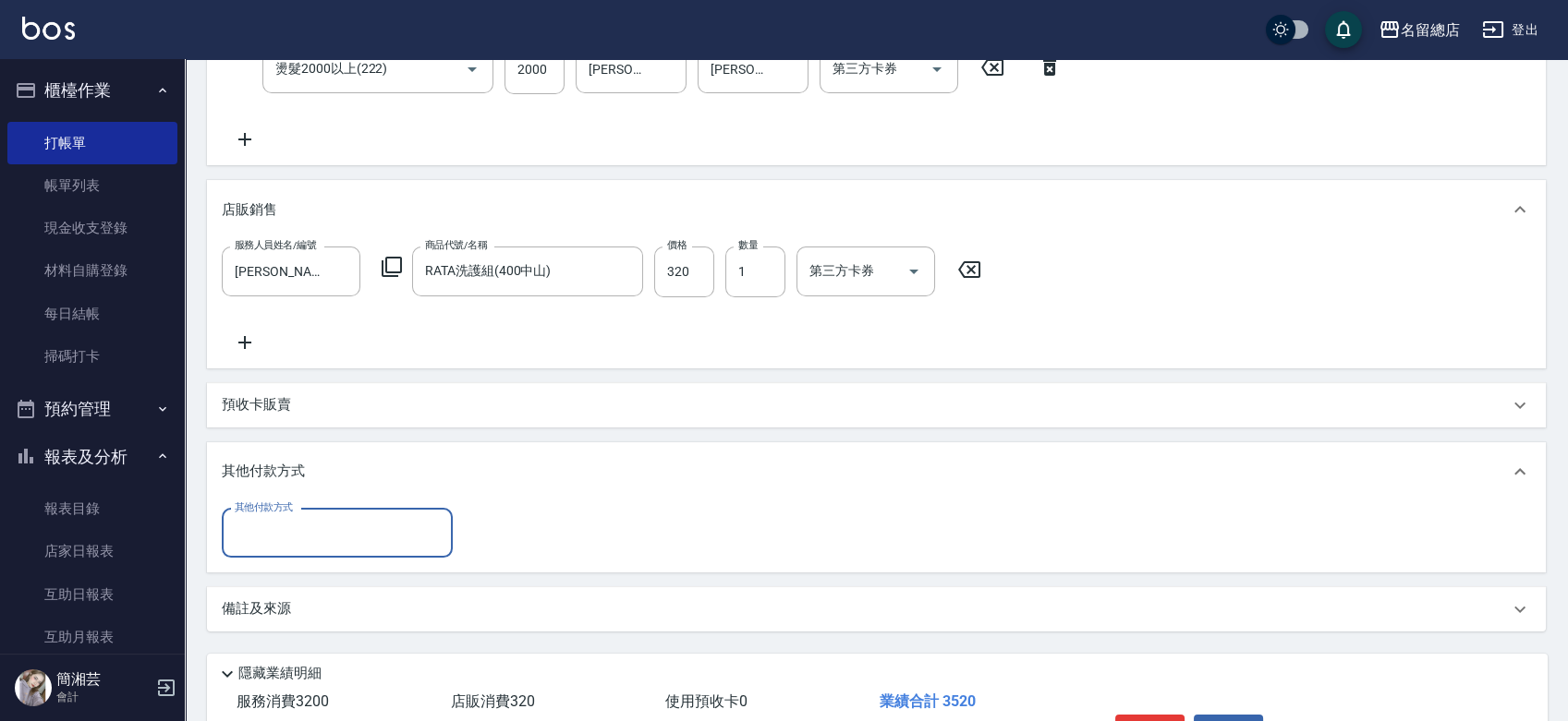
scroll to position [0, 0]
click at [311, 519] on input "其他付款方式" at bounding box center [337, 533] width 215 height 33
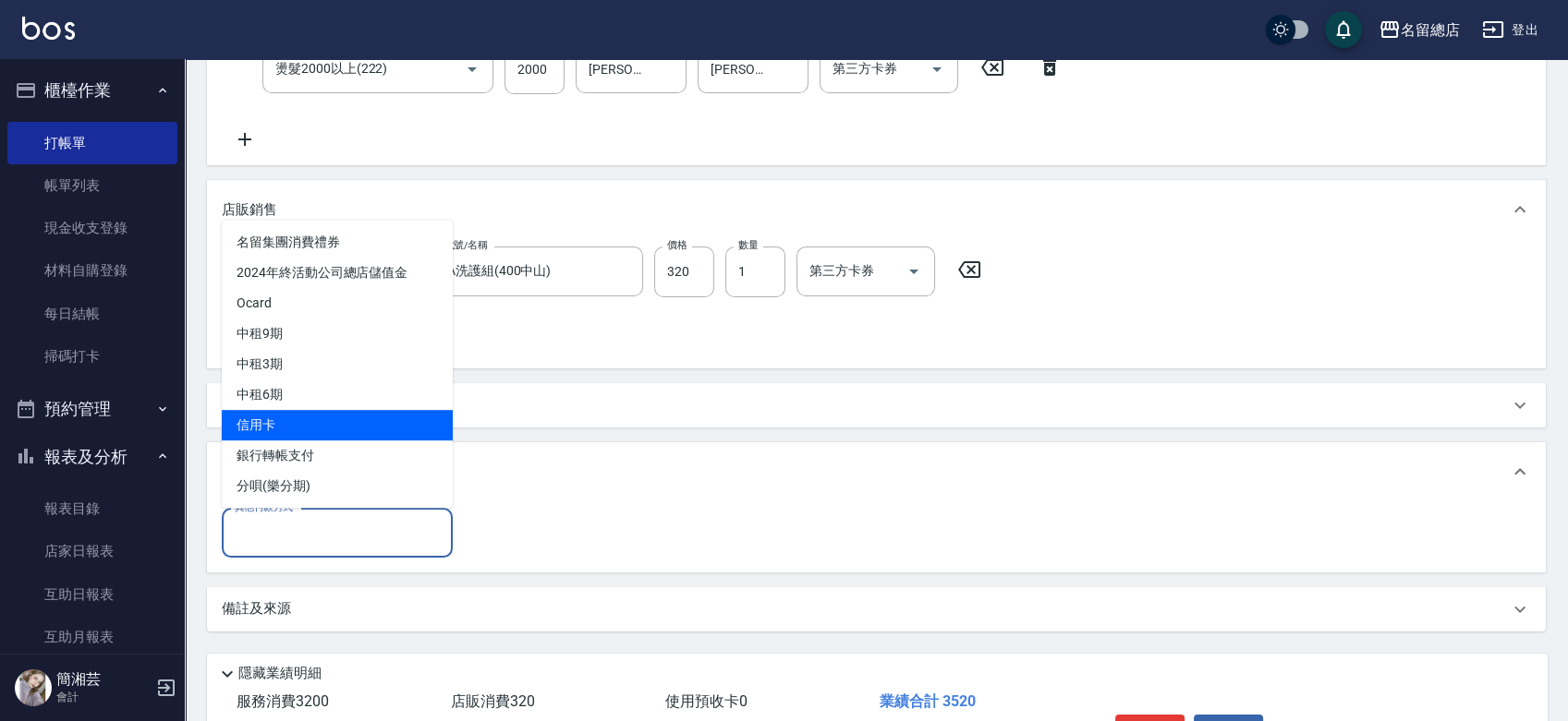
click at [296, 427] on span "信用卡" at bounding box center [336, 425] width 231 height 31
type input "信用卡"
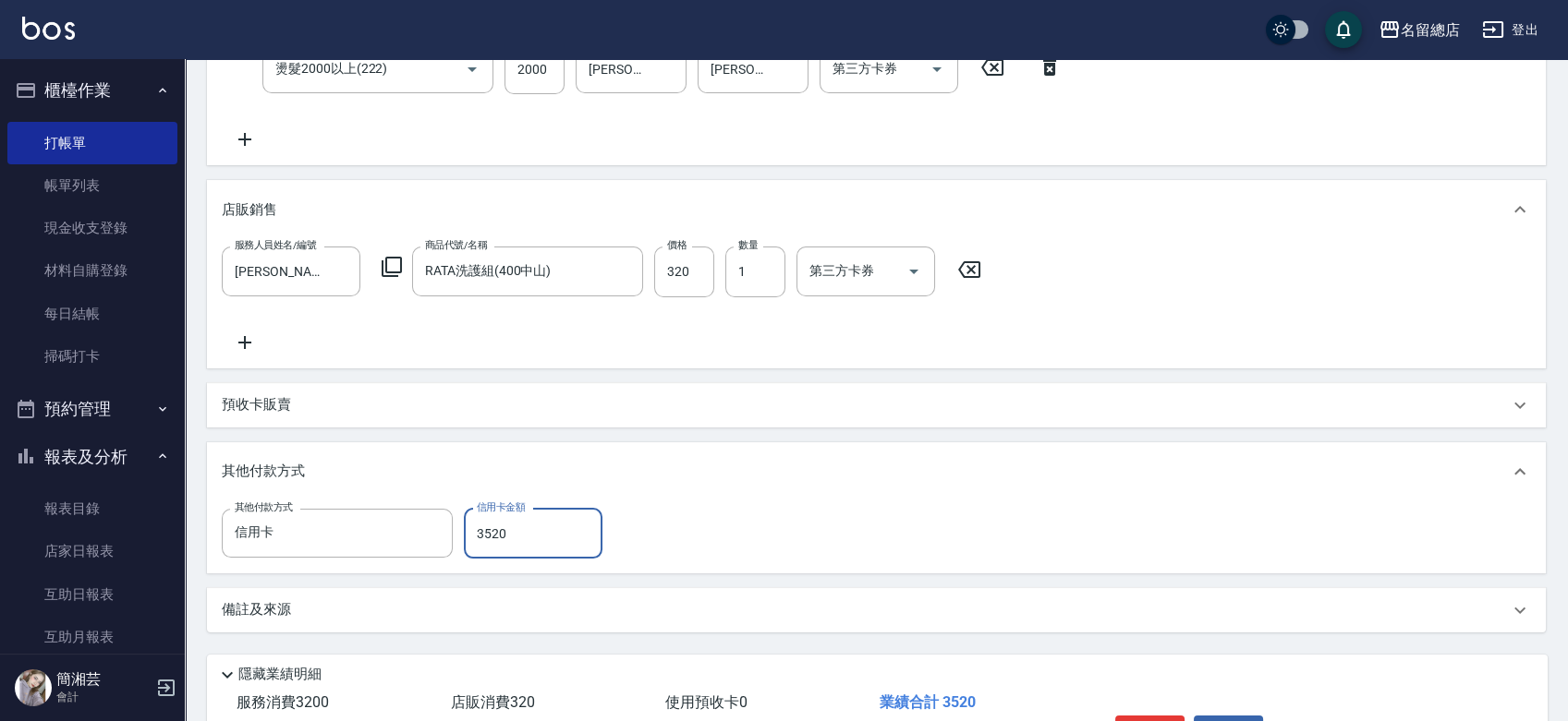
type input "3520"
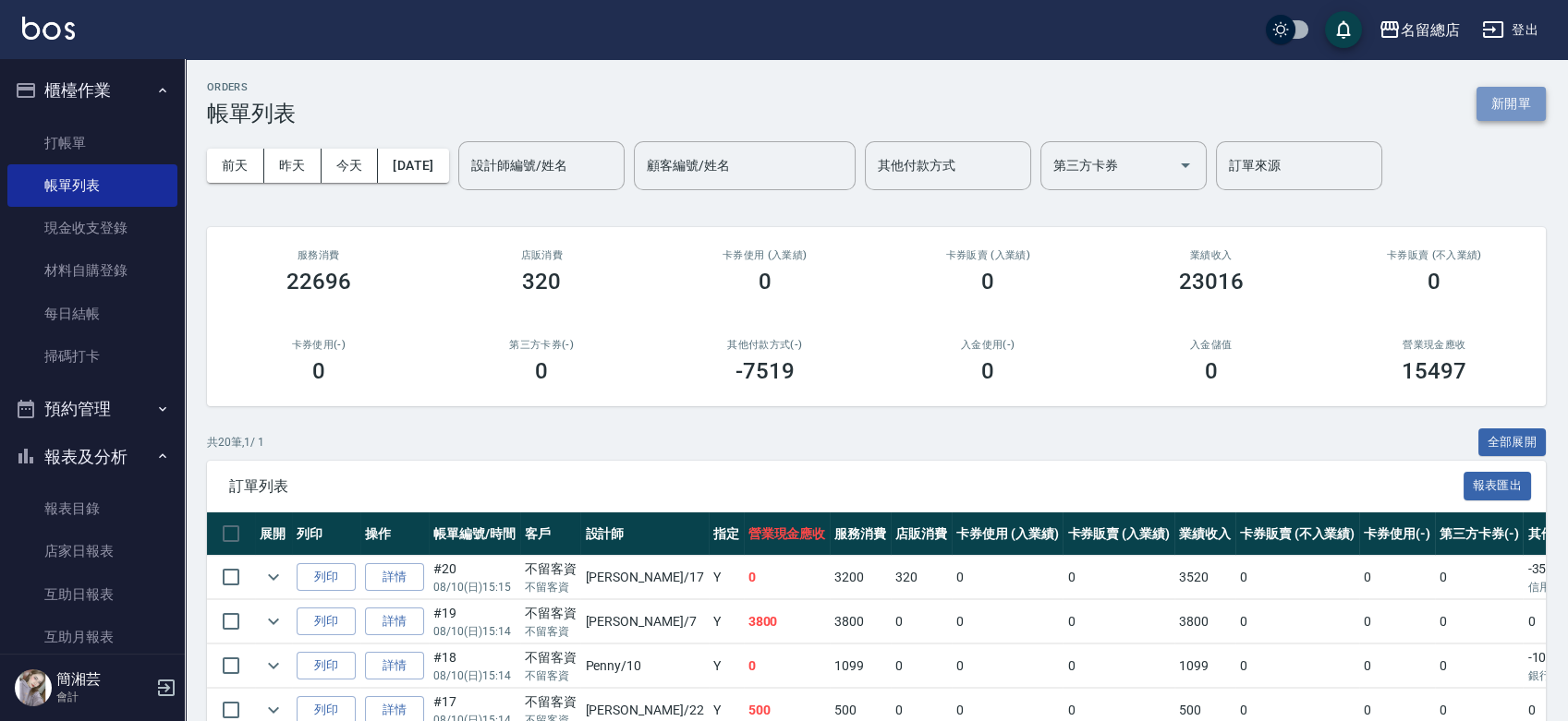
click at [1495, 99] on button "新開單" at bounding box center [1511, 104] width 69 height 34
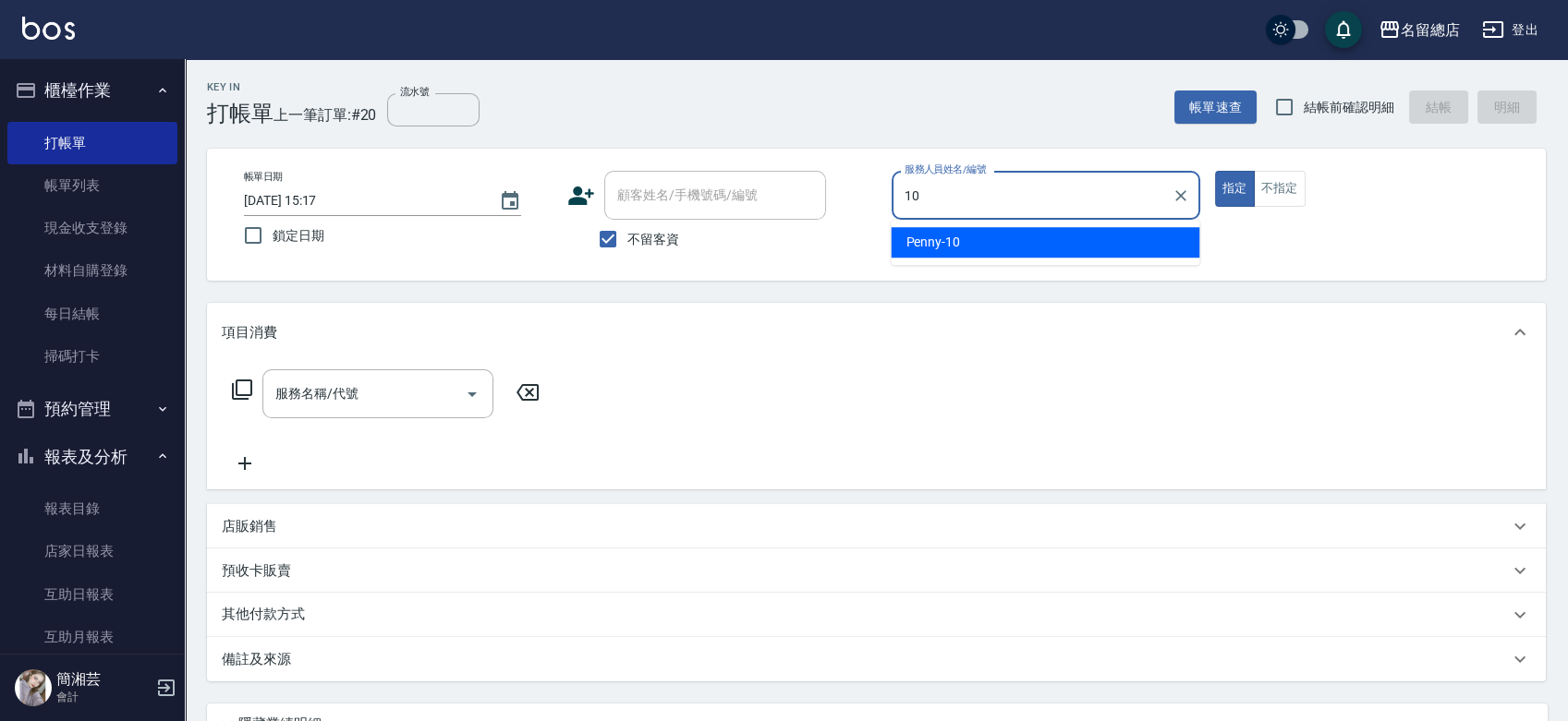
type input "Penny-10"
type button "true"
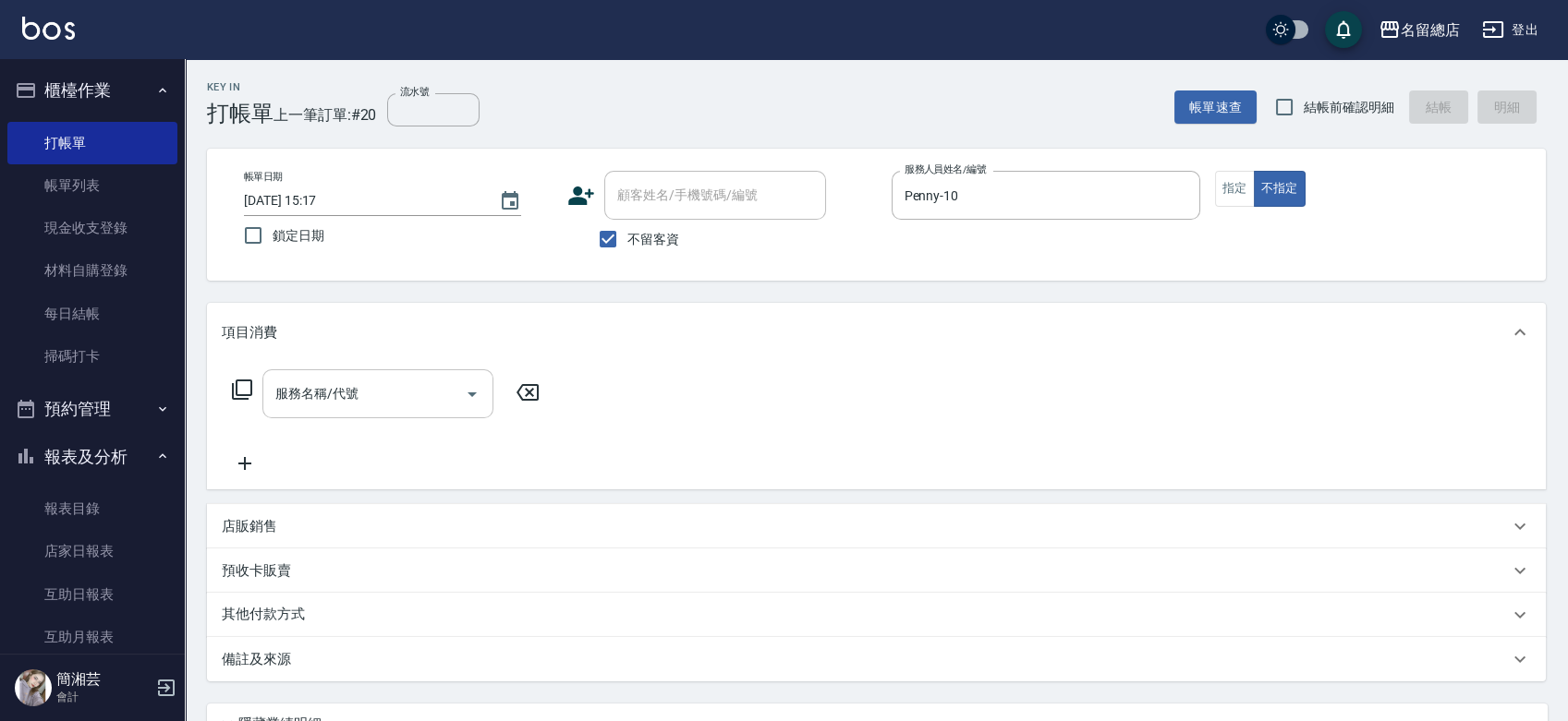
click at [318, 395] on input "服務名稱/代號" at bounding box center [364, 394] width 187 height 33
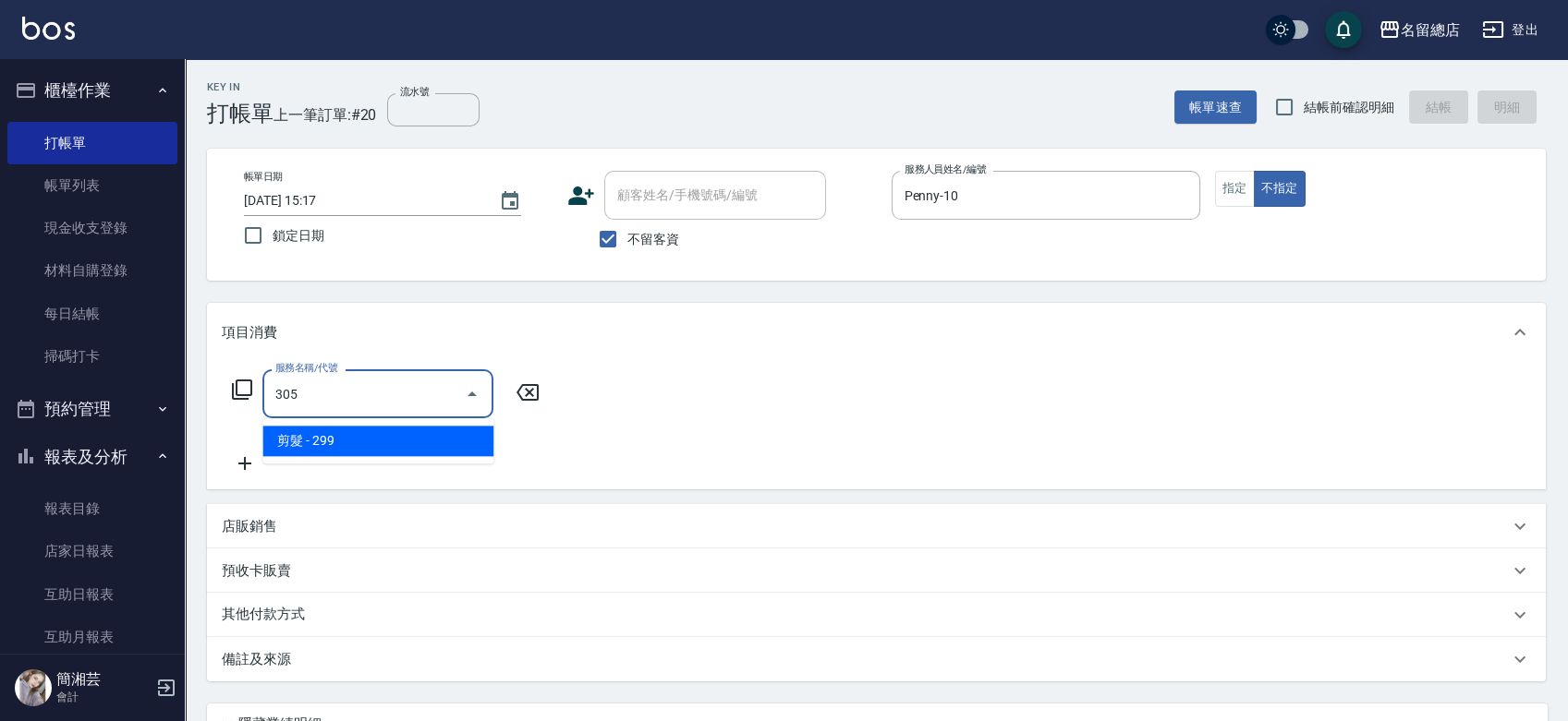
type input "剪髮(305)"
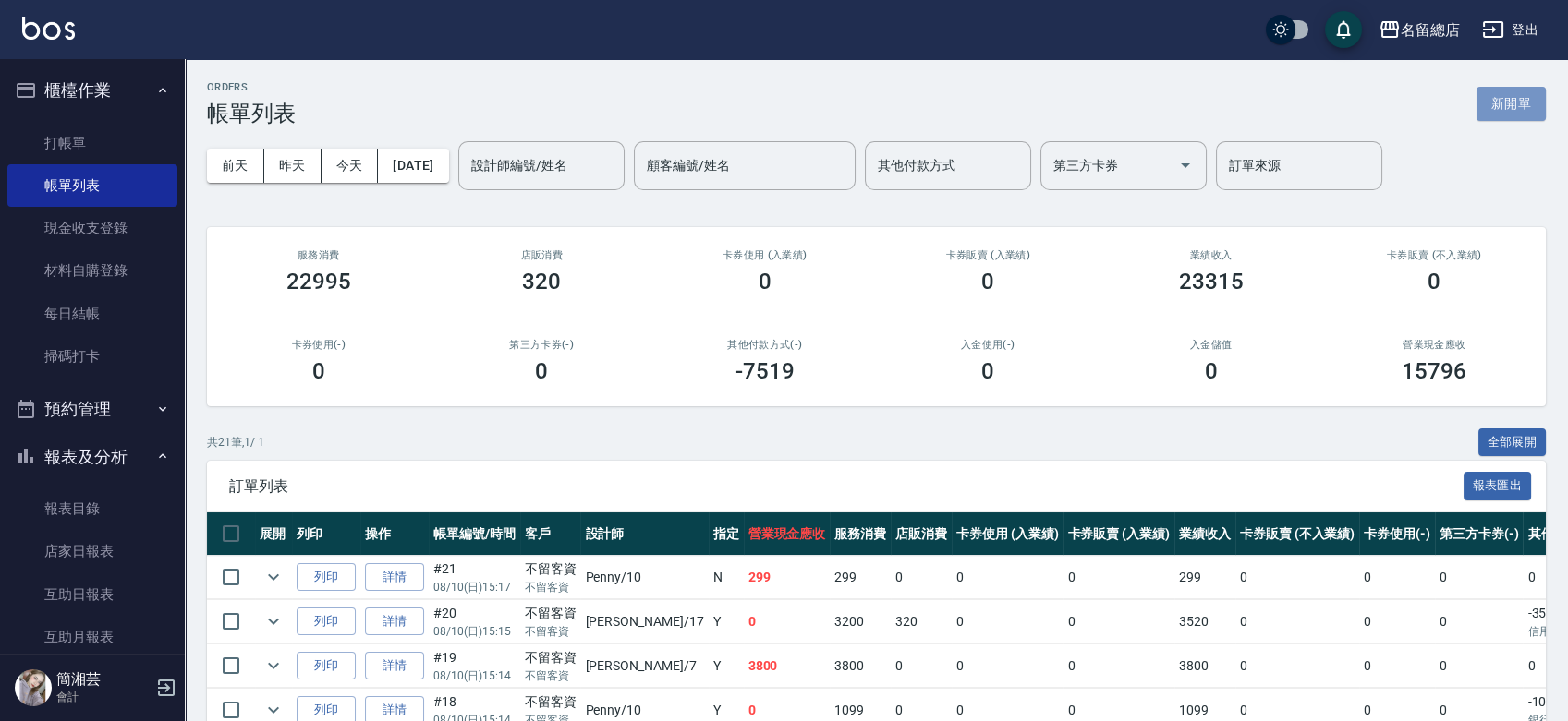
click at [1498, 105] on button "新開單" at bounding box center [1511, 104] width 69 height 34
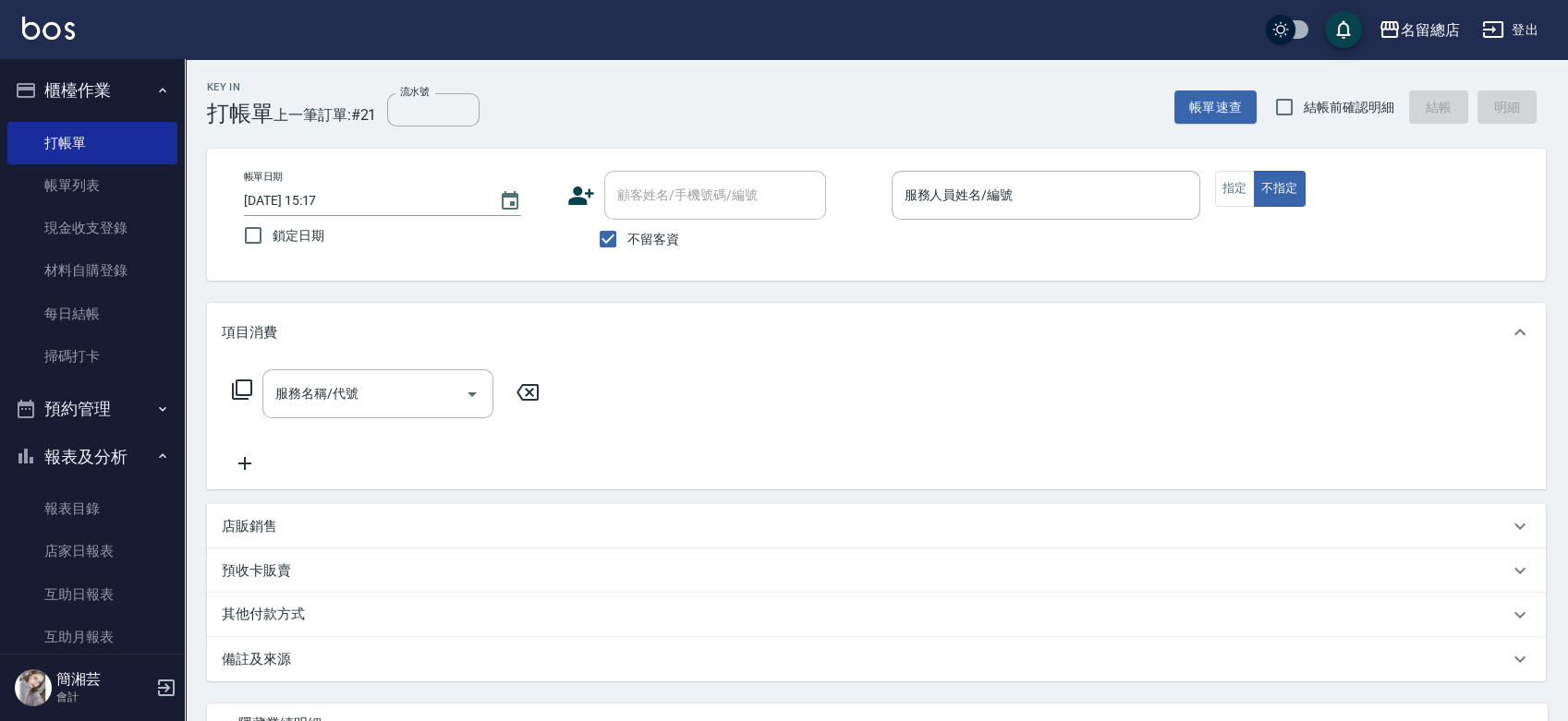
click at [630, 238] on span "不留客資" at bounding box center [653, 239] width 52 height 19
click at [627, 238] on input "不留客資" at bounding box center [607, 239] width 39 height 39
checkbox input "false"
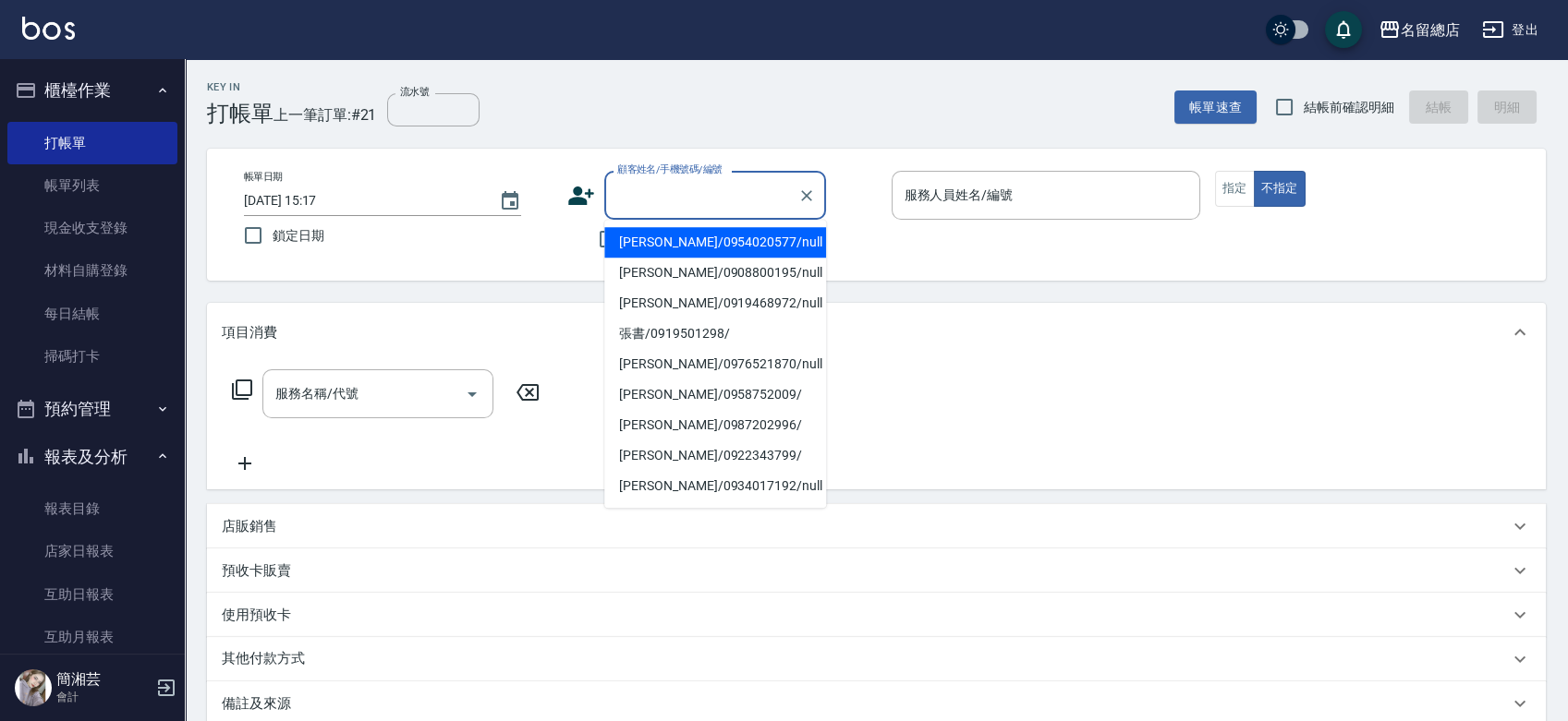
click at [663, 188] on div "顧客姓名/手機號碼/編號 顧客姓名/手機號碼/編號" at bounding box center [715, 194] width 221 height 49
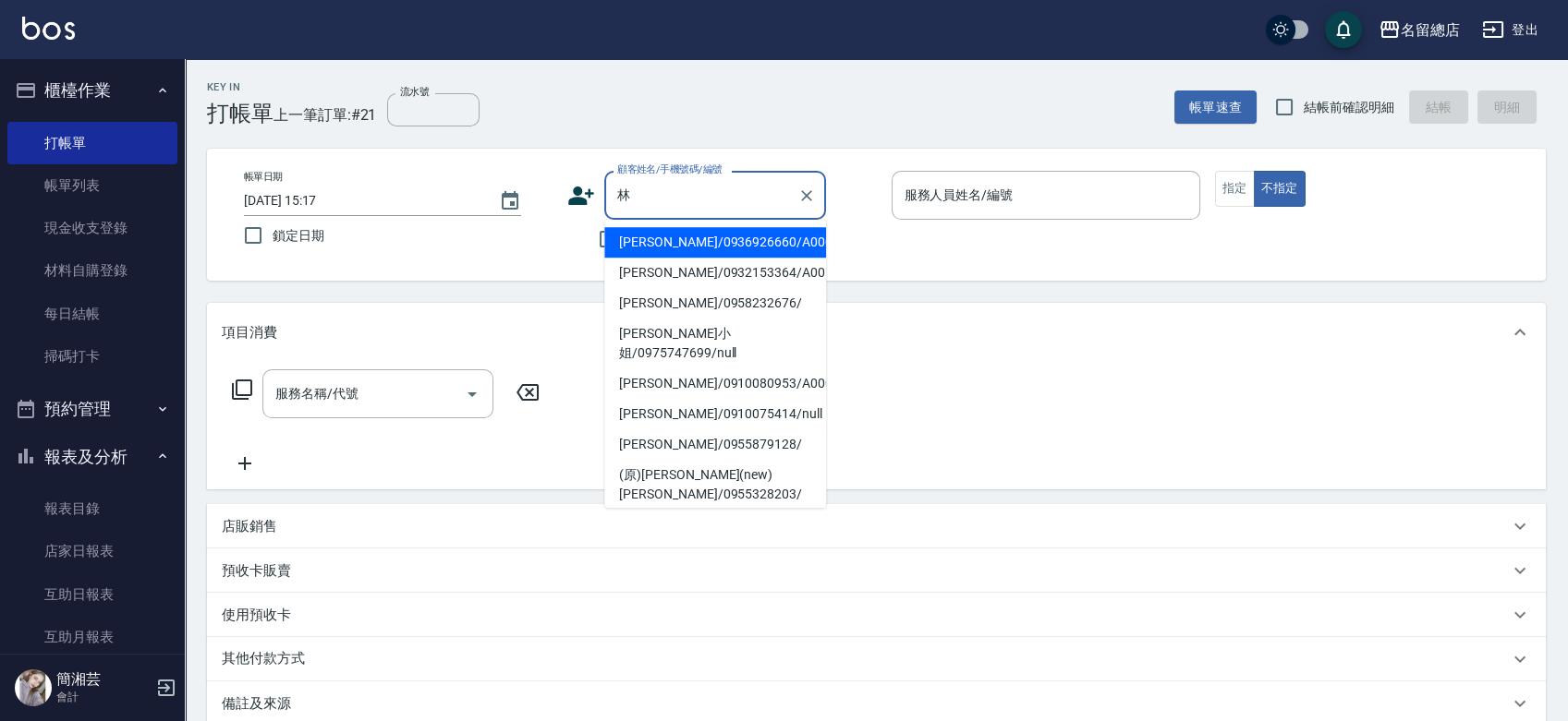
click at [654, 399] on li "[PERSON_NAME]/0910075414/null" at bounding box center [715, 415] width 221 height 31
type input "[PERSON_NAME]/0910075414/null"
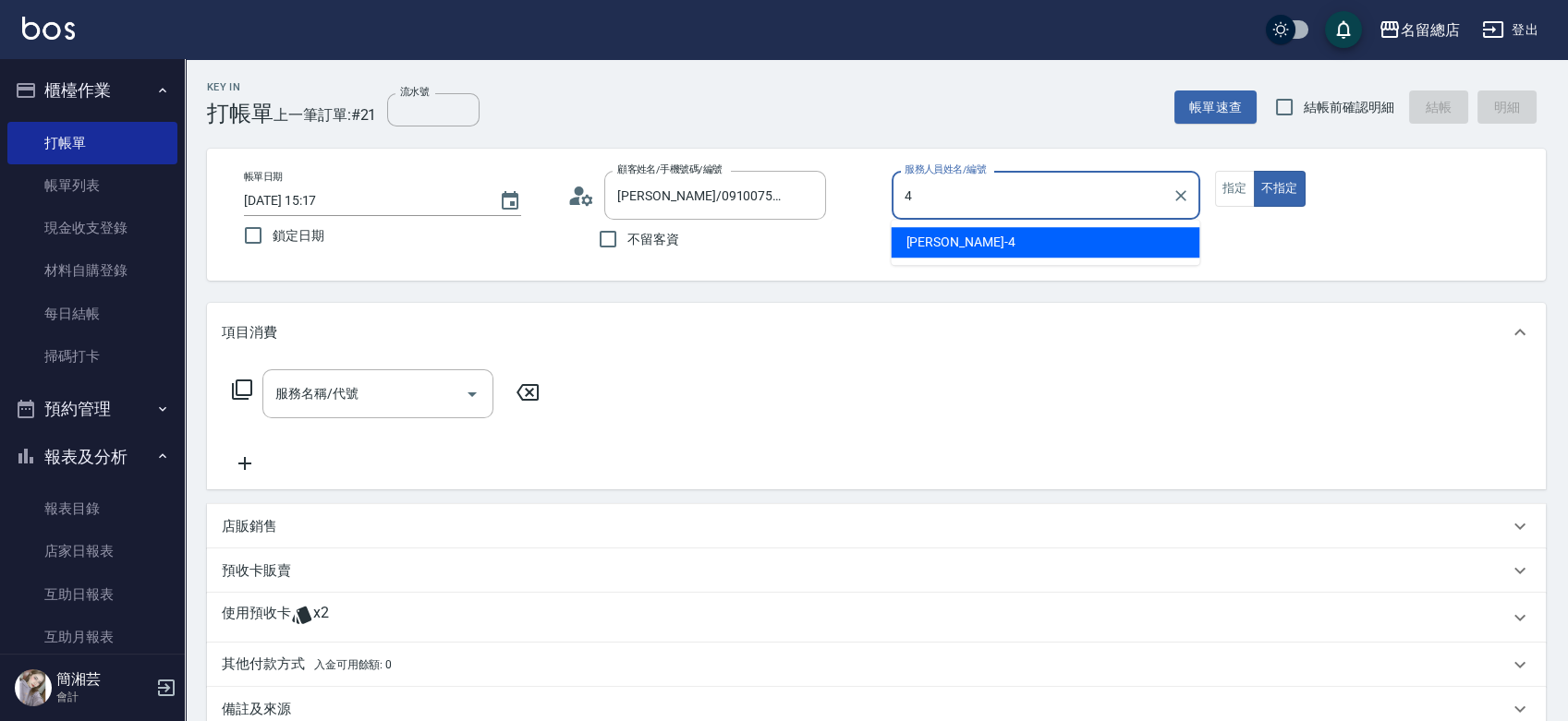
type input "[PERSON_NAME]-4"
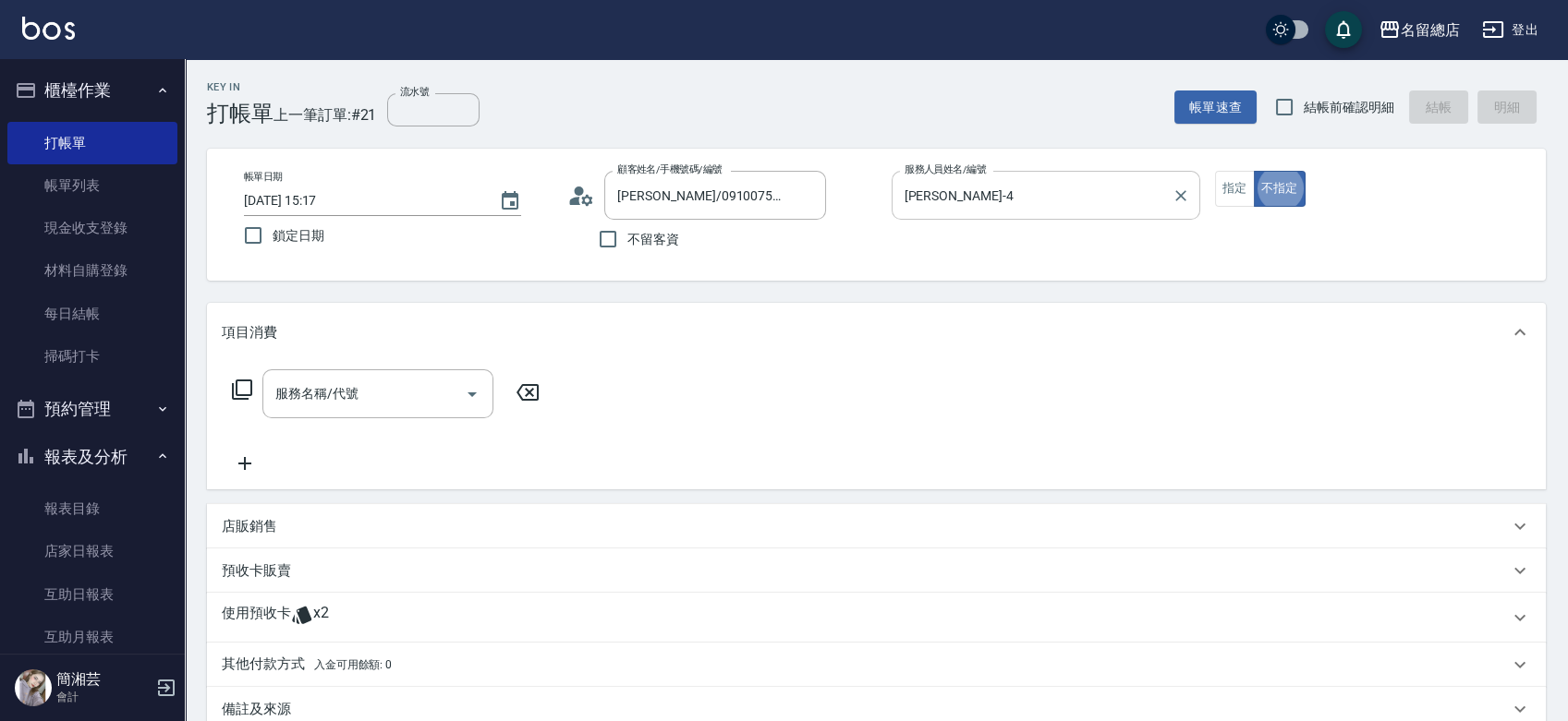
type button "false"
click at [1249, 192] on button "指定" at bounding box center [1234, 189] width 39 height 36
click at [380, 391] on input "服務名稱/代號" at bounding box center [364, 394] width 187 height 33
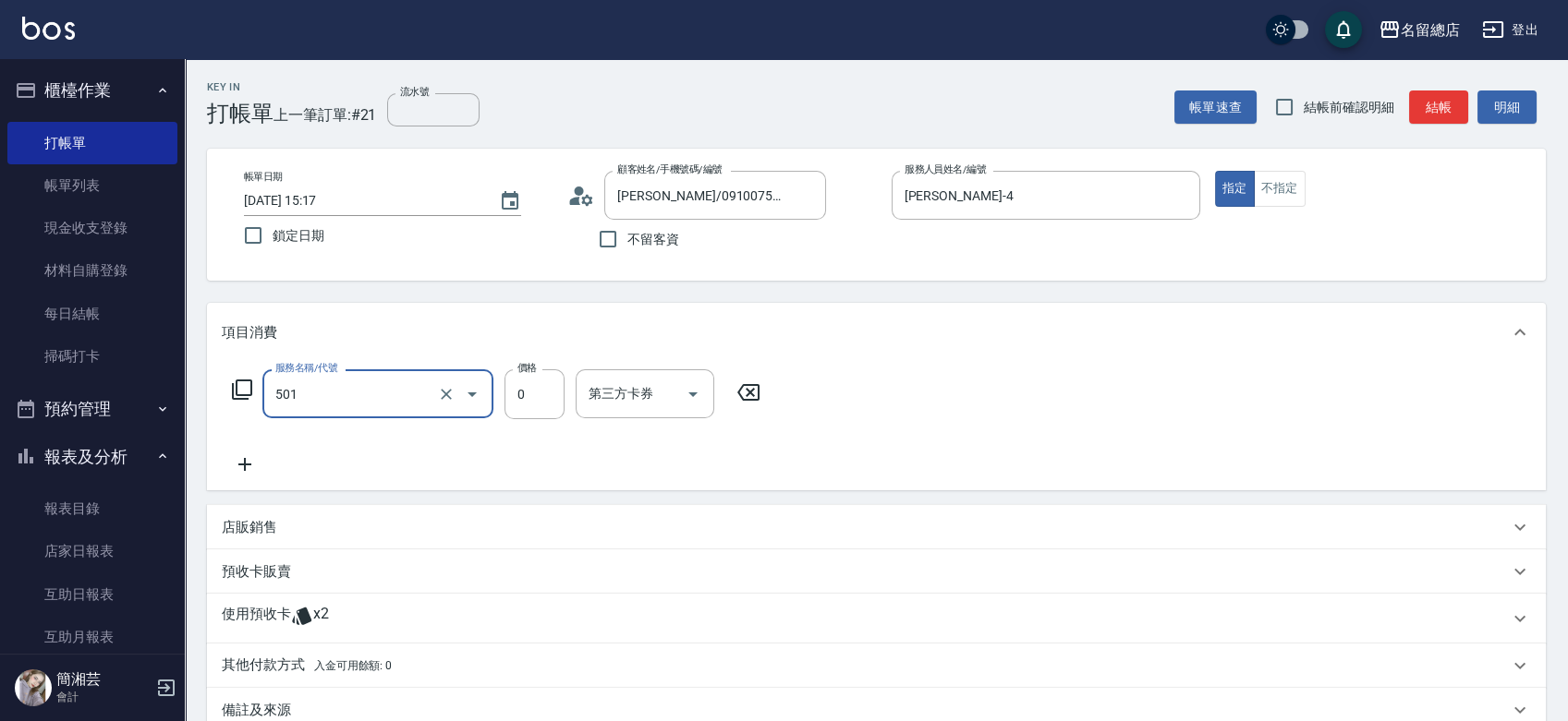
type input "2段蓋卡1300以上(501)"
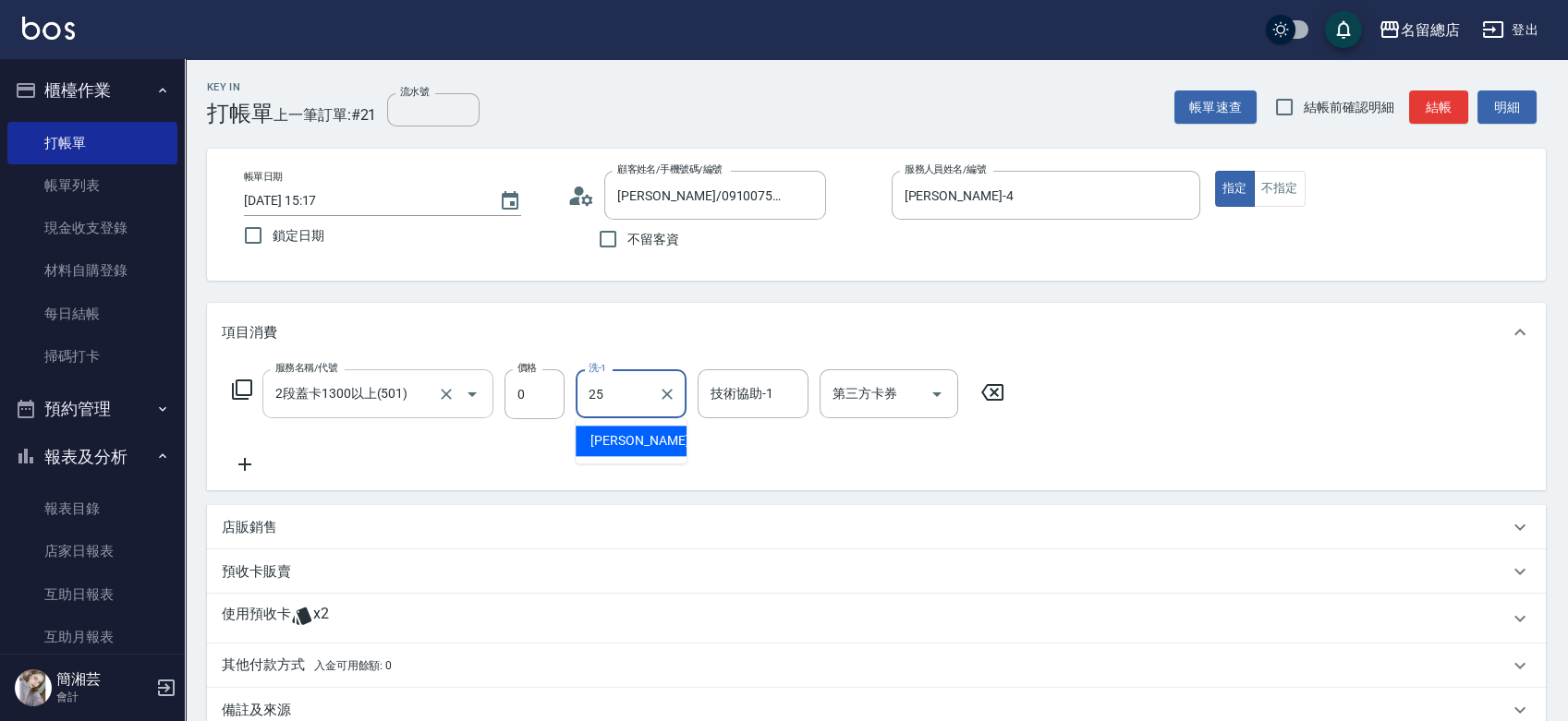
type input "[PERSON_NAME]-25"
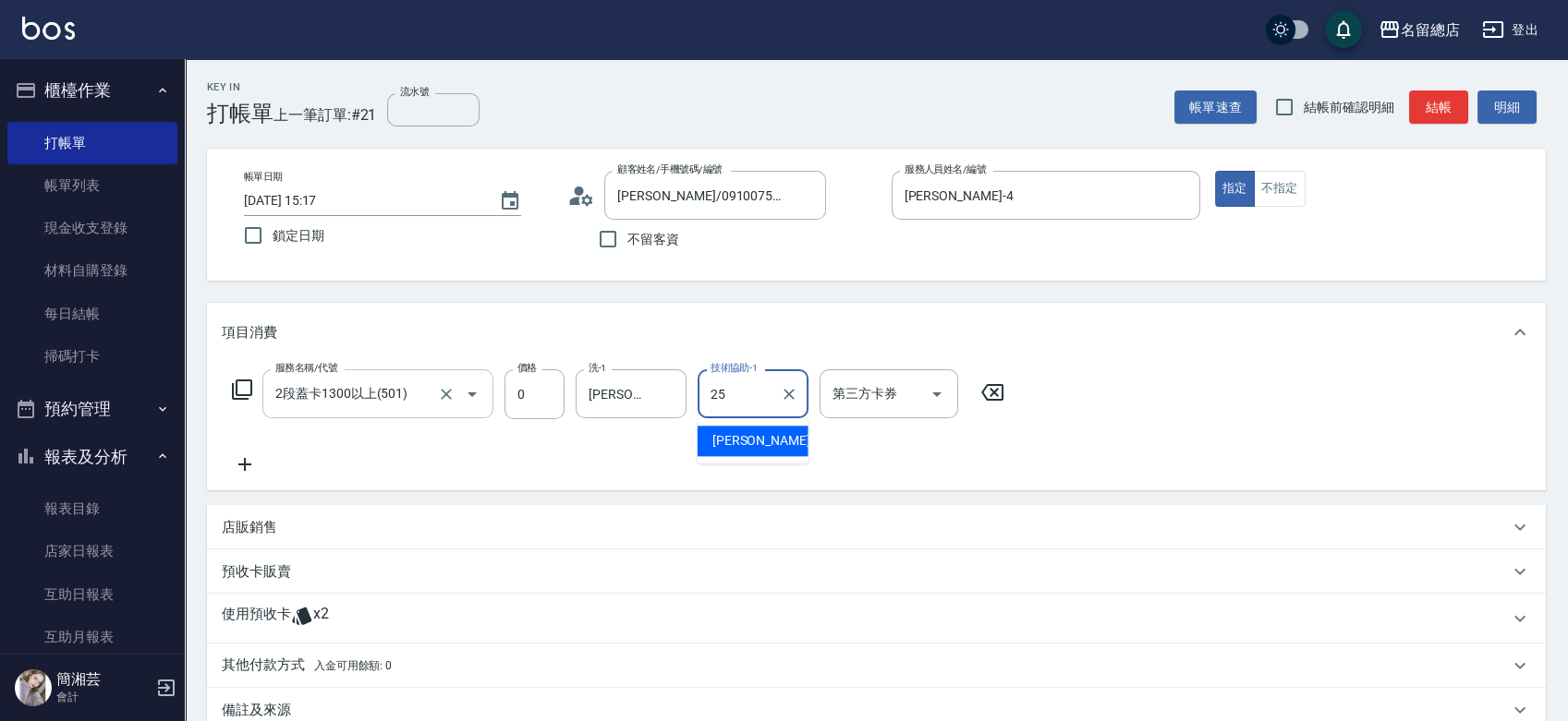
type input "[PERSON_NAME]-25"
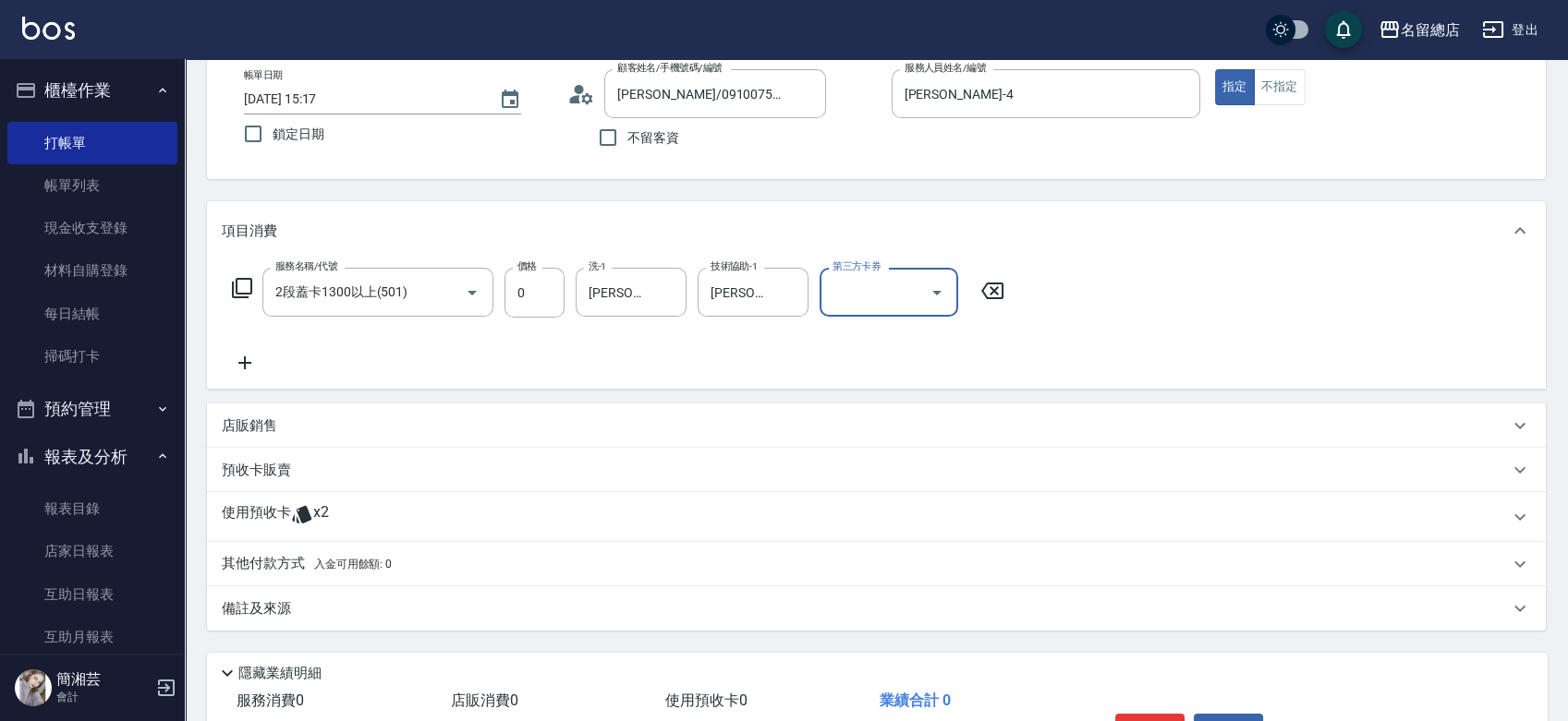
scroll to position [217, 0]
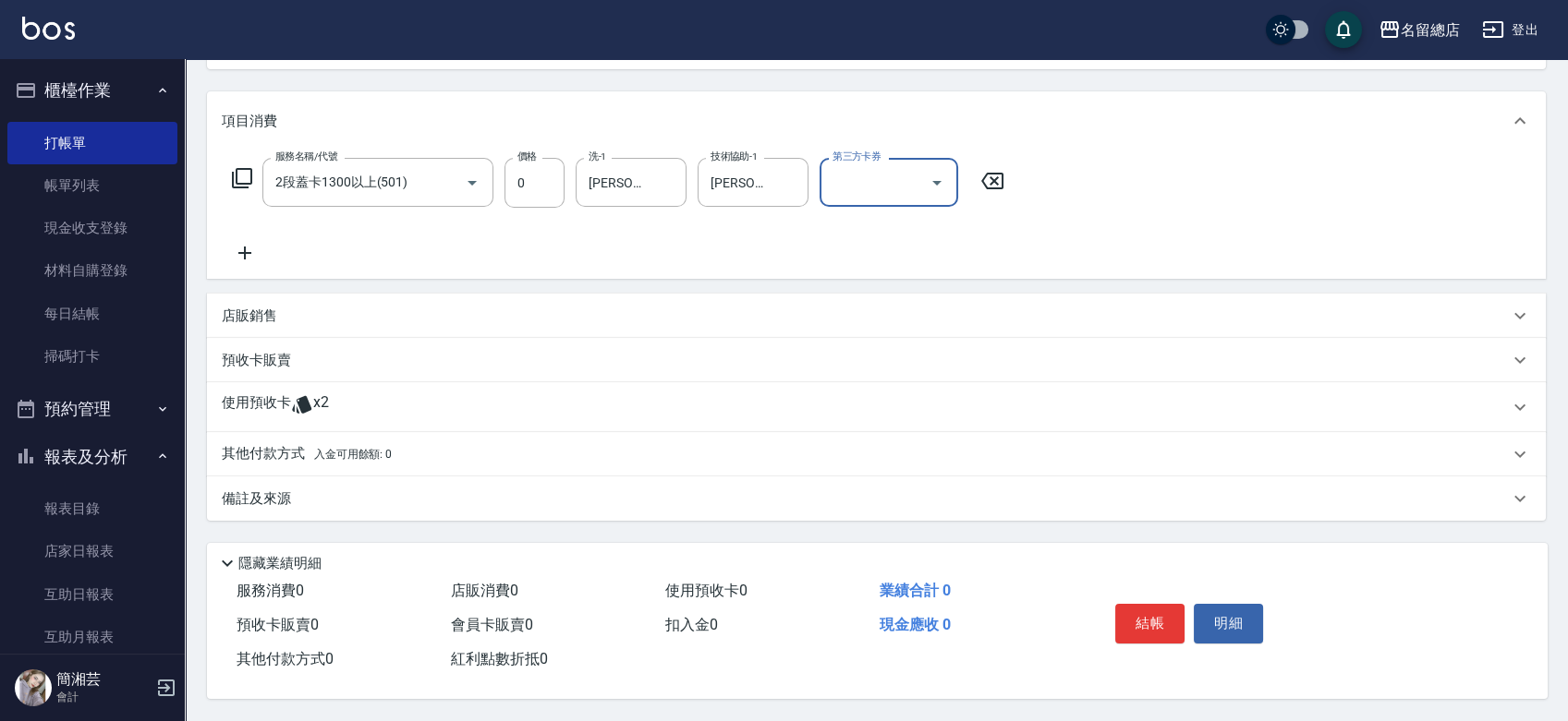
drag, startPoint x: 346, startPoint y: 397, endPoint x: 342, endPoint y: 408, distance: 11.7
click at [346, 396] on div "使用預收卡 x2" at bounding box center [865, 407] width 1287 height 28
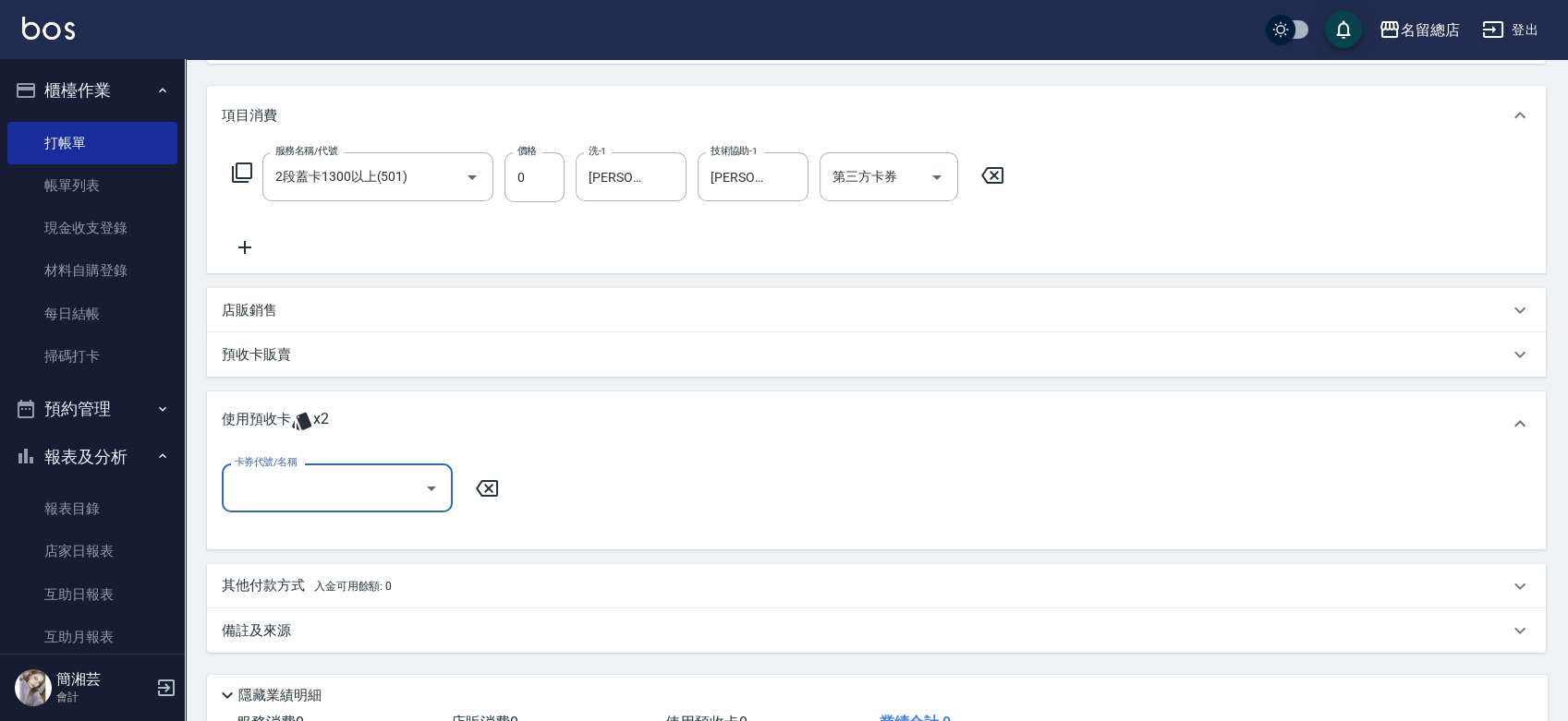
scroll to position [0, 0]
click at [340, 493] on input "卡券代號/名稱" at bounding box center [323, 488] width 187 height 33
click at [339, 531] on div "二段自備卡 剩餘2張 8984" at bounding box center [336, 535] width 231 height 31
type input "二段自備卡 8984"
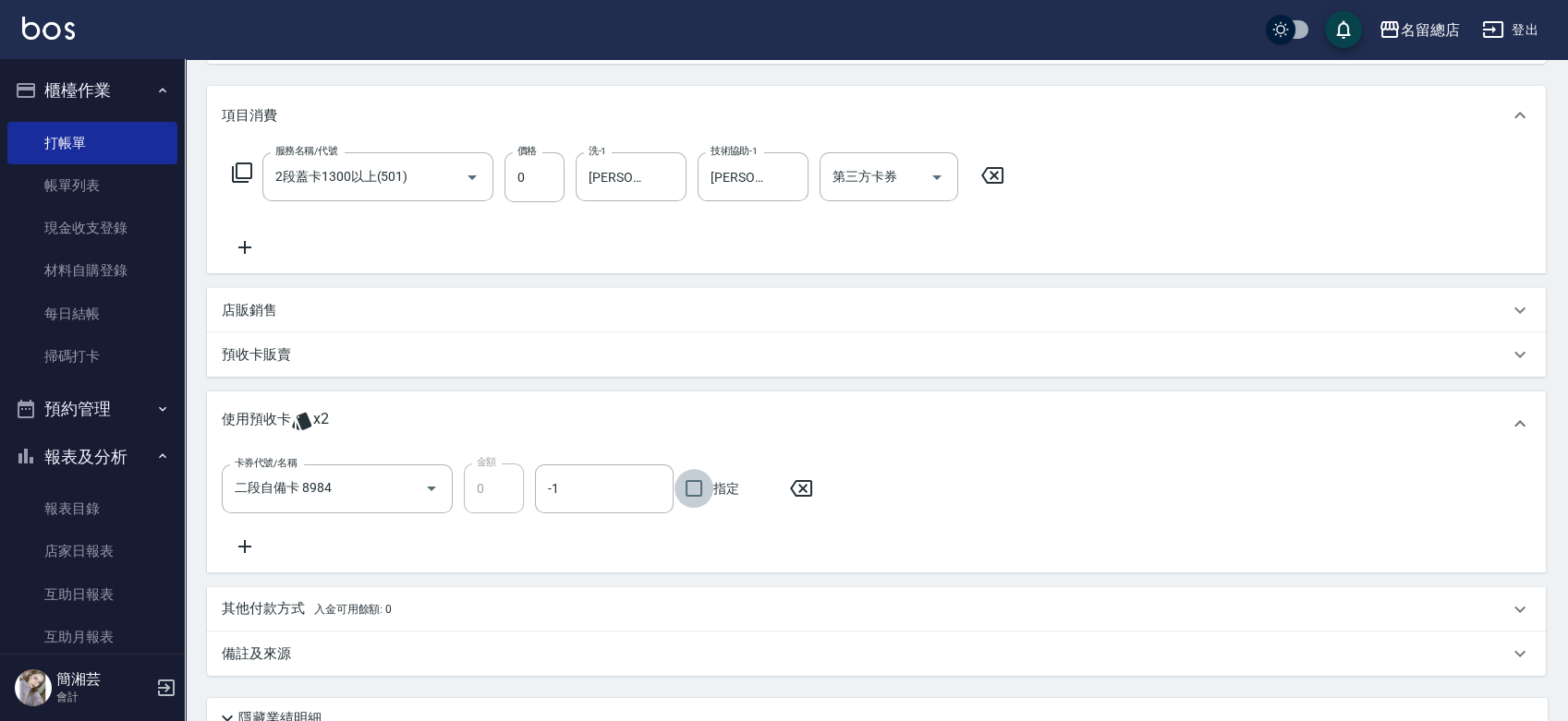
click at [687, 478] on input "指定" at bounding box center [693, 488] width 39 height 39
checkbox input "true"
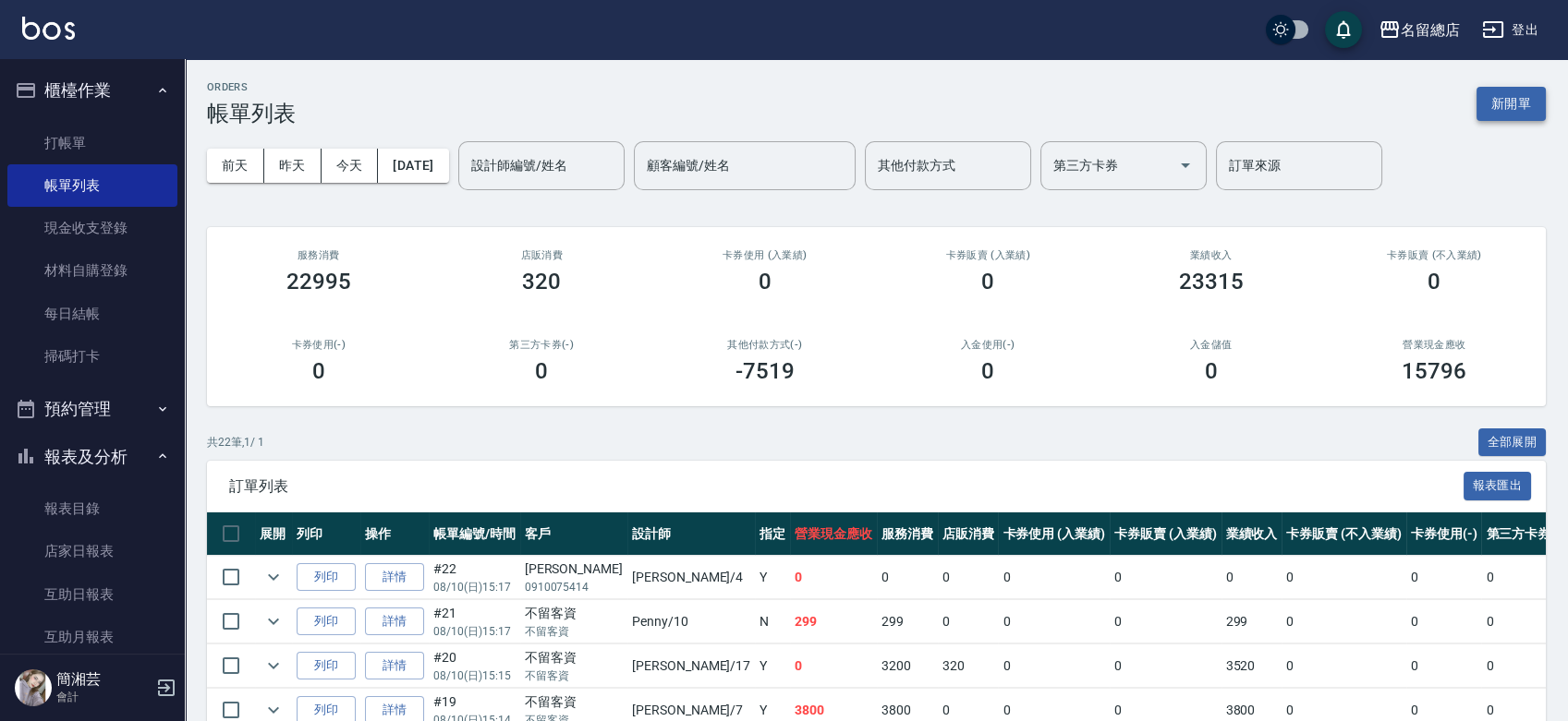
click at [1495, 104] on button "新開單" at bounding box center [1511, 104] width 69 height 34
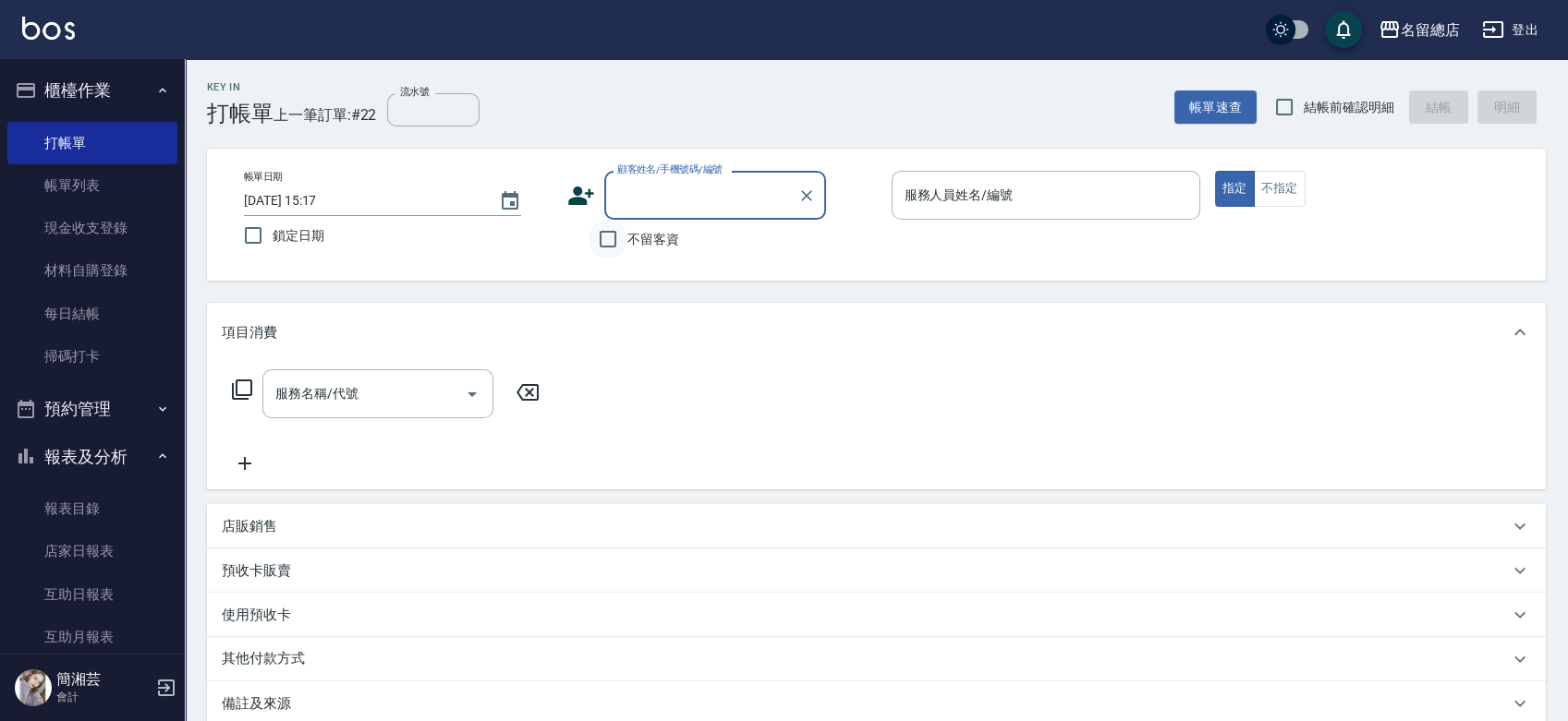
click at [618, 238] on input "不留客資" at bounding box center [607, 239] width 39 height 39
checkbox input "true"
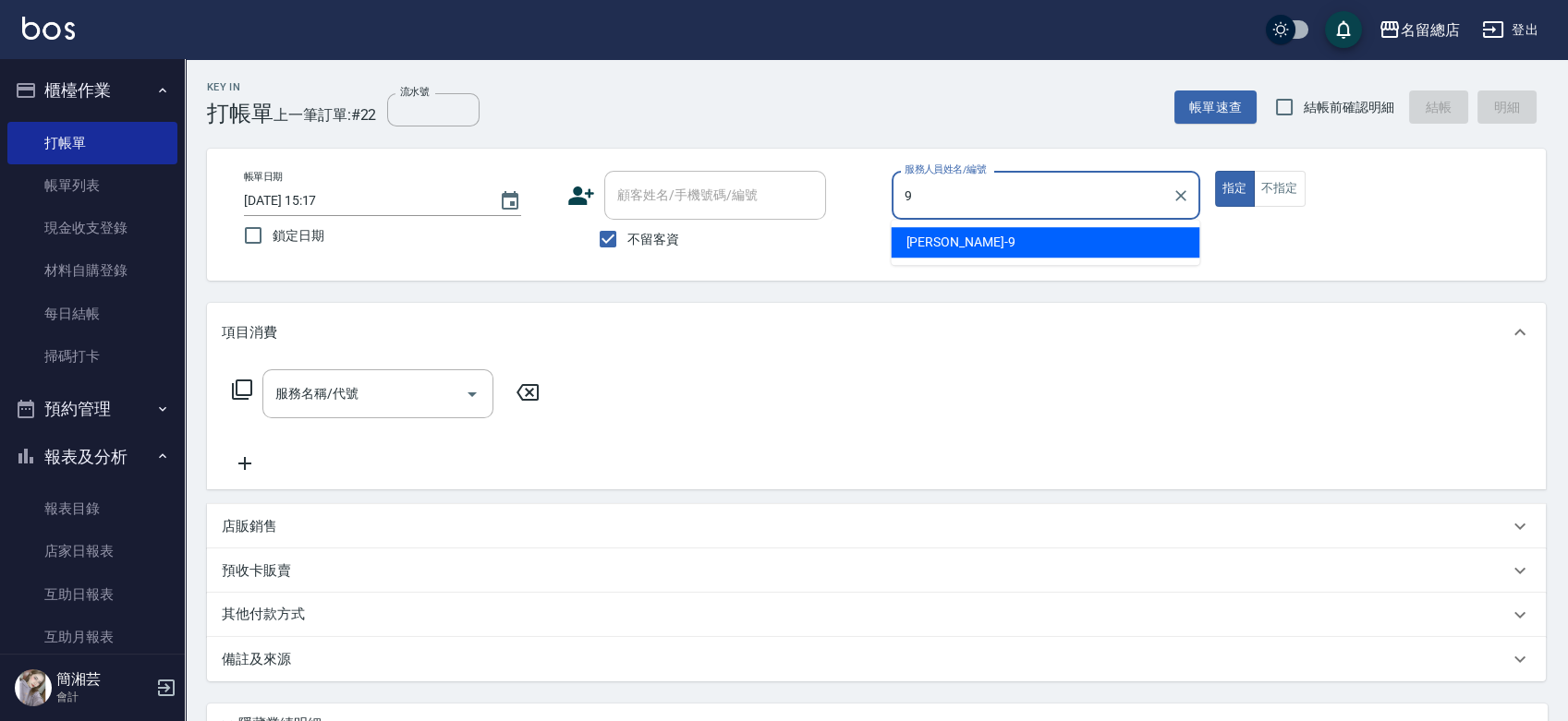
type input "[PERSON_NAME]-9"
type button "true"
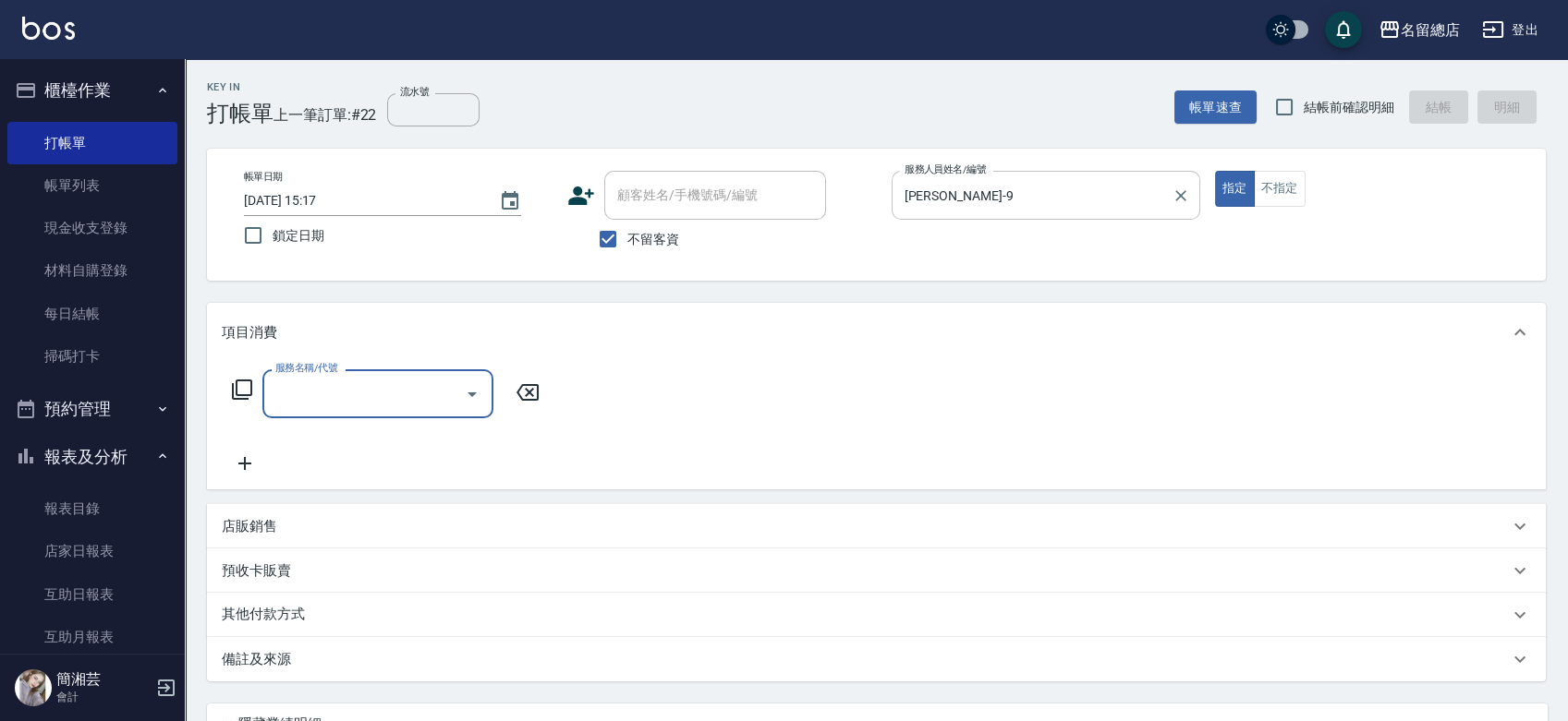
drag, startPoint x: 1288, startPoint y: 183, endPoint x: 974, endPoint y: 185, distance: 314.0
click at [1290, 183] on button "不指定" at bounding box center [1280, 189] width 52 height 36
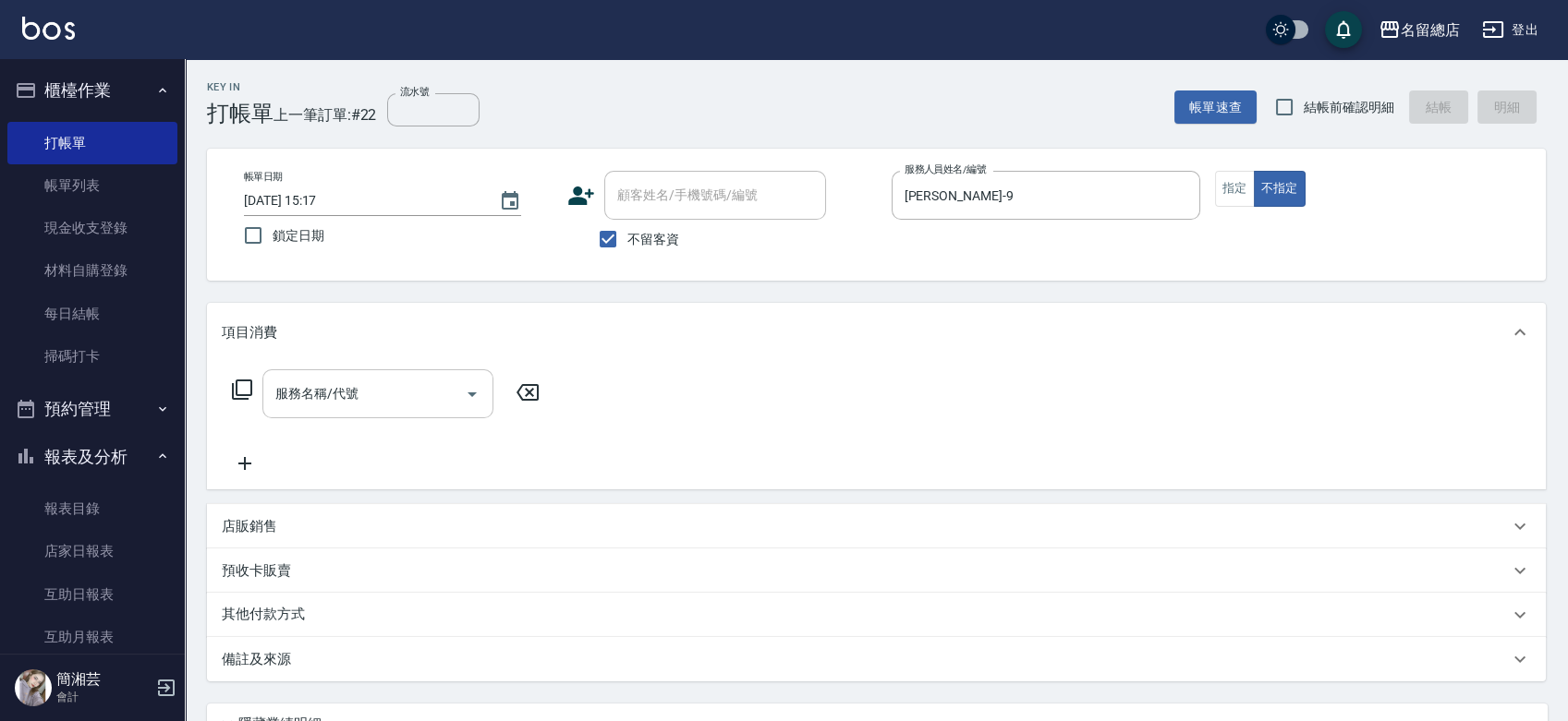
click at [333, 391] on input "服務名稱/代號" at bounding box center [364, 394] width 187 height 33
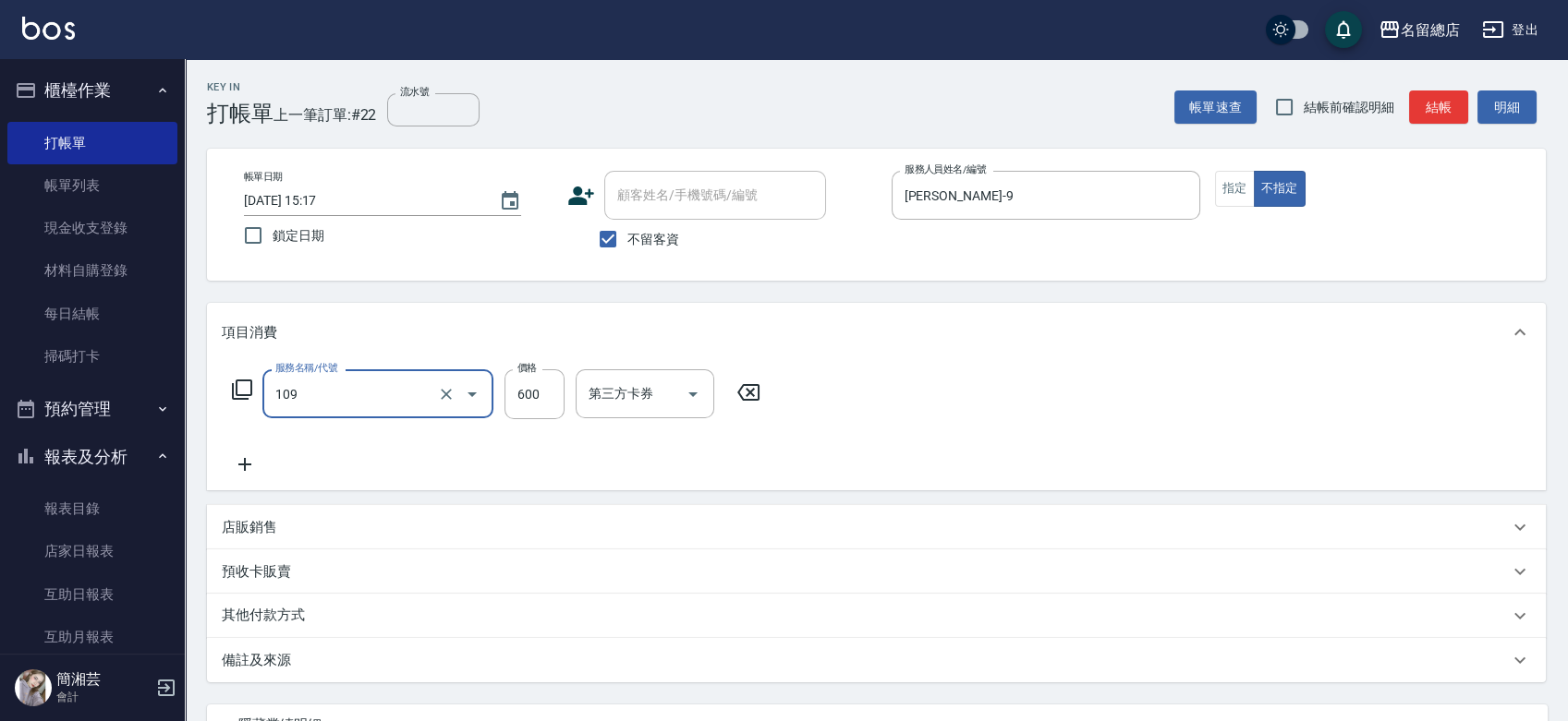
type input "寶齡頭皮600(109)"
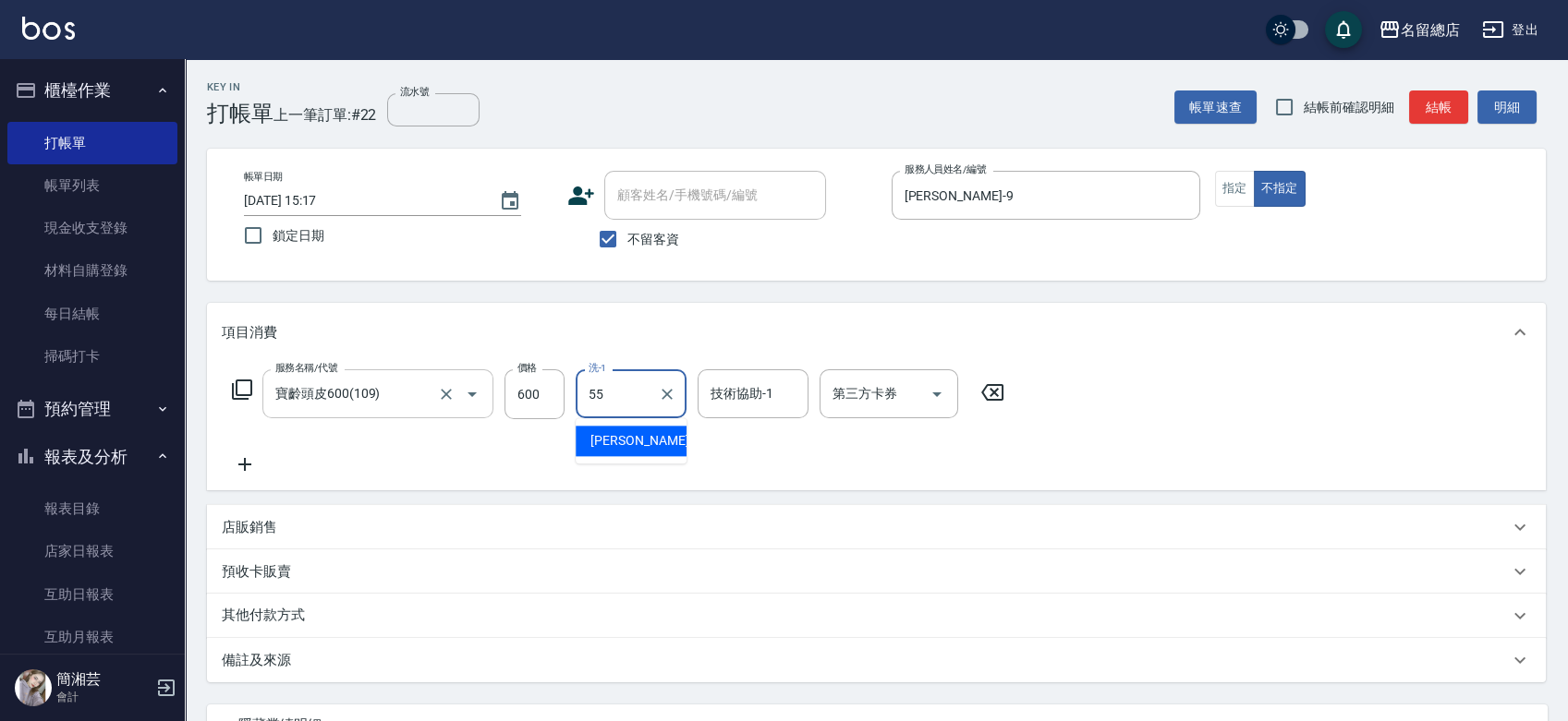
type input "[PERSON_NAME]-55"
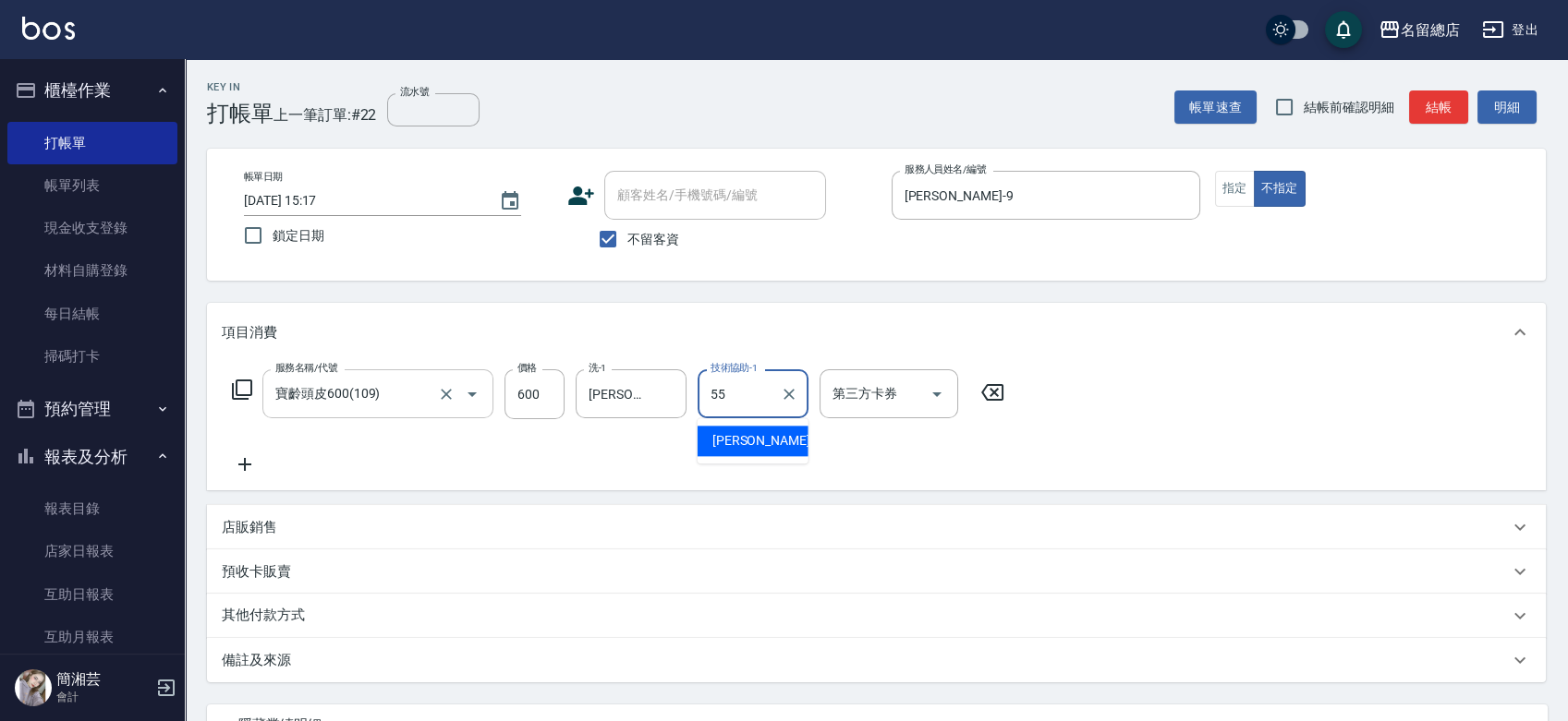
type input "[PERSON_NAME]-55"
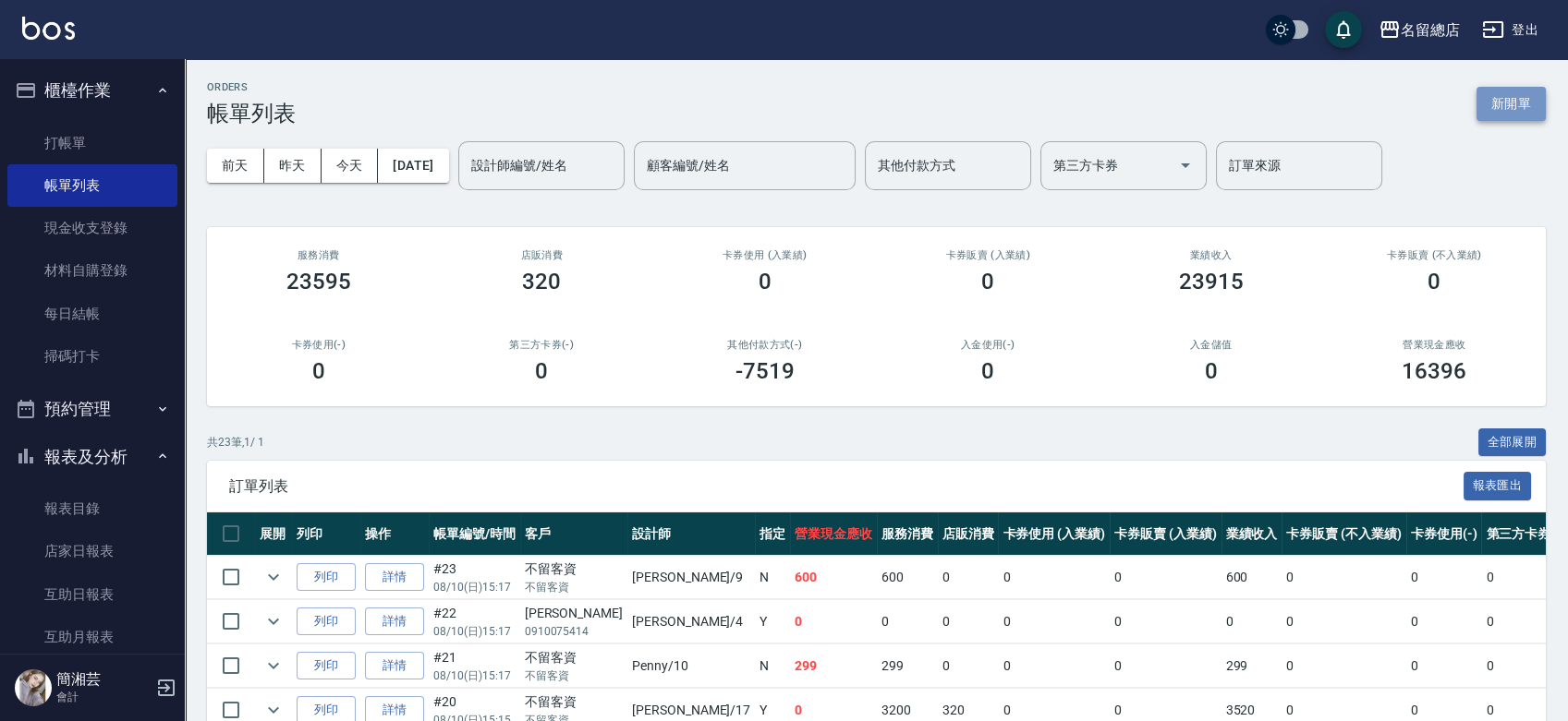
click at [1496, 114] on button "新開單" at bounding box center [1511, 104] width 69 height 34
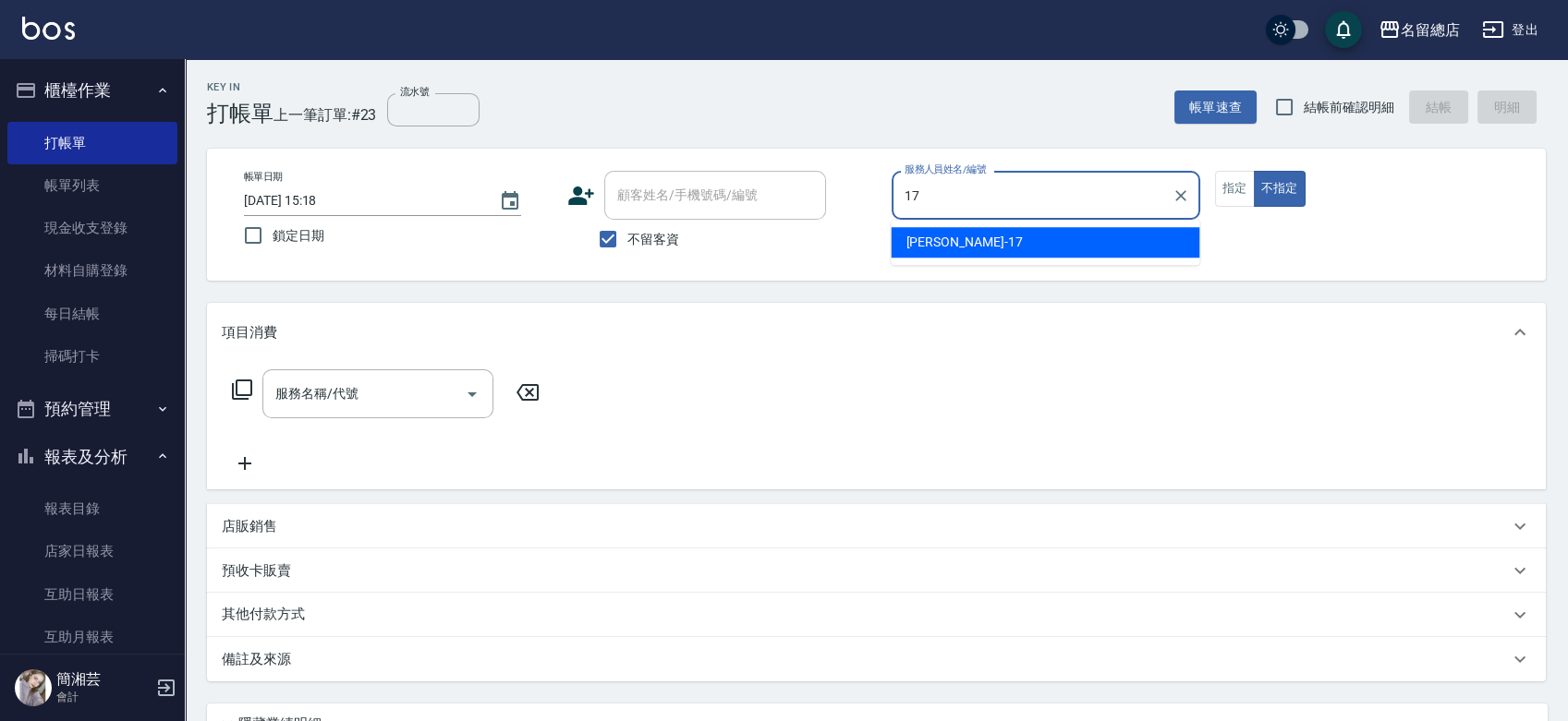
type input "[PERSON_NAME]-17"
type button "false"
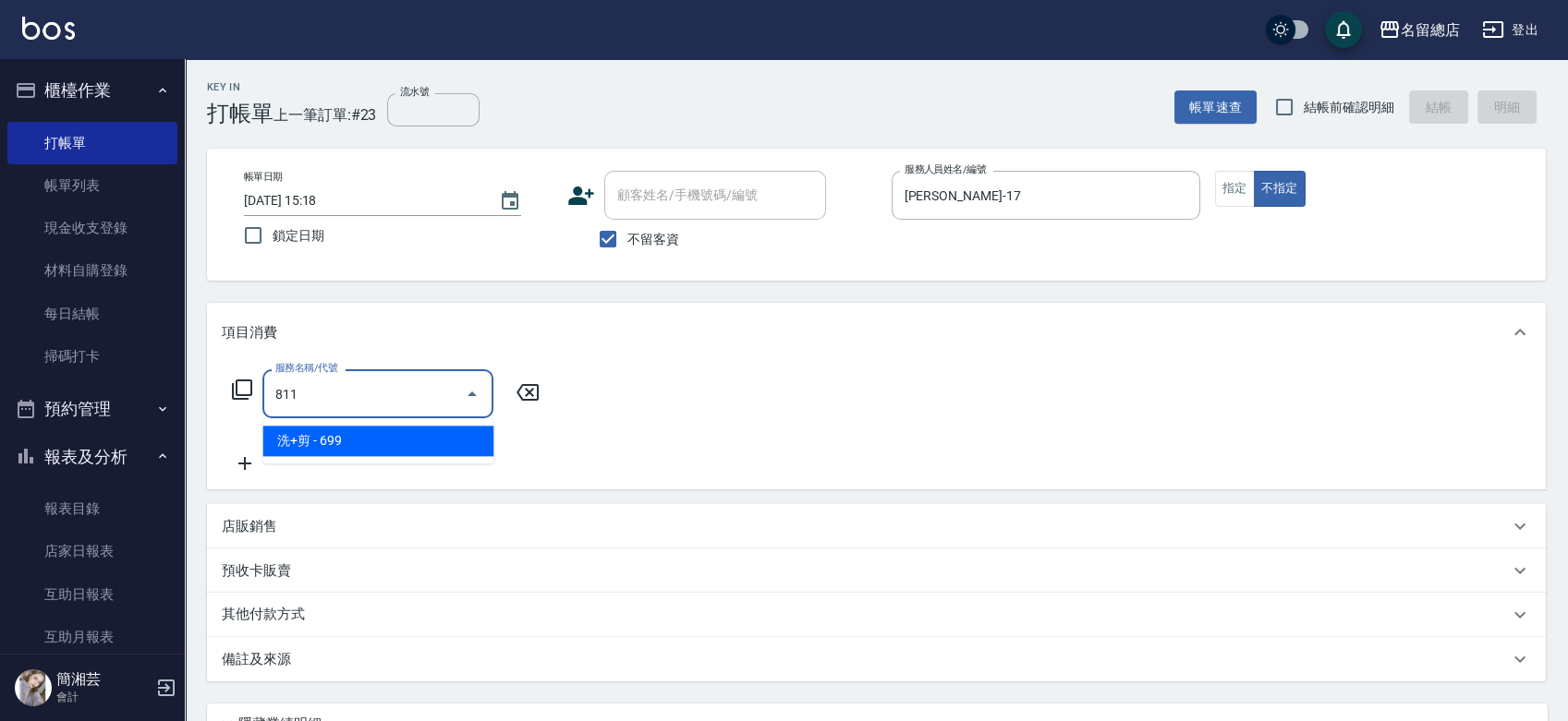
type input "洗+剪(811)"
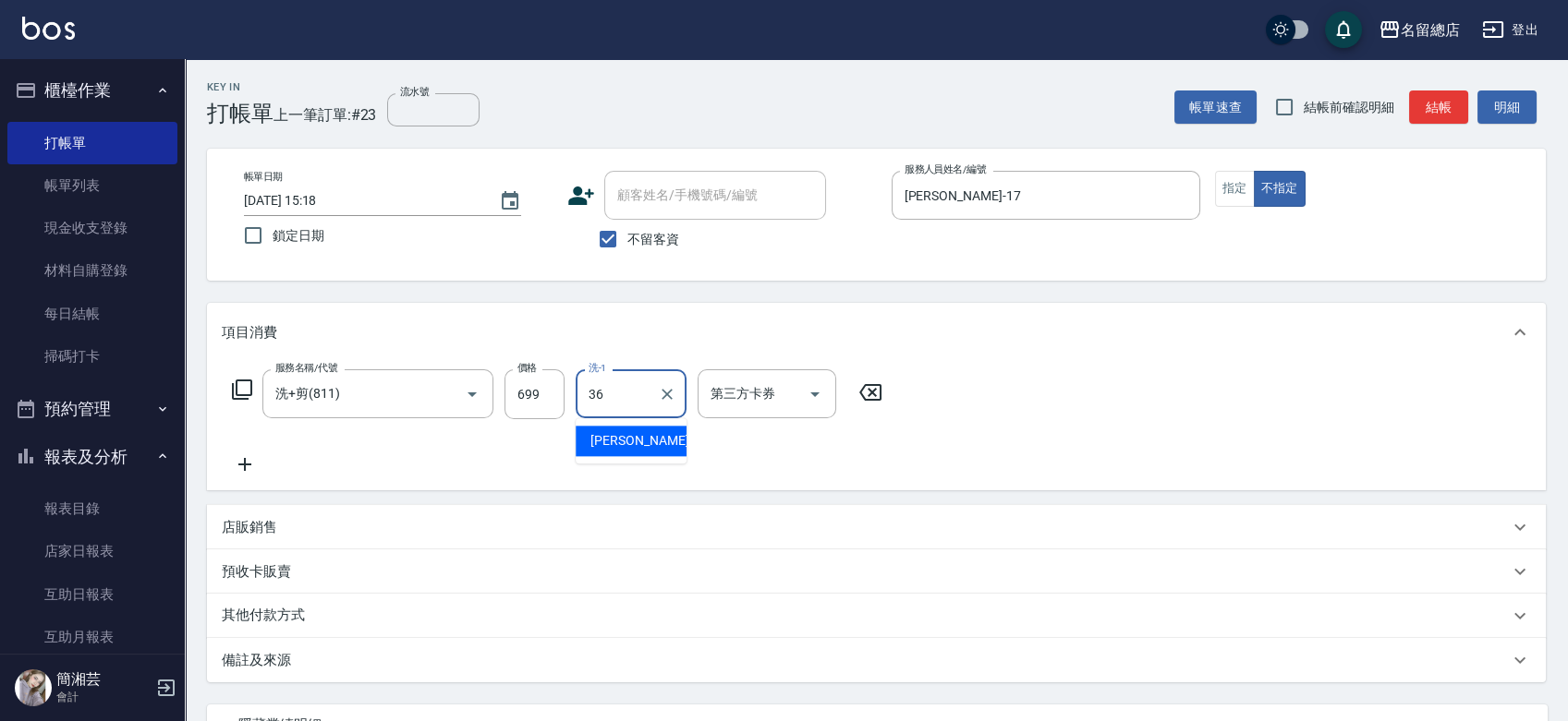
type input "[PERSON_NAME]-36"
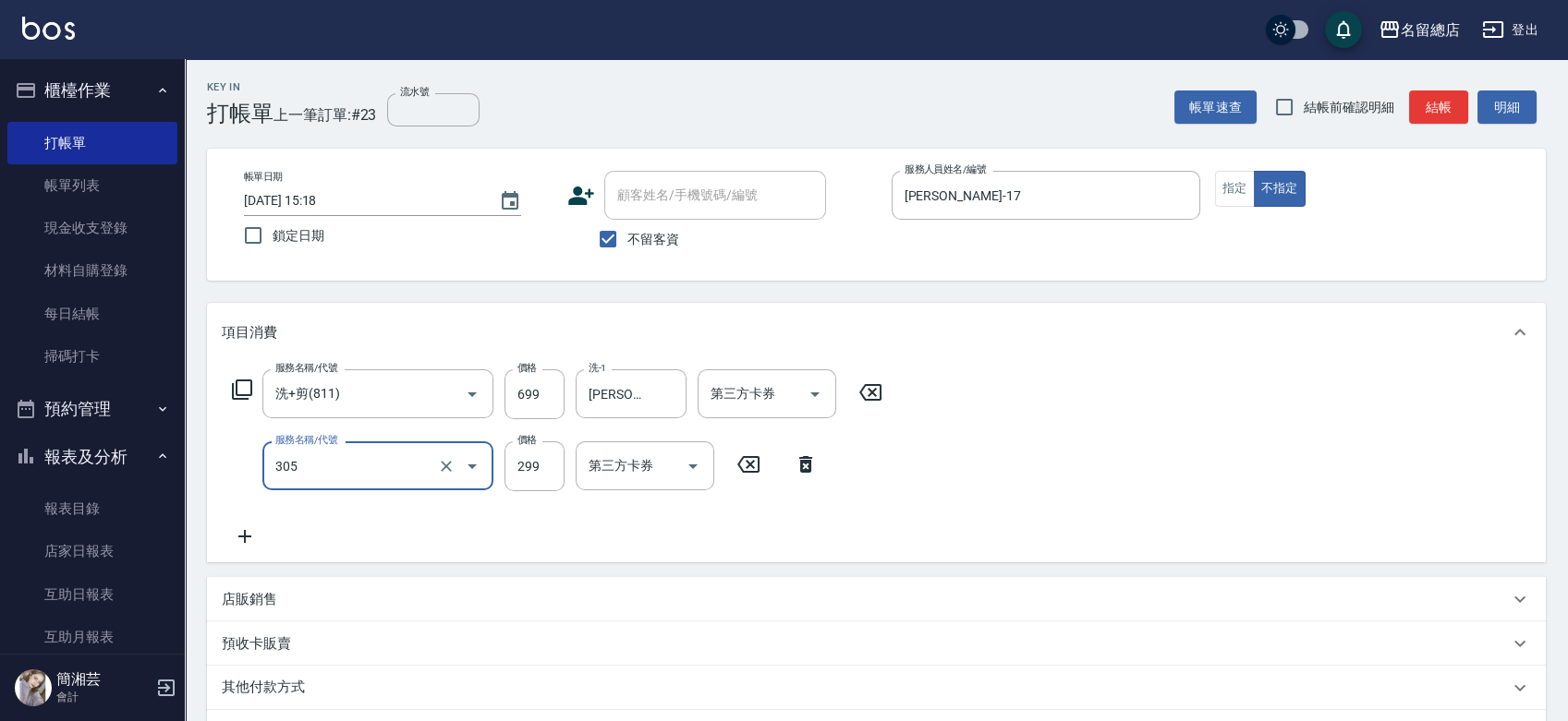
type input "剪髮(305)"
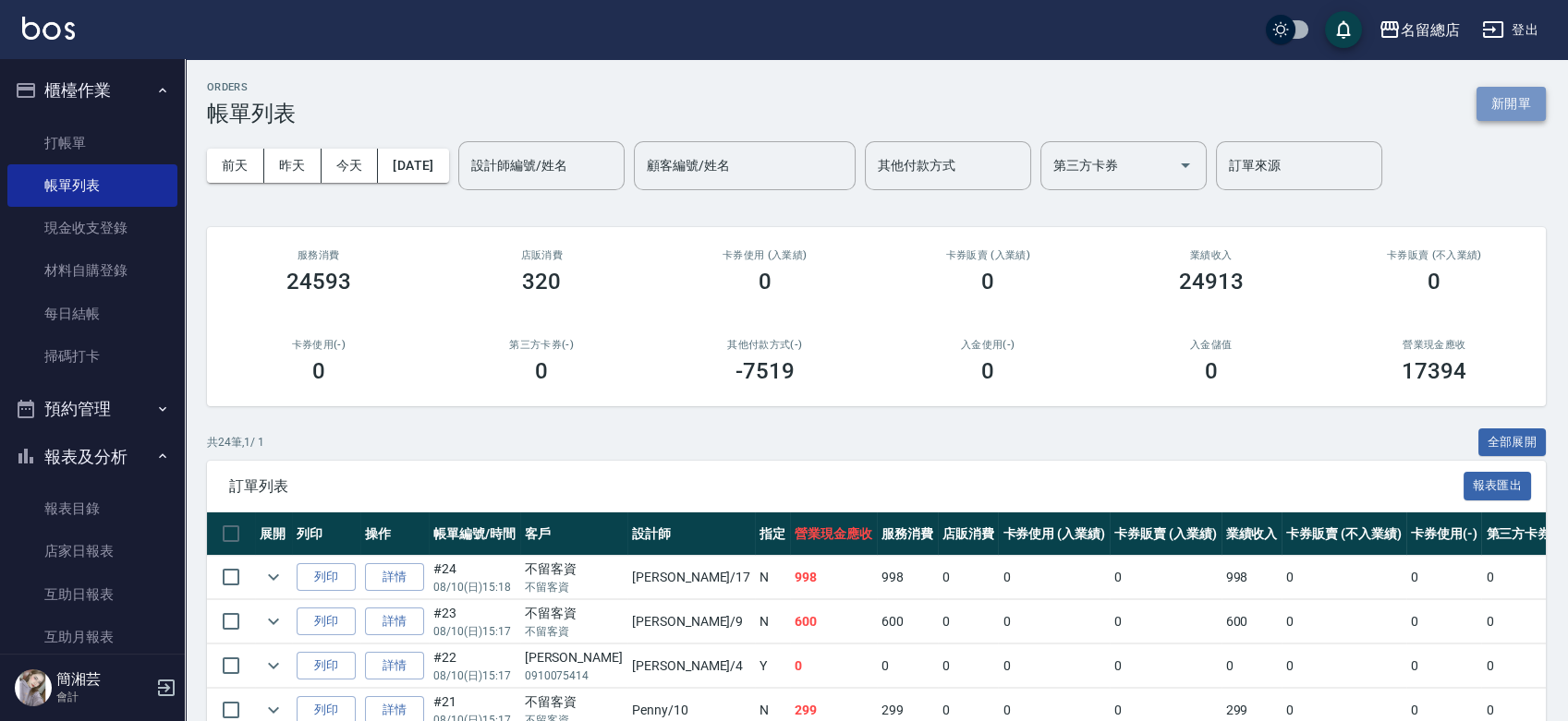
click at [1508, 101] on button "新開單" at bounding box center [1511, 104] width 69 height 34
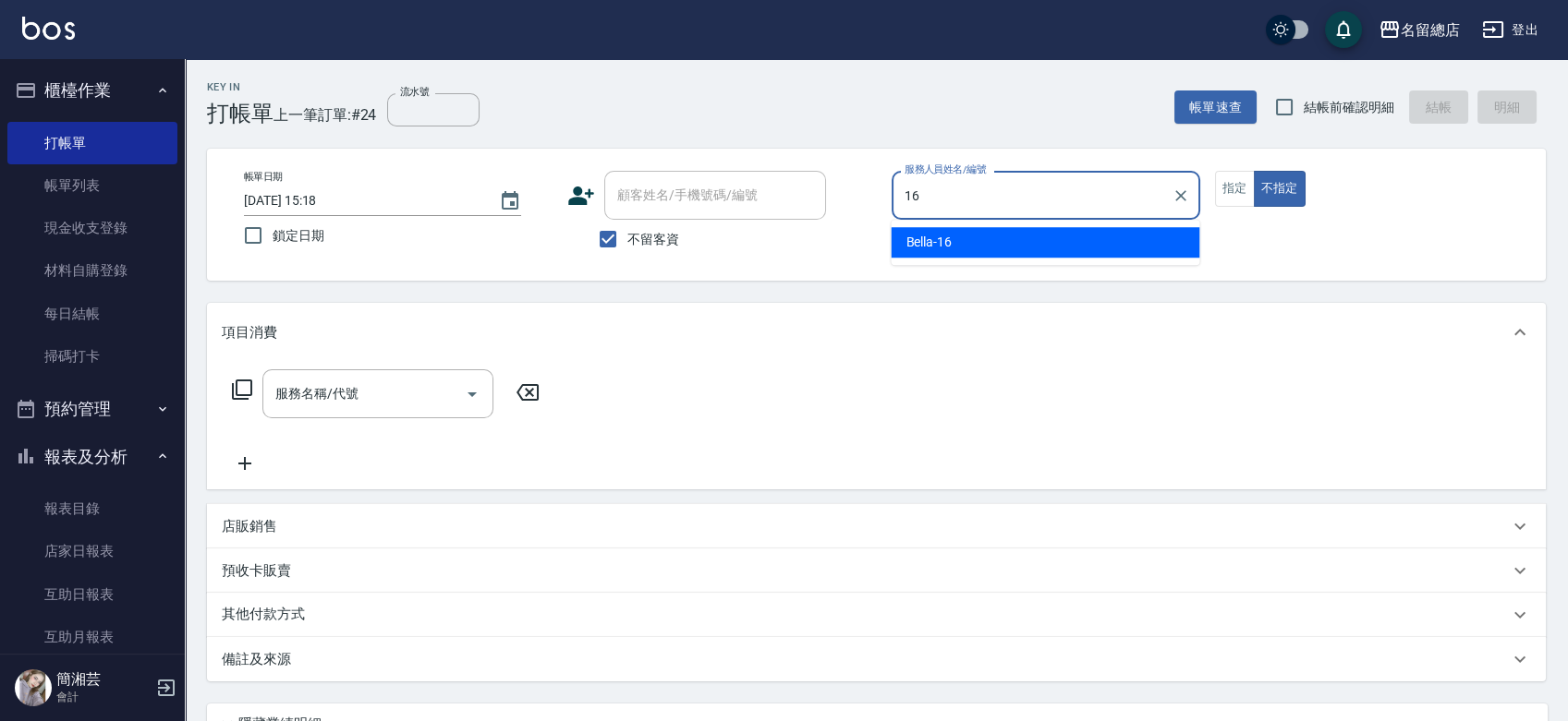
type input "Bella-16"
type button "false"
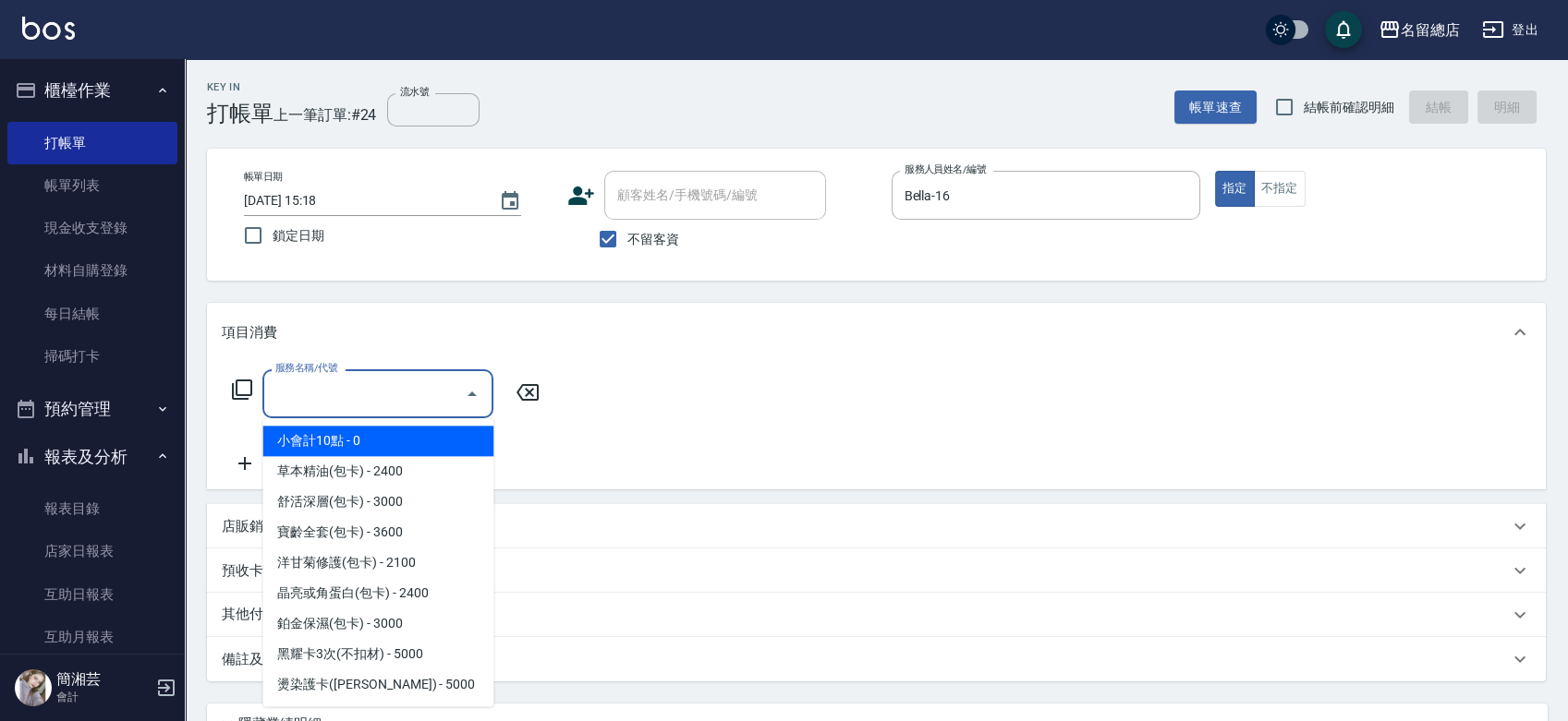
click at [452, 387] on input "服務名稱/代號" at bounding box center [364, 394] width 187 height 33
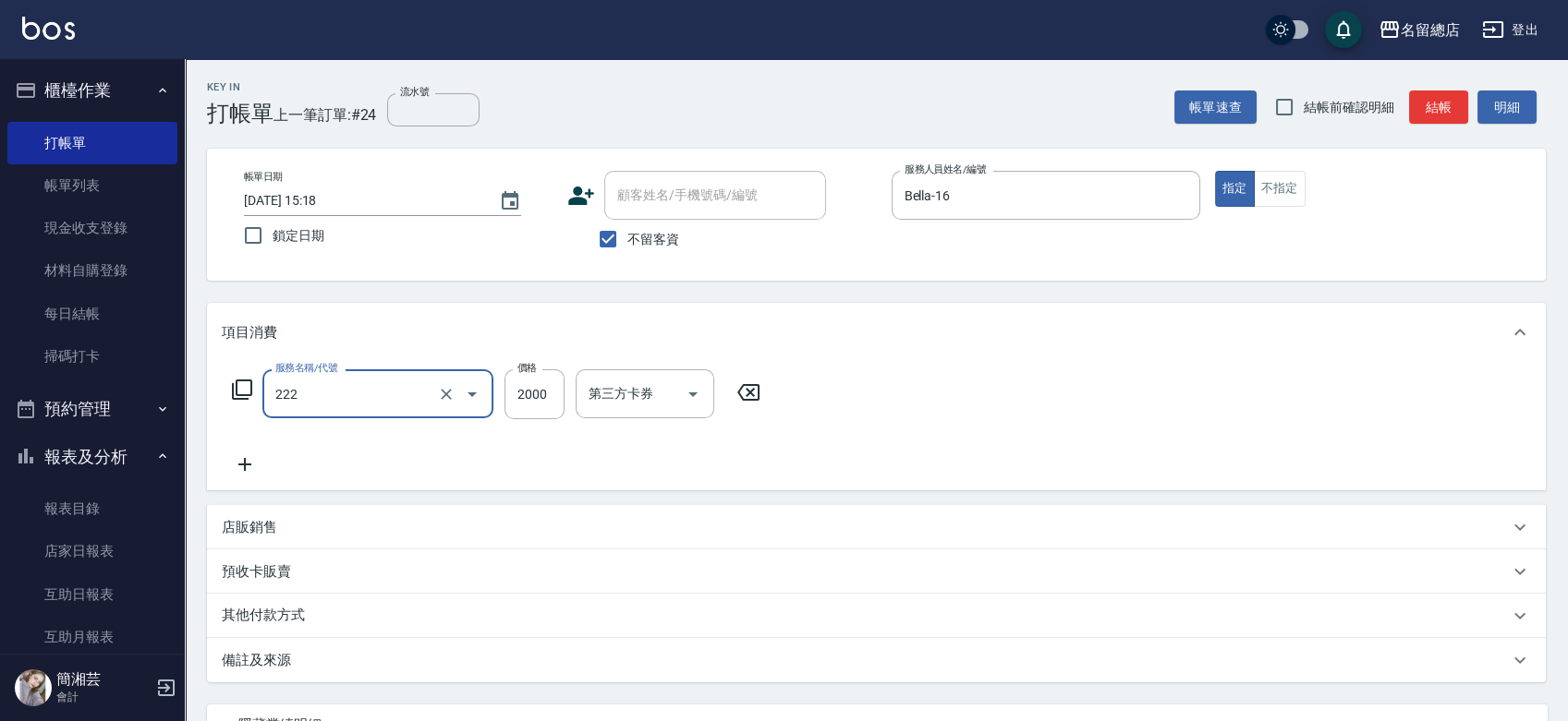
type input "燙髮2000以上(222)"
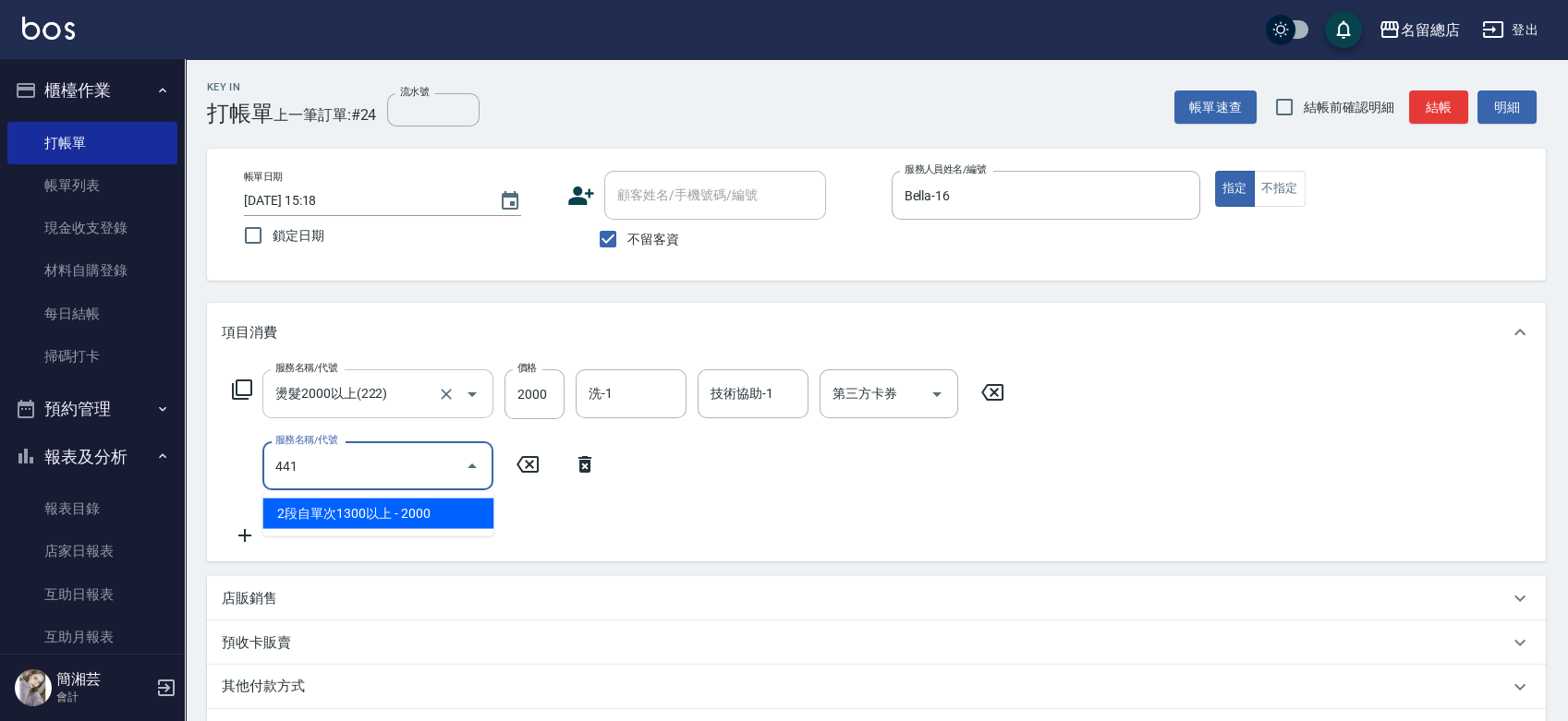
type input "2段自單次1300以上(441)"
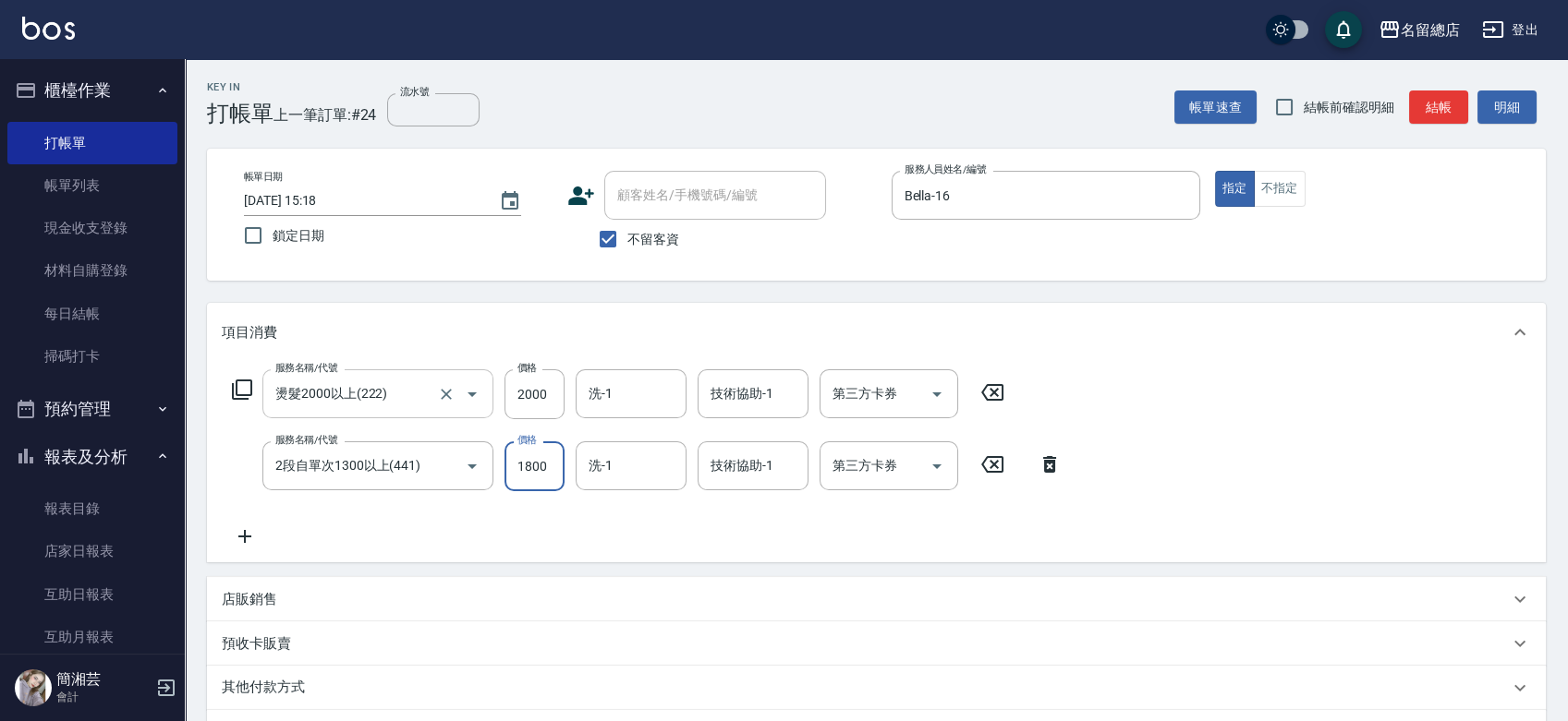
type input "1800"
type input "[PERSON_NAME]-26"
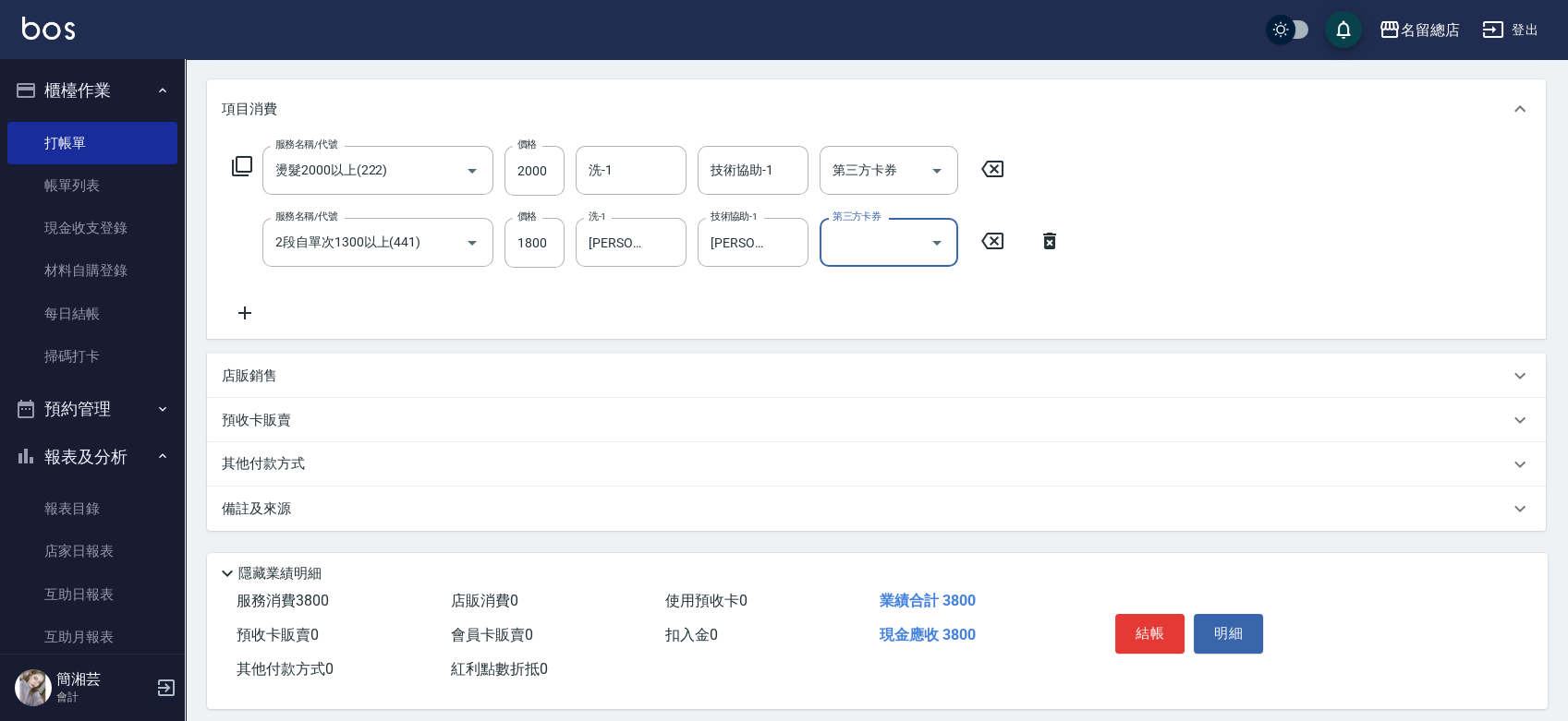
scroll to position [239, 0]
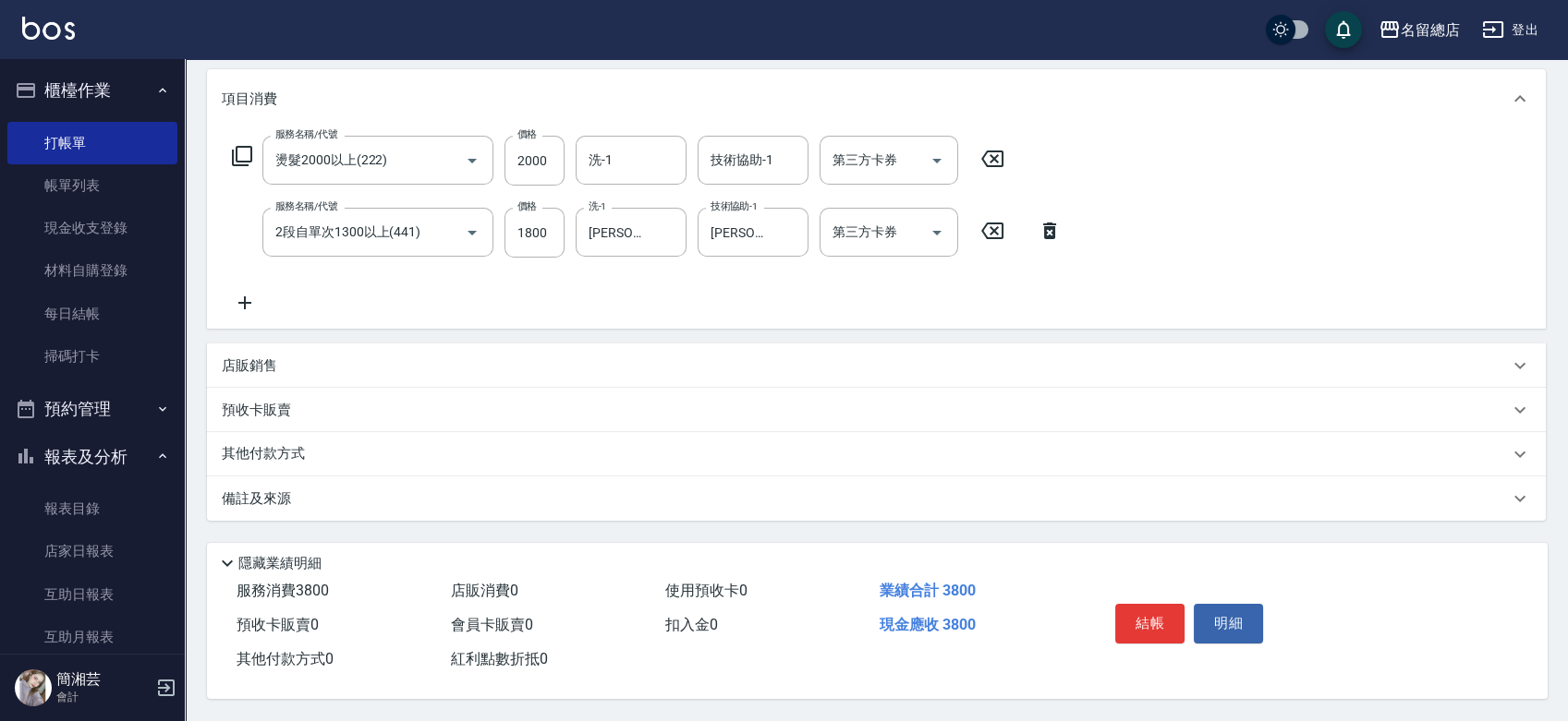
click at [244, 444] on p "其他付款方式" at bounding box center [267, 454] width 92 height 20
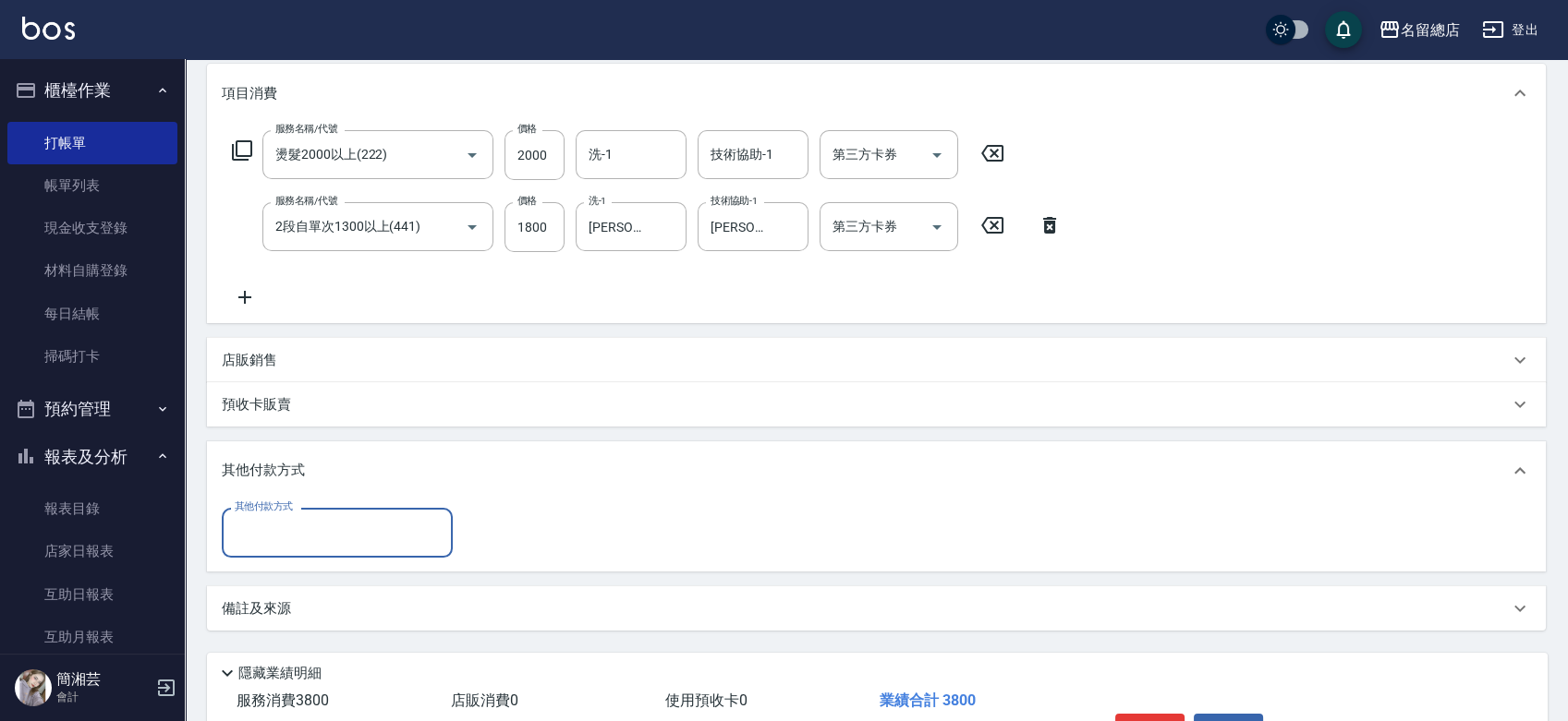
scroll to position [0, 0]
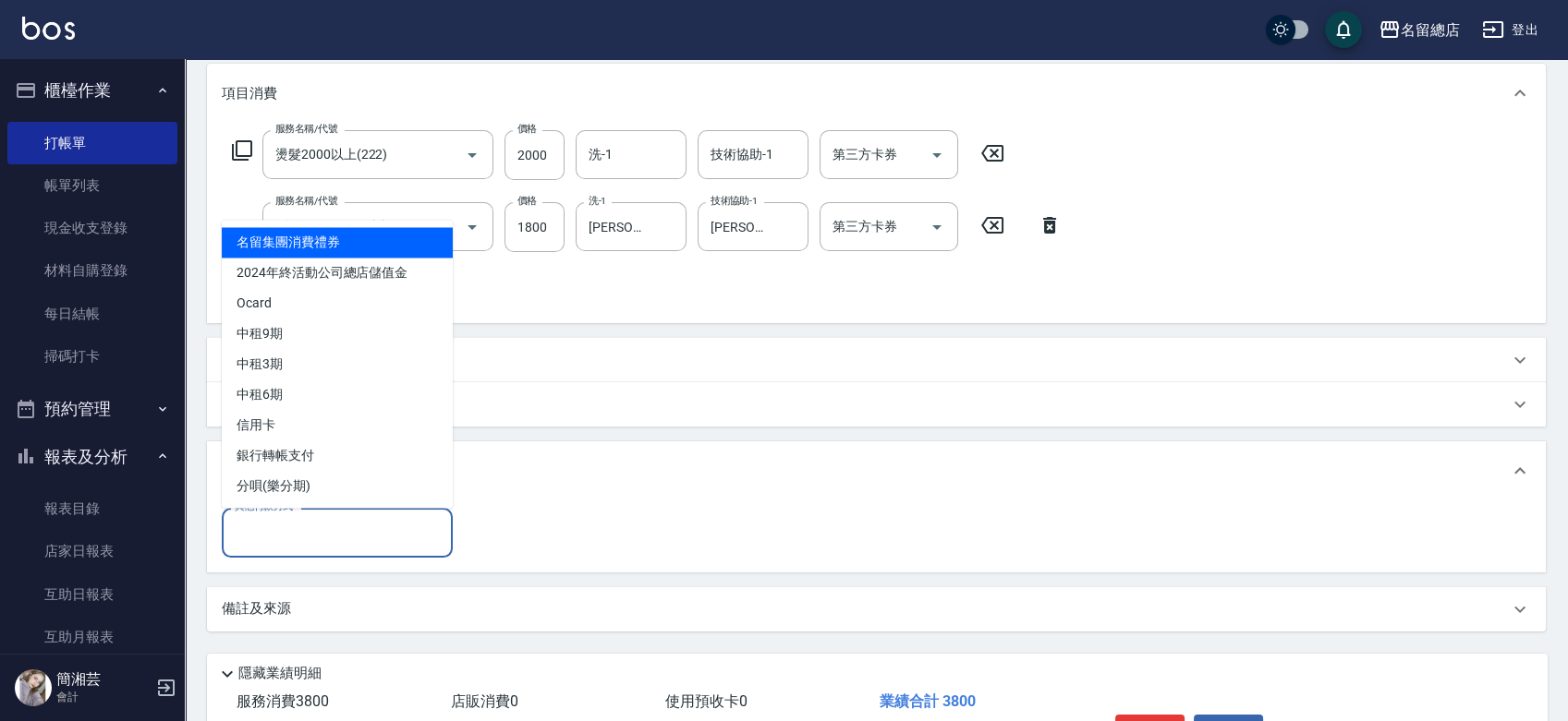
click at [248, 531] on input "其他付款方式" at bounding box center [337, 532] width 215 height 33
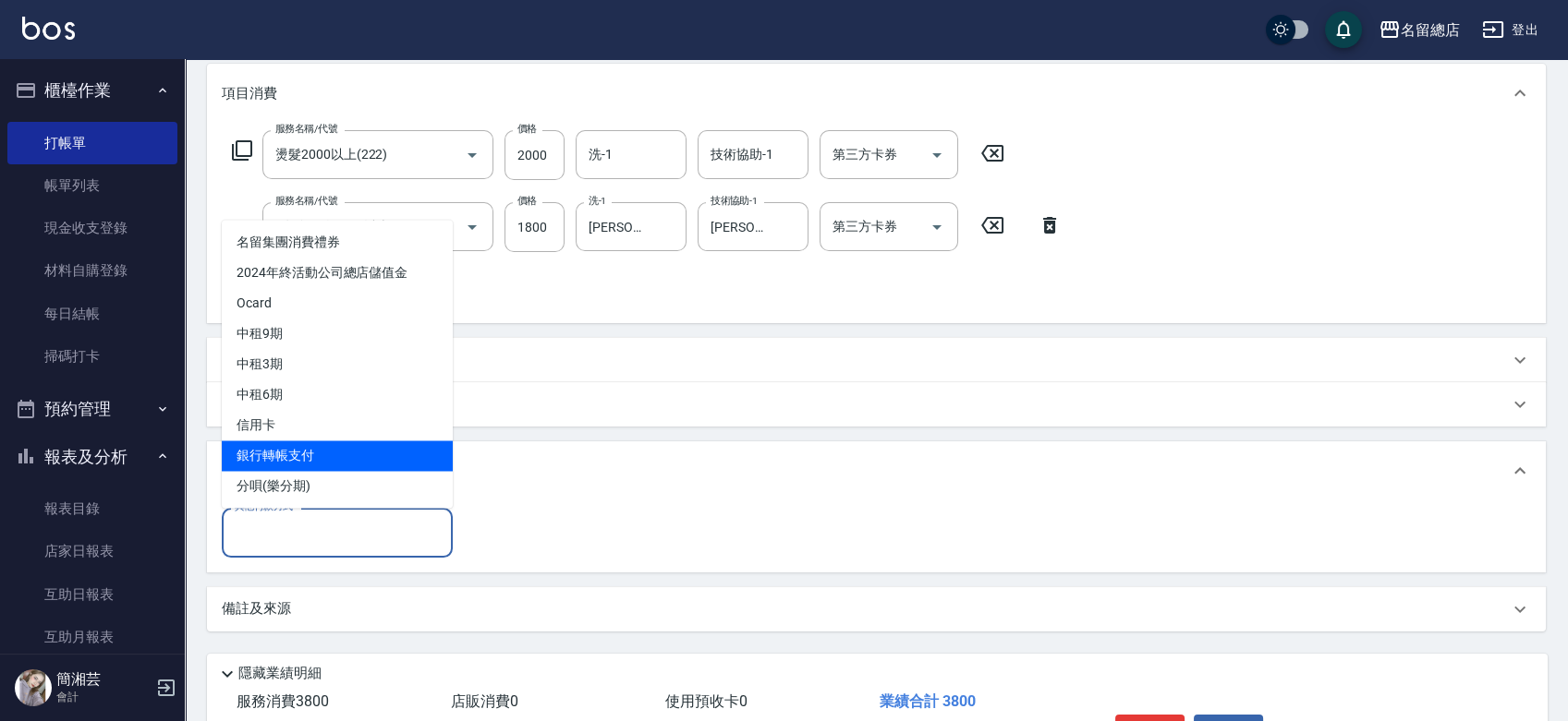
click at [258, 445] on span "銀行轉帳支付" at bounding box center [336, 456] width 231 height 31
type input "銀行轉帳支付"
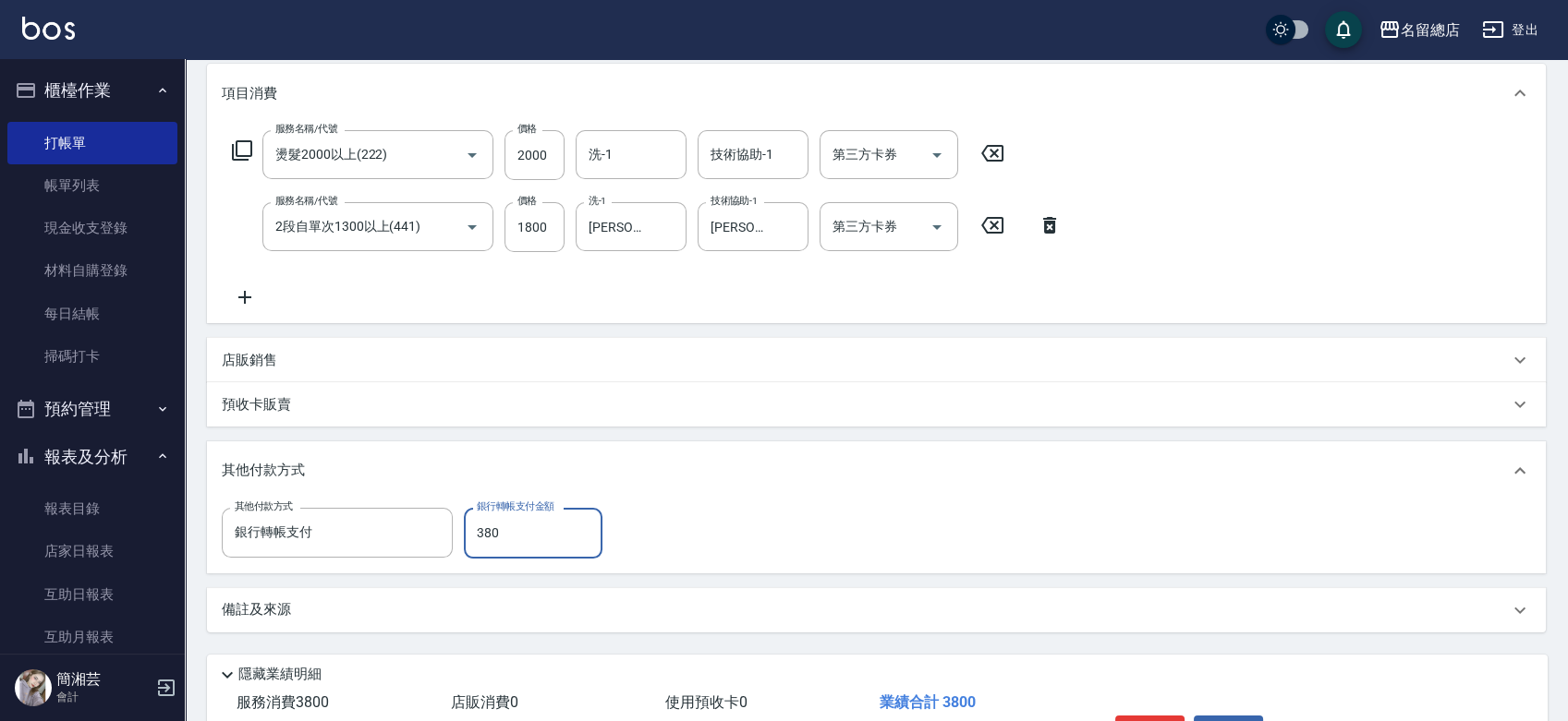
type input "3800"
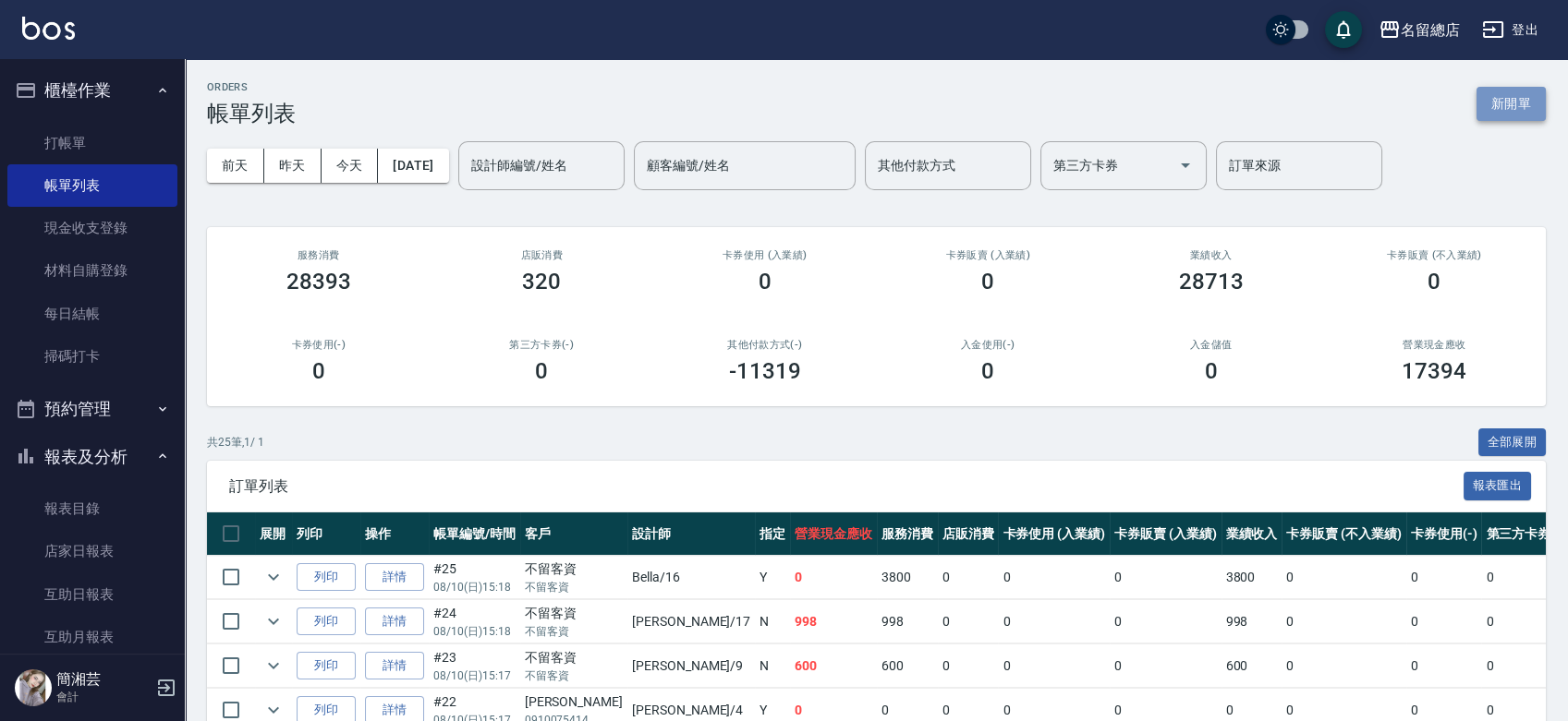
click at [1522, 111] on button "新開單" at bounding box center [1511, 104] width 69 height 34
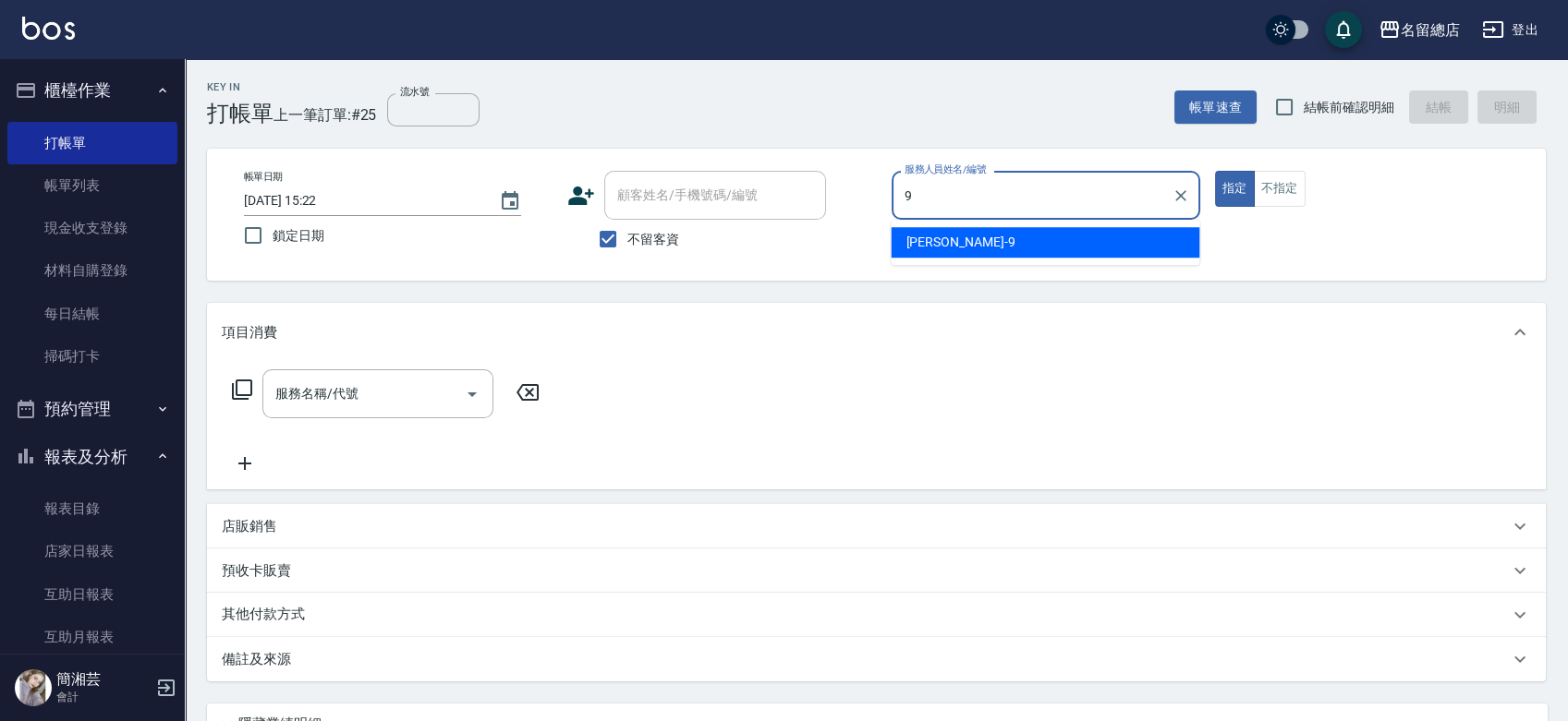
type input "[PERSON_NAME]-9"
type button "true"
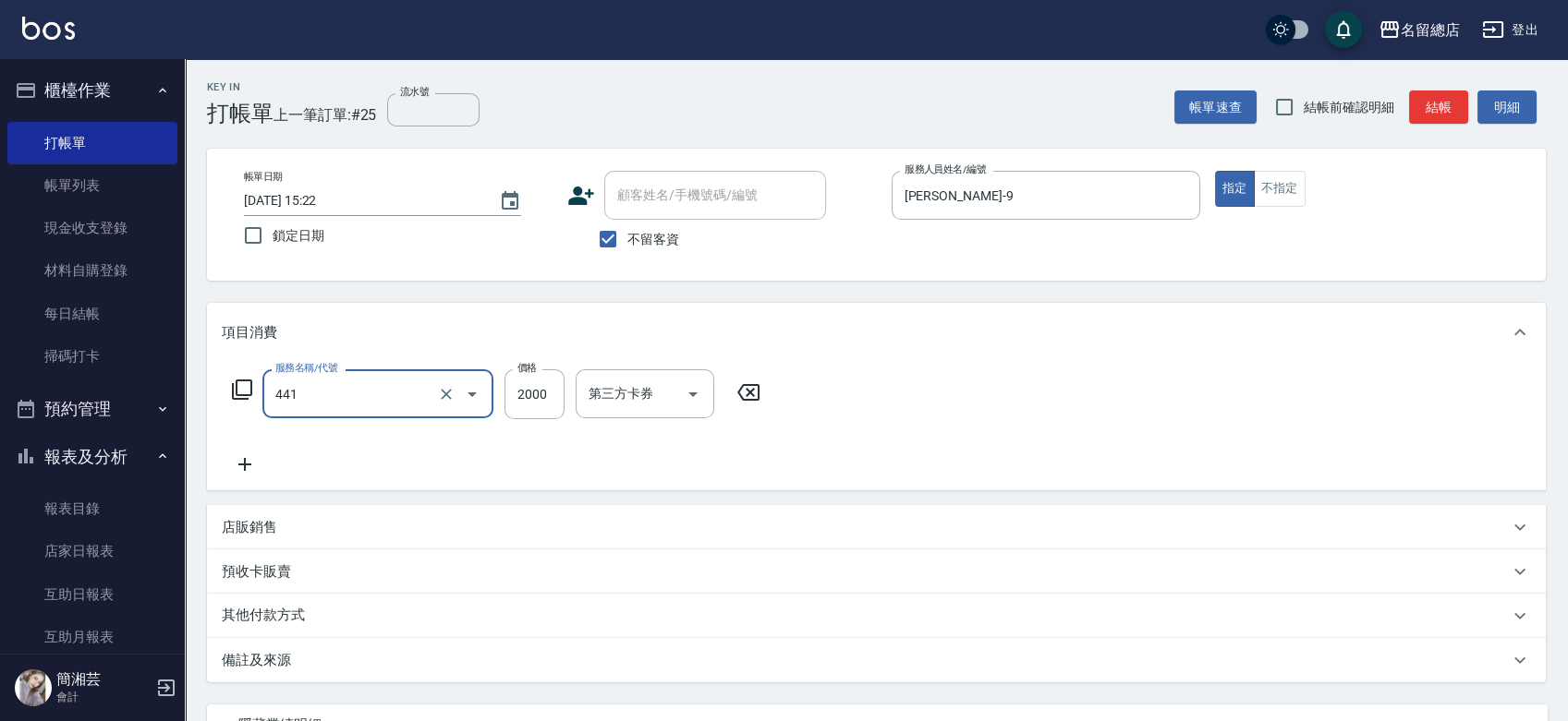
type input "2段自單次1300以上(441)"
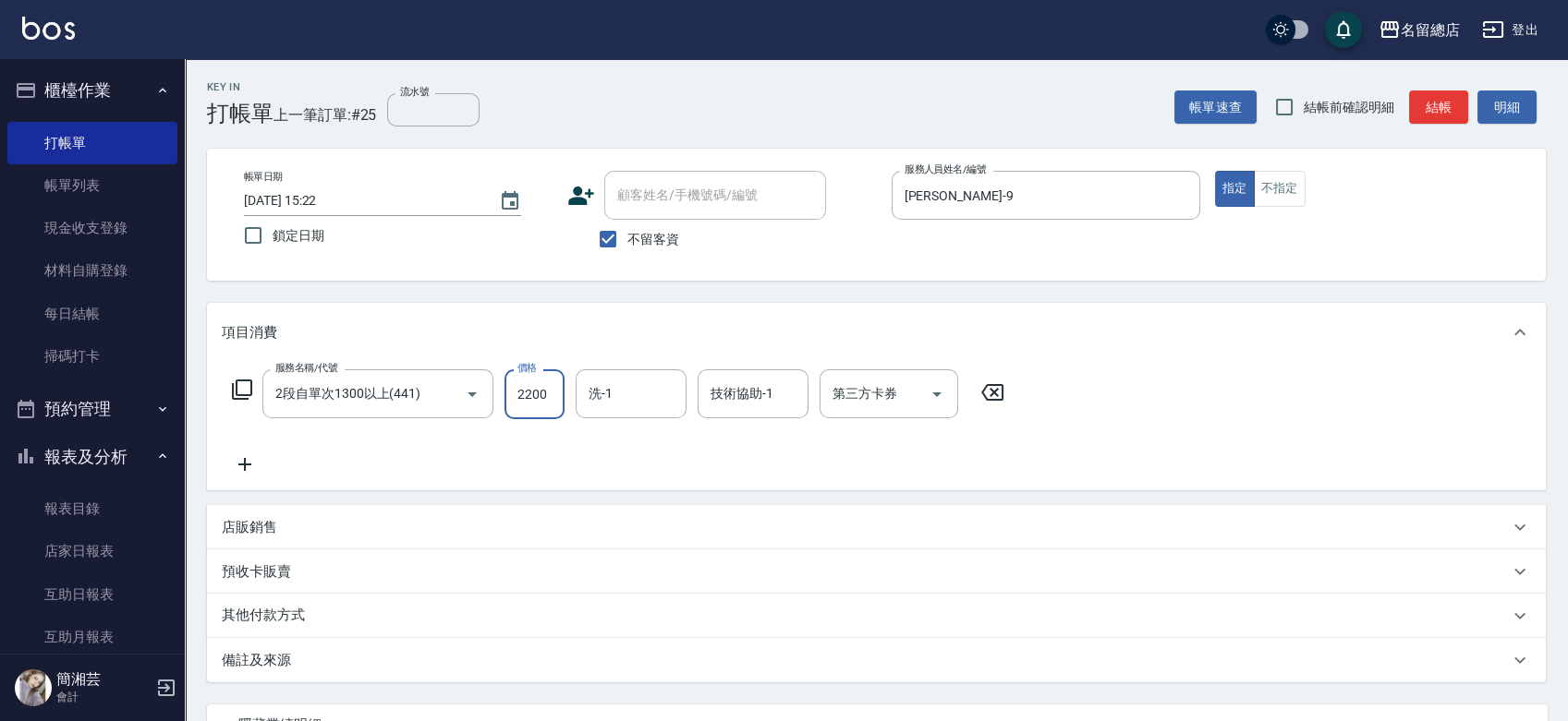
type input "2200"
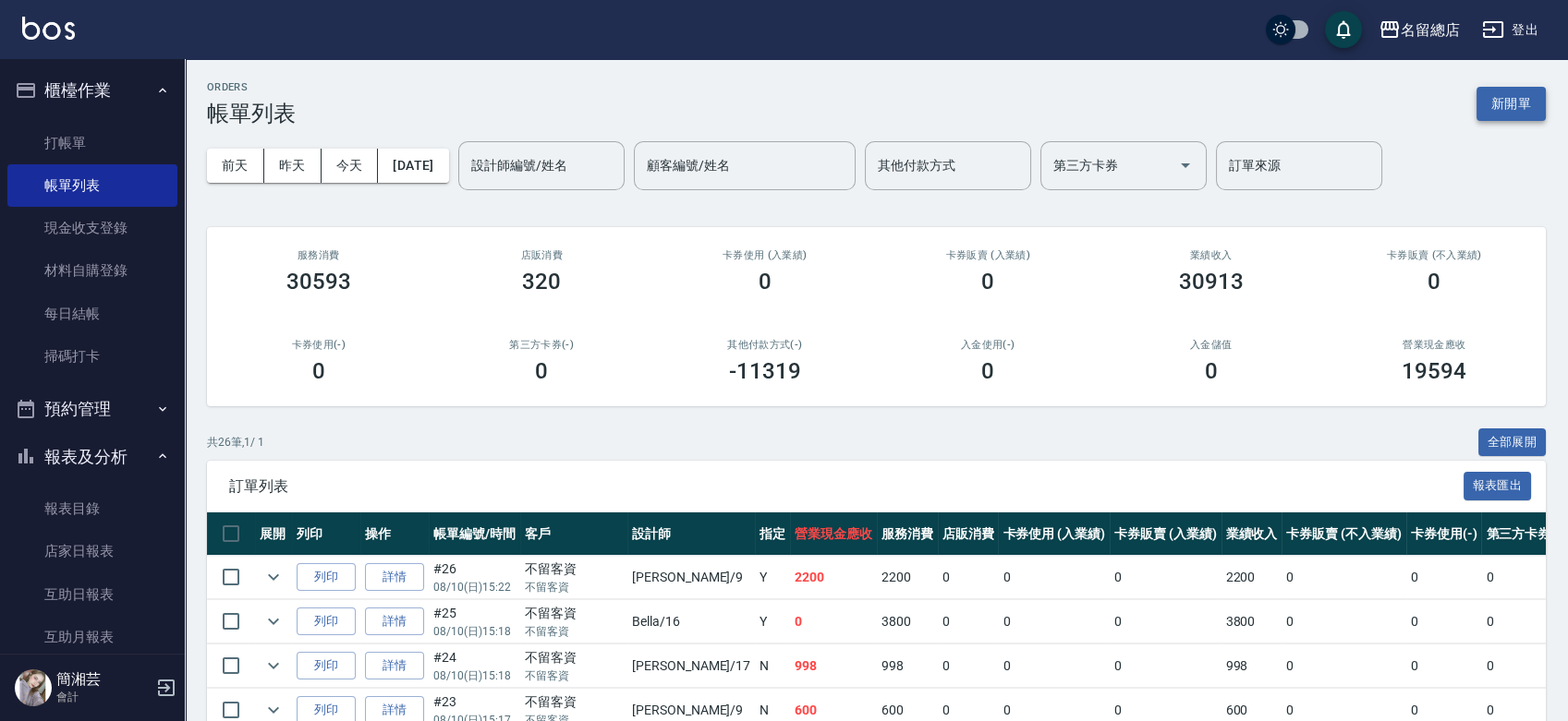
click at [1516, 101] on button "新開單" at bounding box center [1511, 104] width 69 height 34
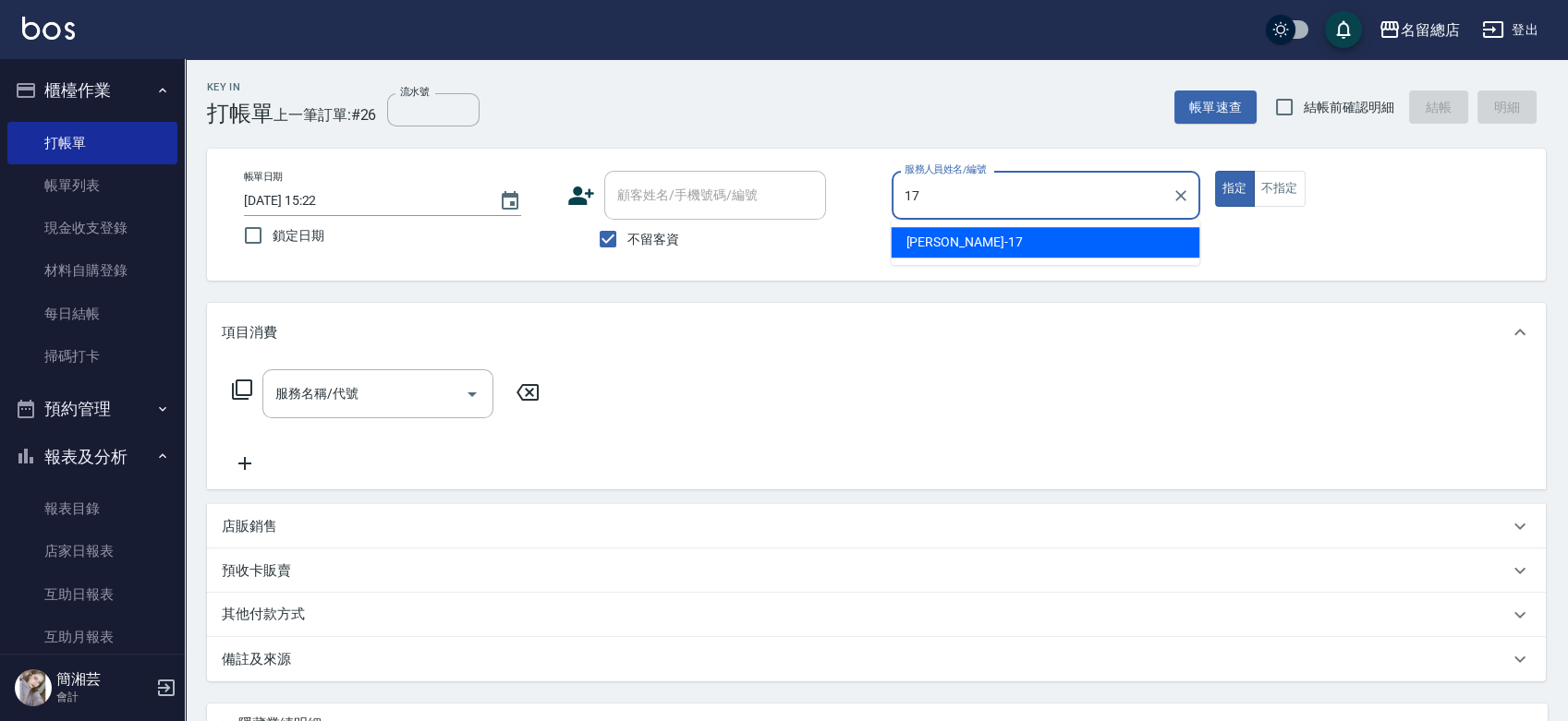
type input "[PERSON_NAME]-17"
type button "true"
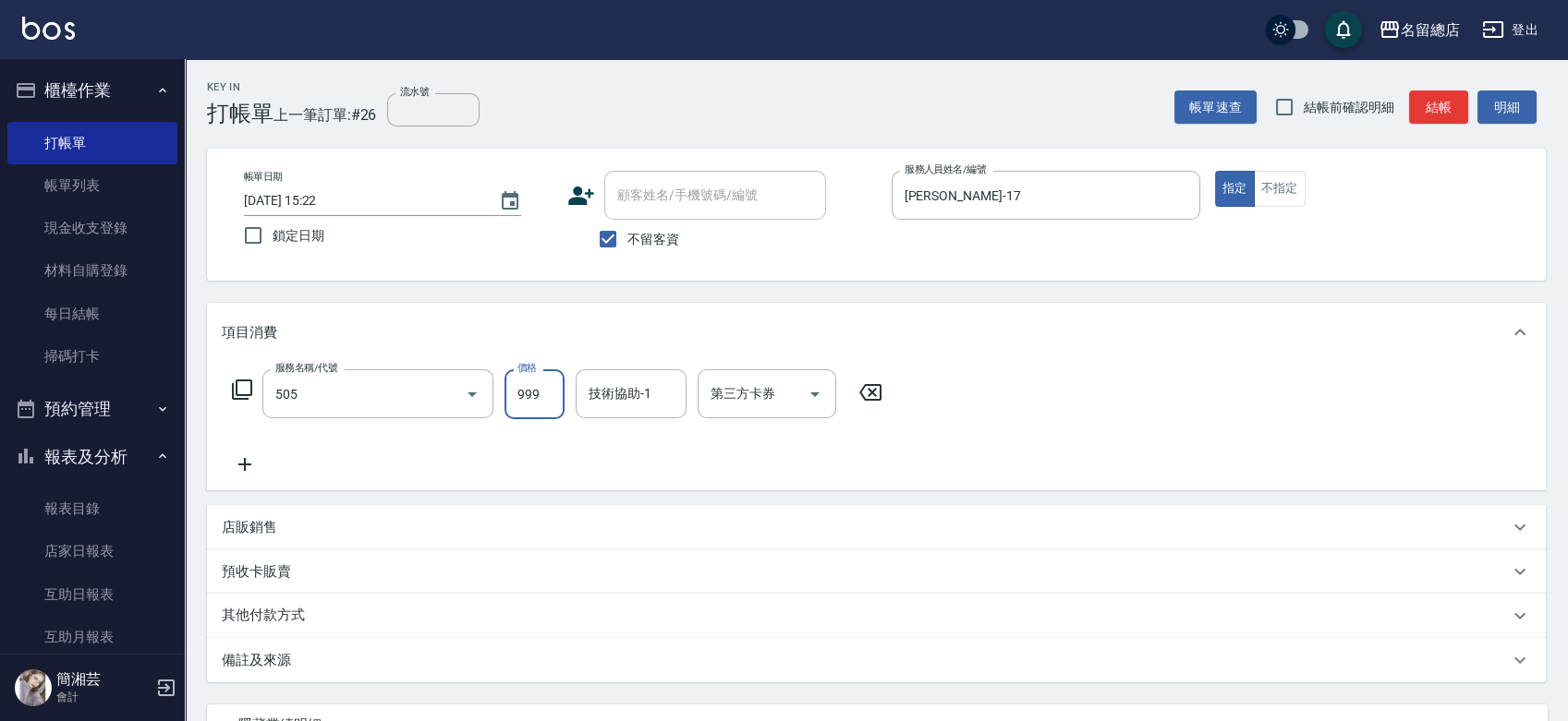
type input "染髮999以下(505)"
type input "800"
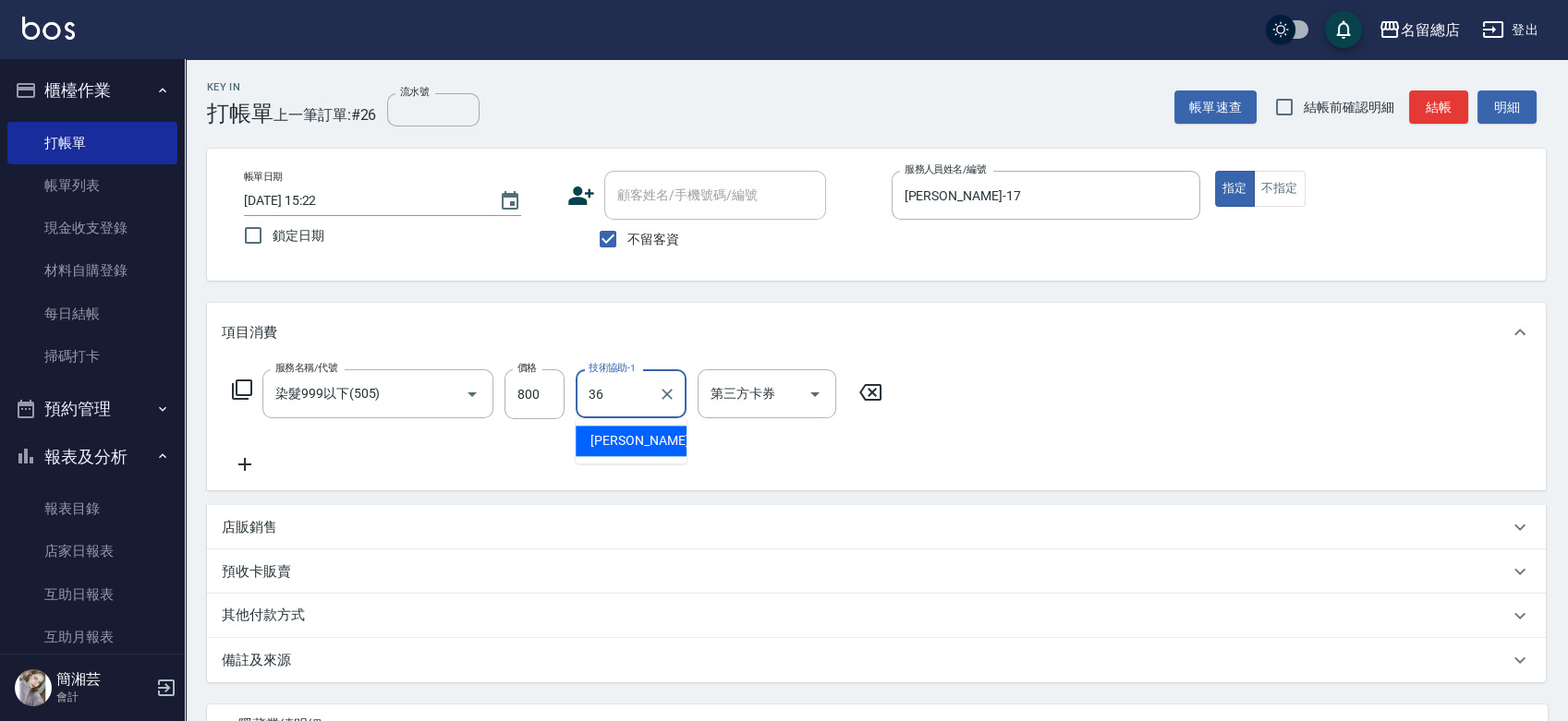
type input "[PERSON_NAME]-36"
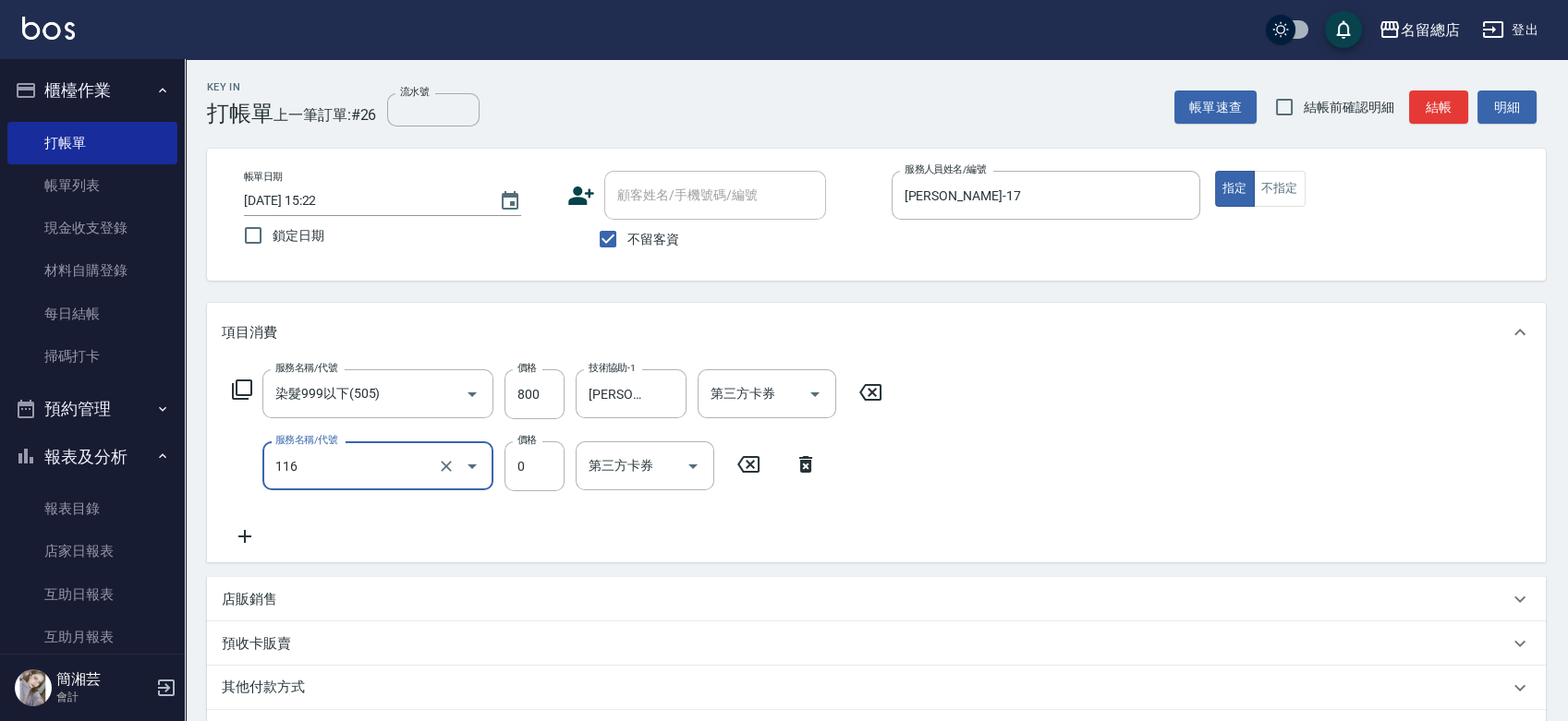
type input "頭皮蓋卡3點(116)"
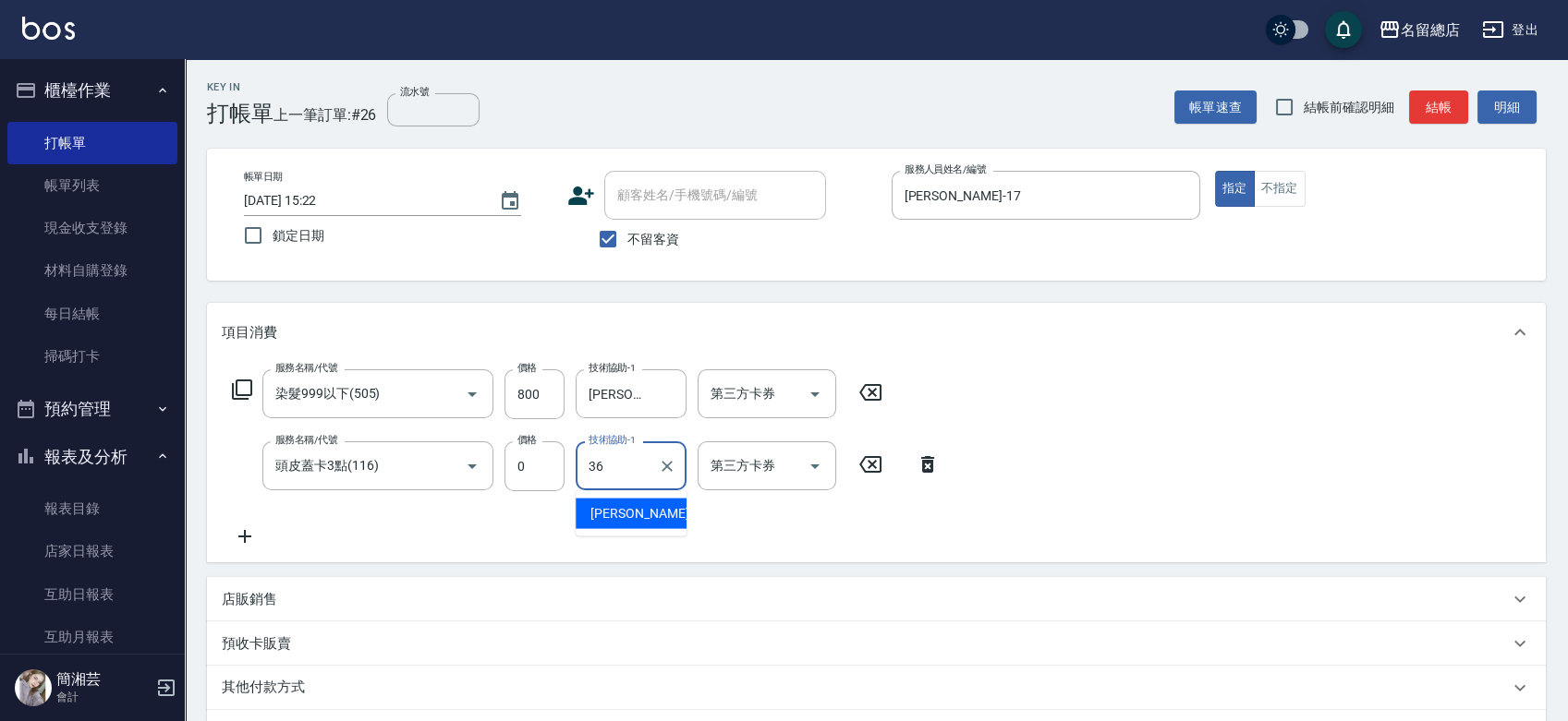
type input "[PERSON_NAME]-36"
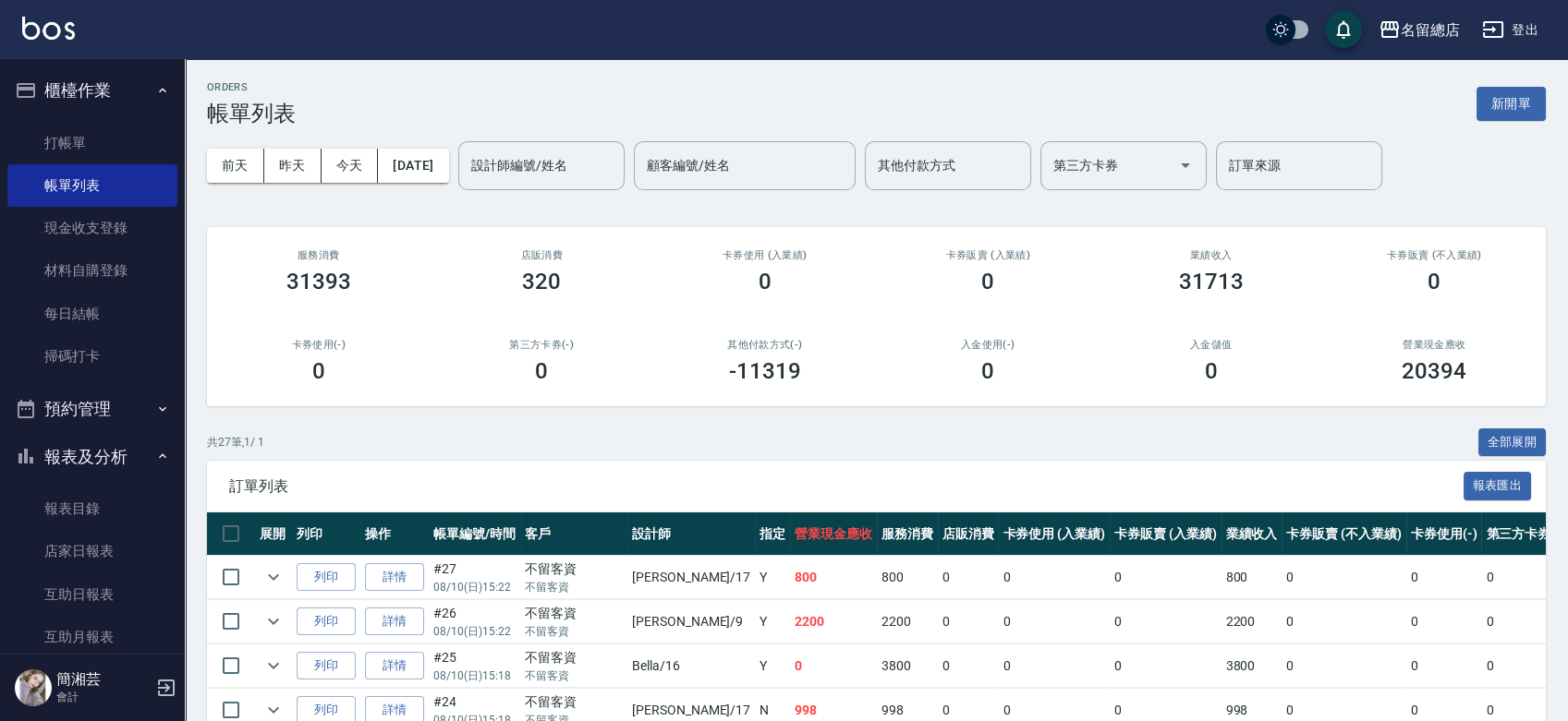
click at [95, 136] on link "打帳單" at bounding box center [92, 143] width 170 height 42
